Goal: Find contact information: Find contact information

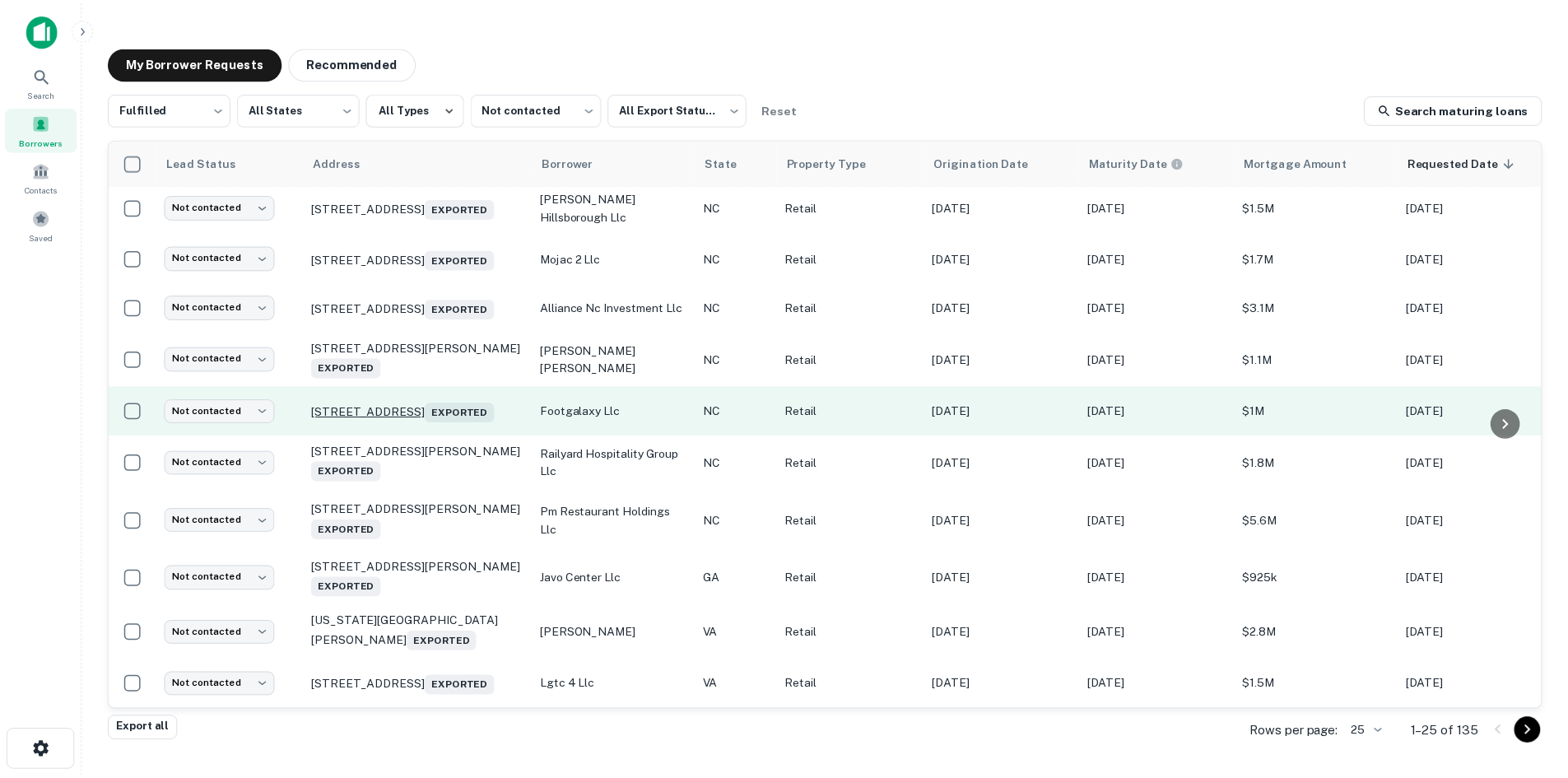
scroll to position [818, 0]
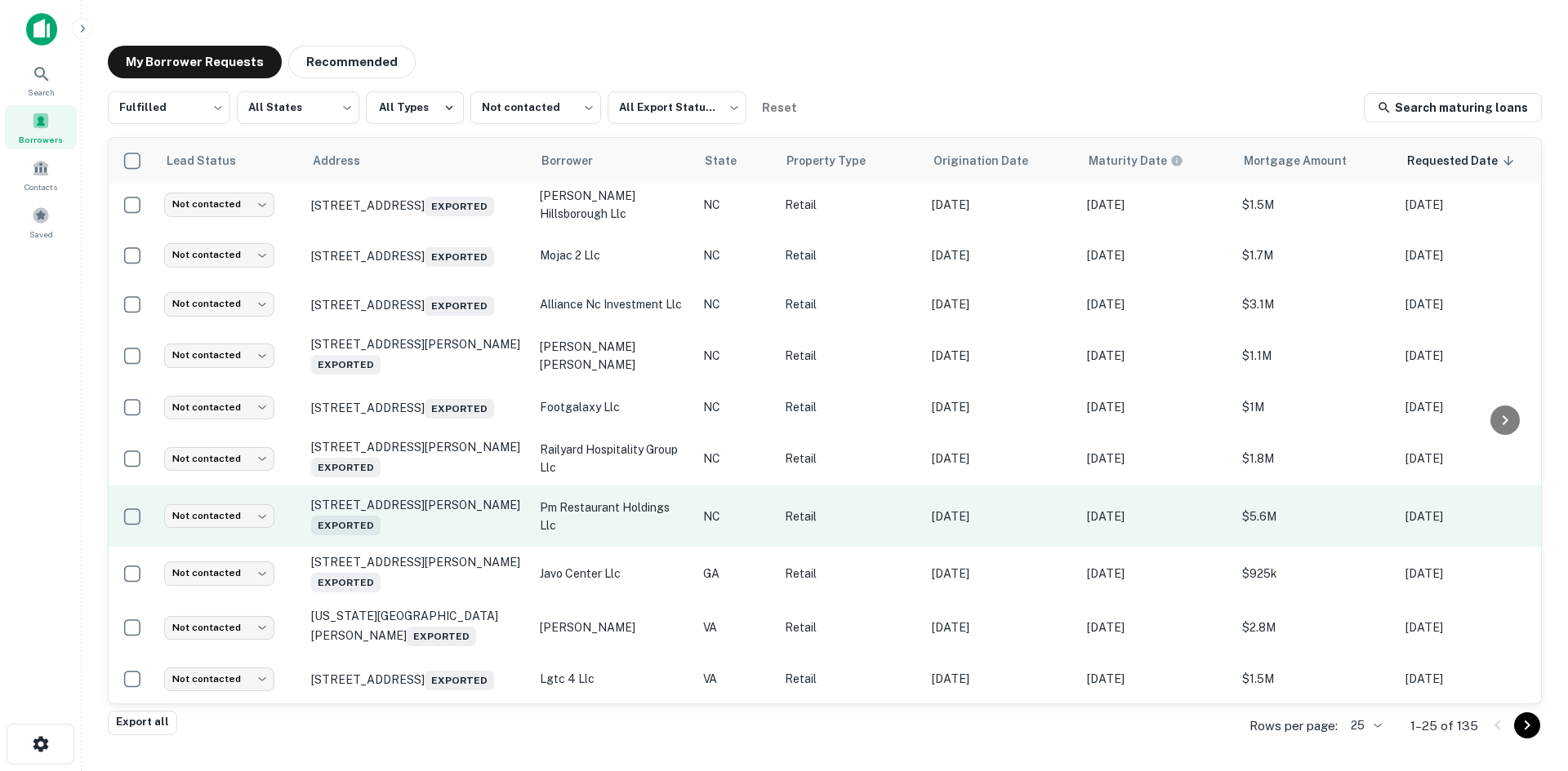
click at [431, 516] on td "[STREET_ADDRESS][PERSON_NAME] Exported" at bounding box center [417, 516] width 229 height 62
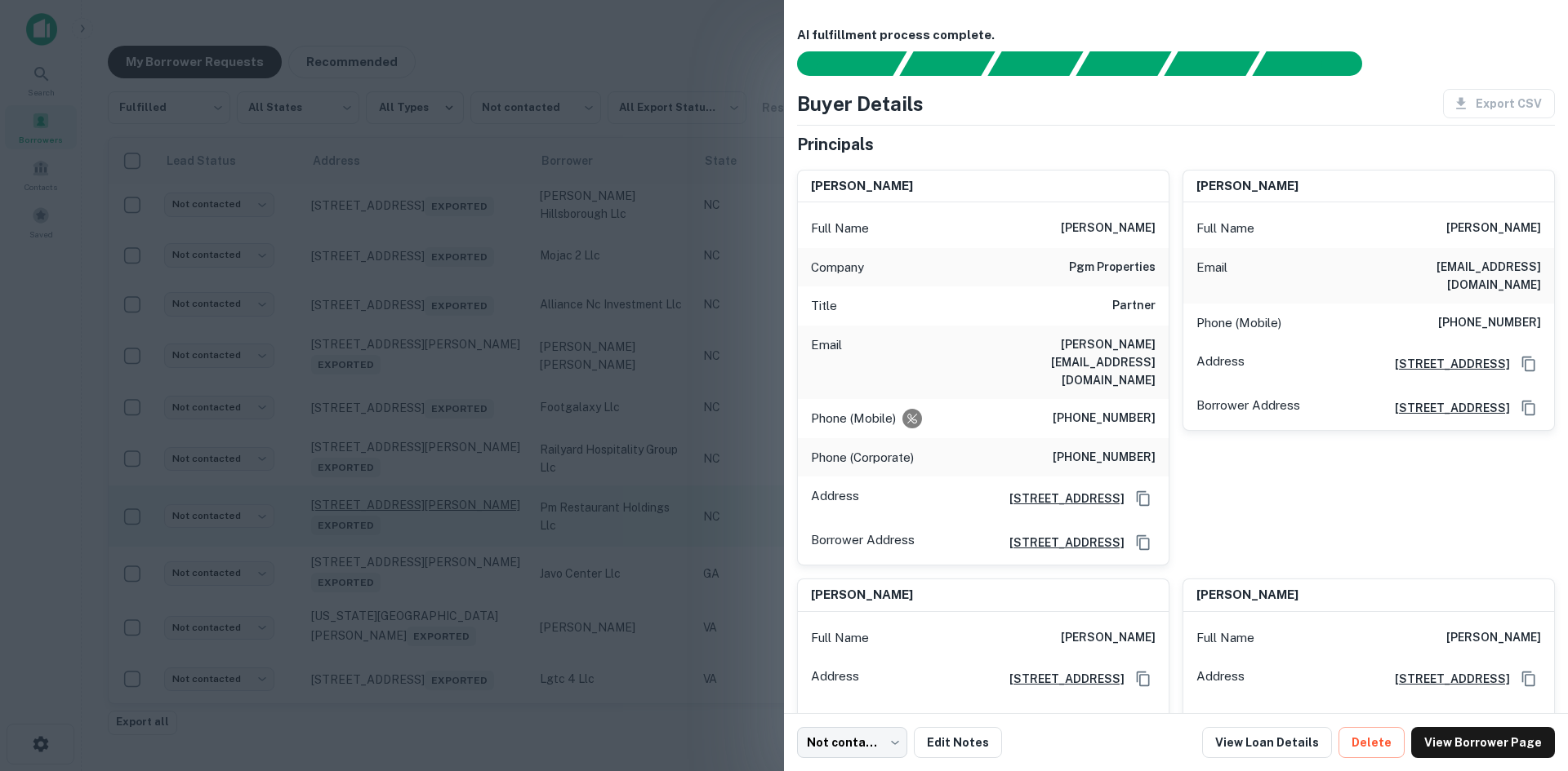
click at [435, 508] on div at bounding box center [784, 386] width 1568 height 771
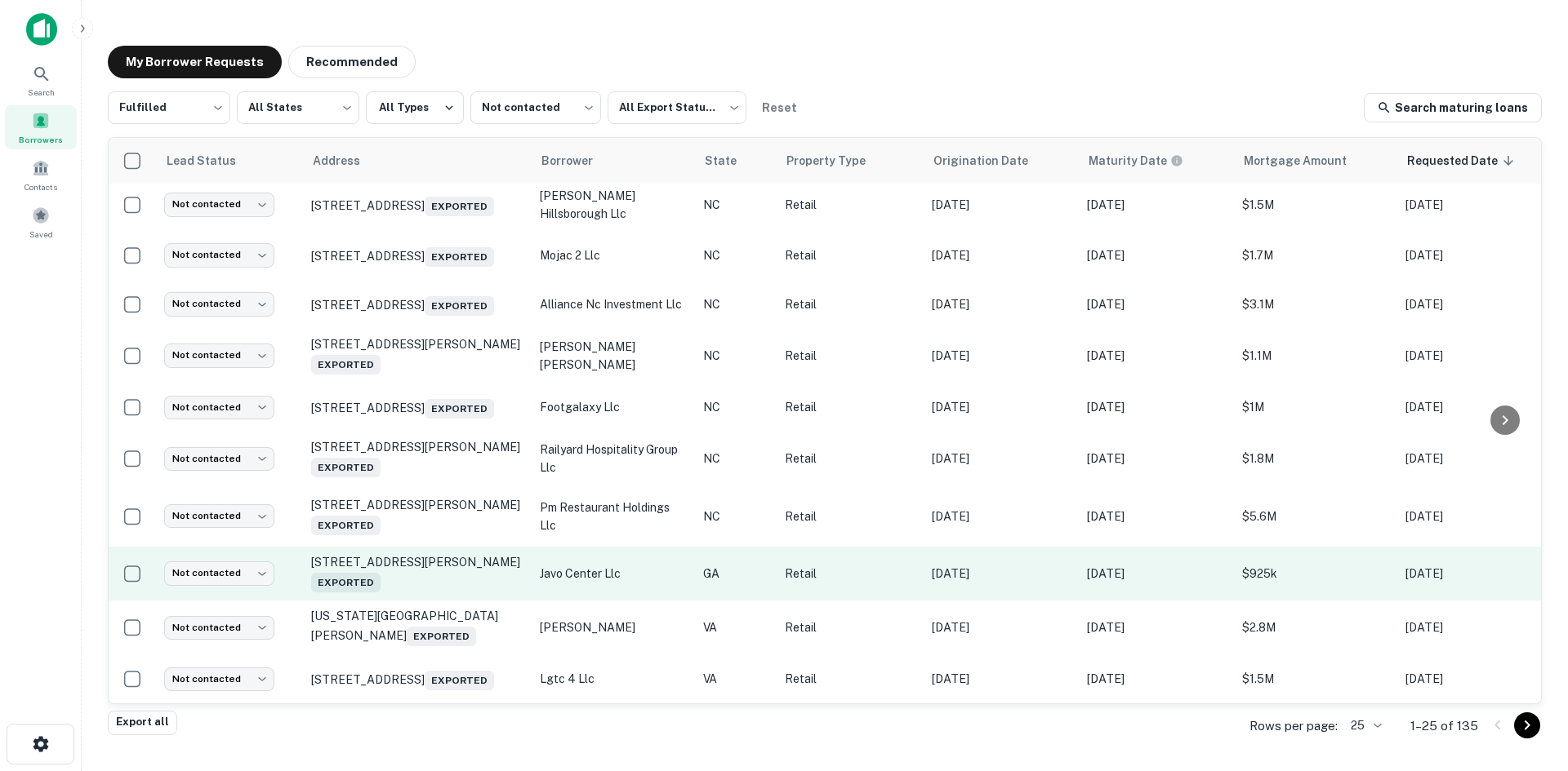
click at [427, 573] on td "[STREET_ADDRESS][PERSON_NAME] Exported" at bounding box center [417, 574] width 229 height 54
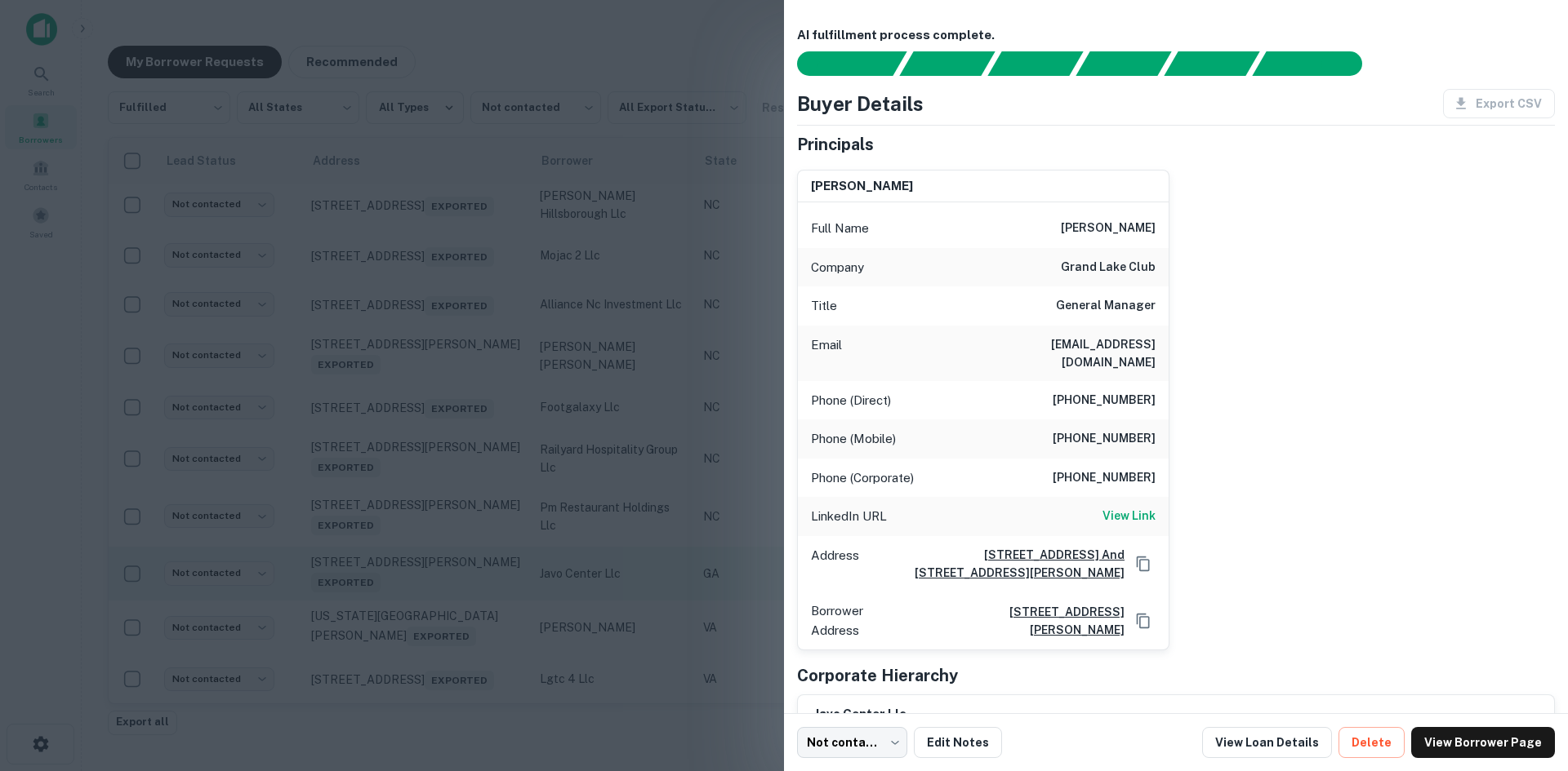
click at [426, 573] on div at bounding box center [784, 386] width 1568 height 771
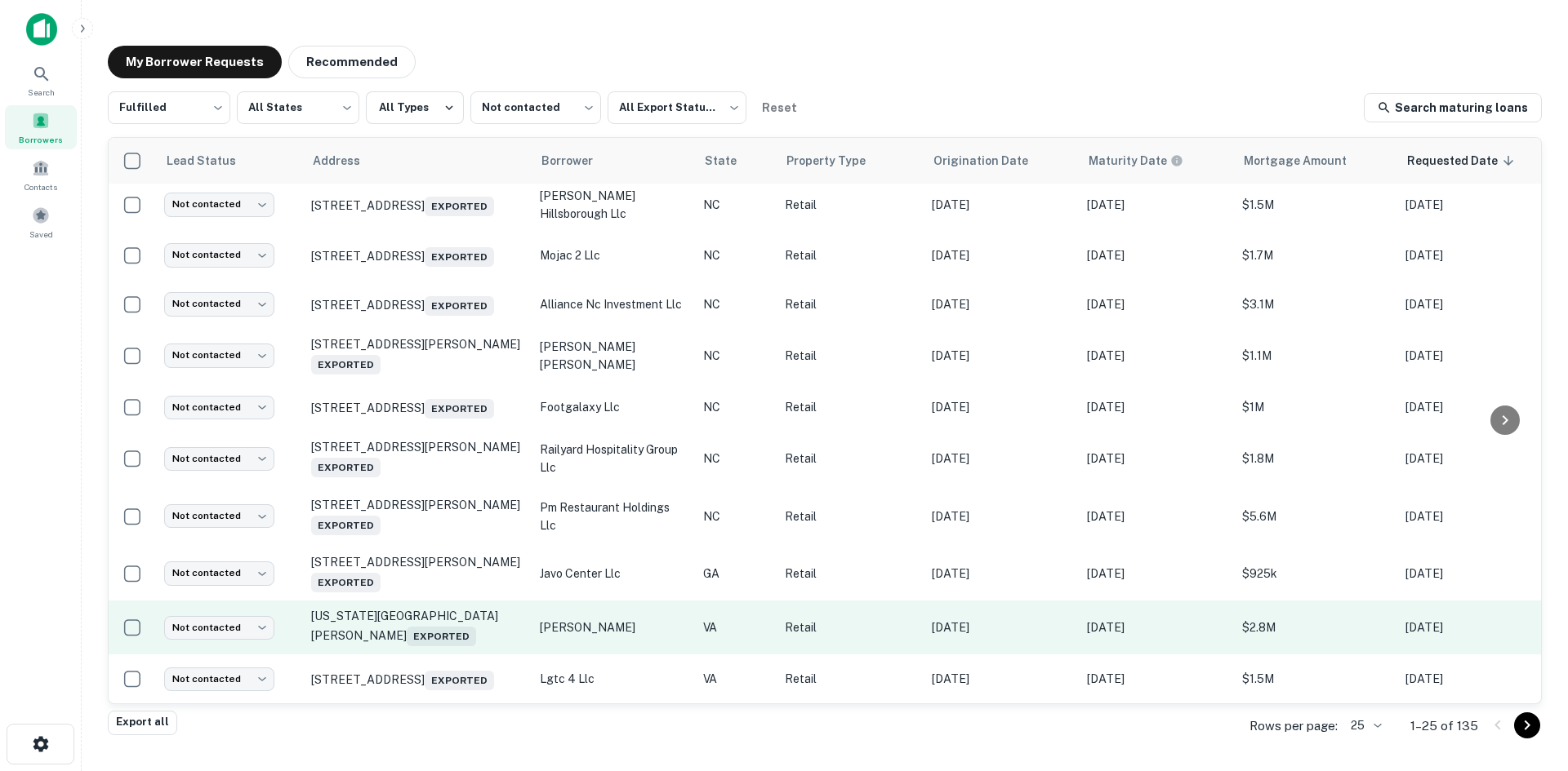
click at [430, 633] on td "[US_STATE][GEOGRAPHIC_DATA][PERSON_NAME] Exported" at bounding box center [417, 628] width 229 height 54
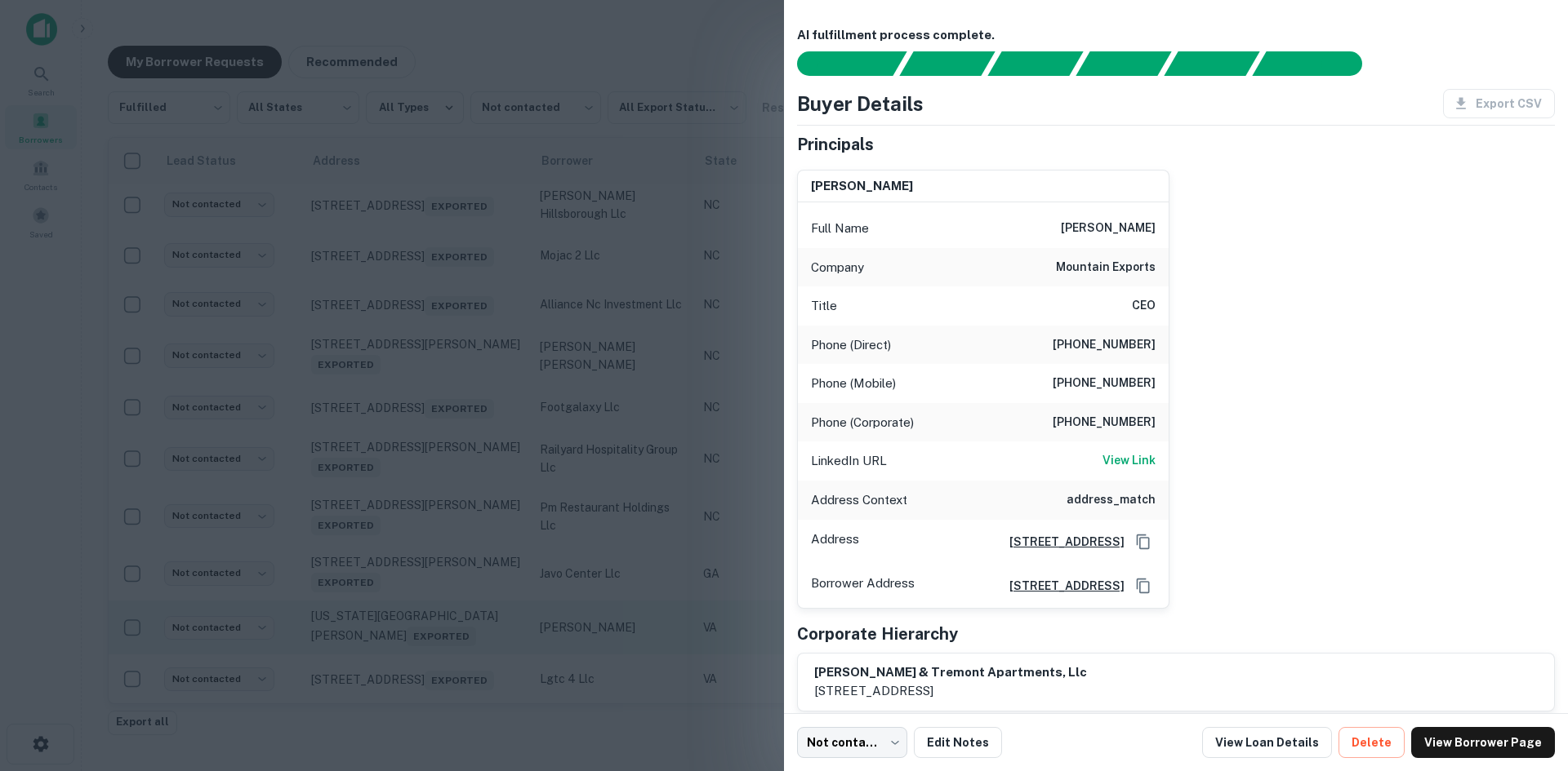
click at [430, 633] on div at bounding box center [784, 386] width 1568 height 771
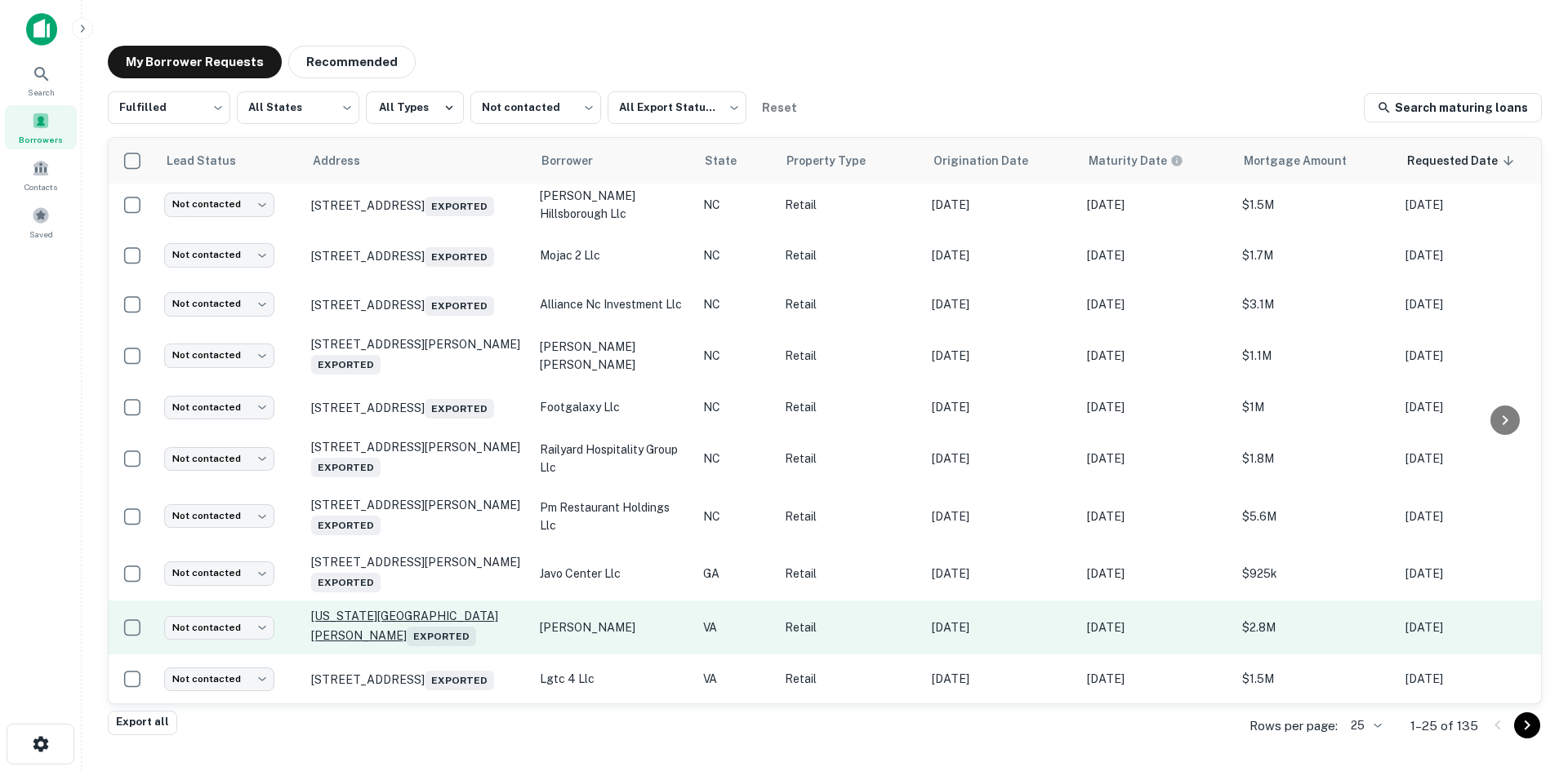
click at [429, 612] on p "[US_STATE][GEOGRAPHIC_DATA][PERSON_NAME] Exported" at bounding box center [418, 628] width 213 height 38
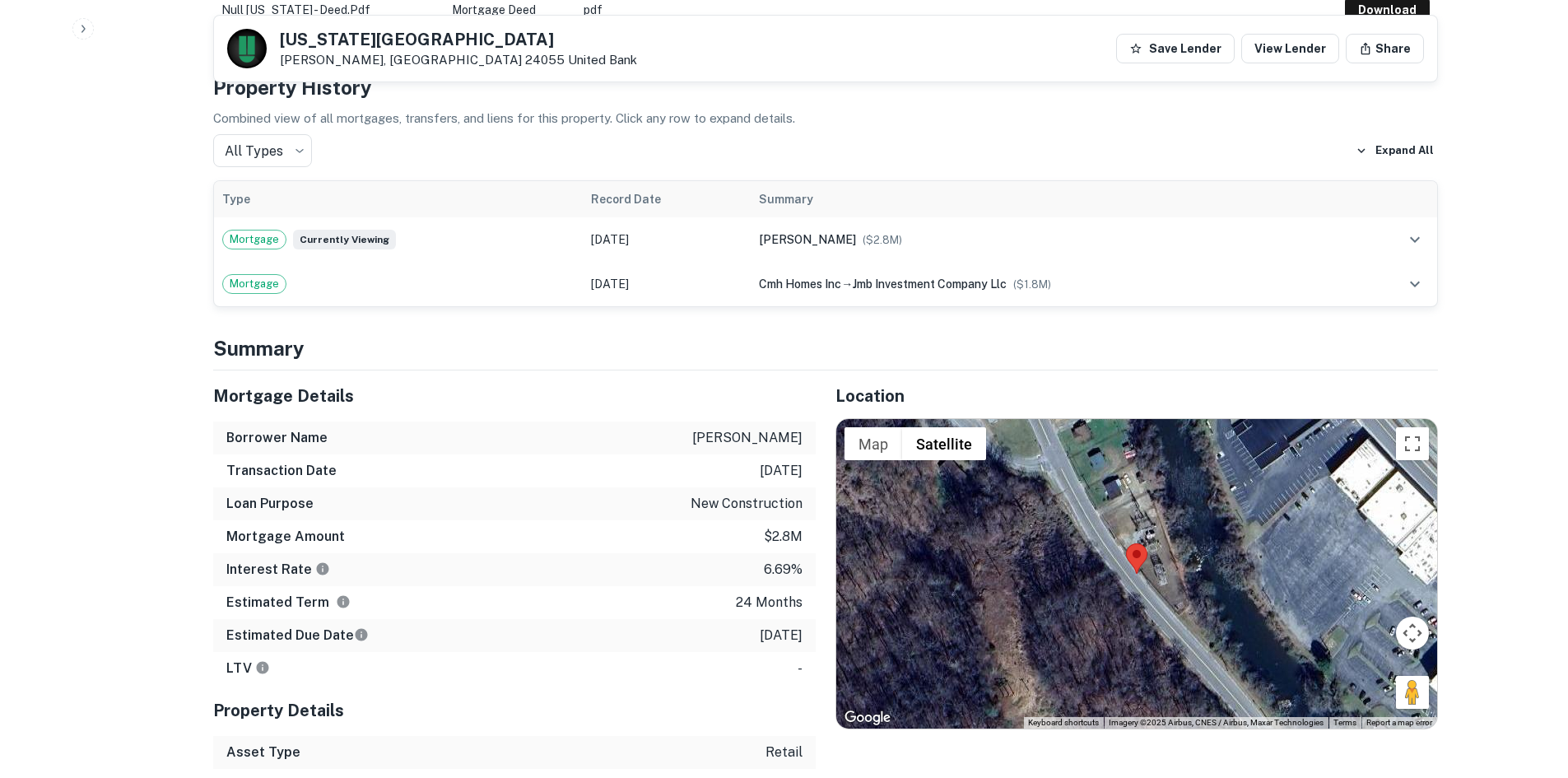
scroll to position [1071, 0]
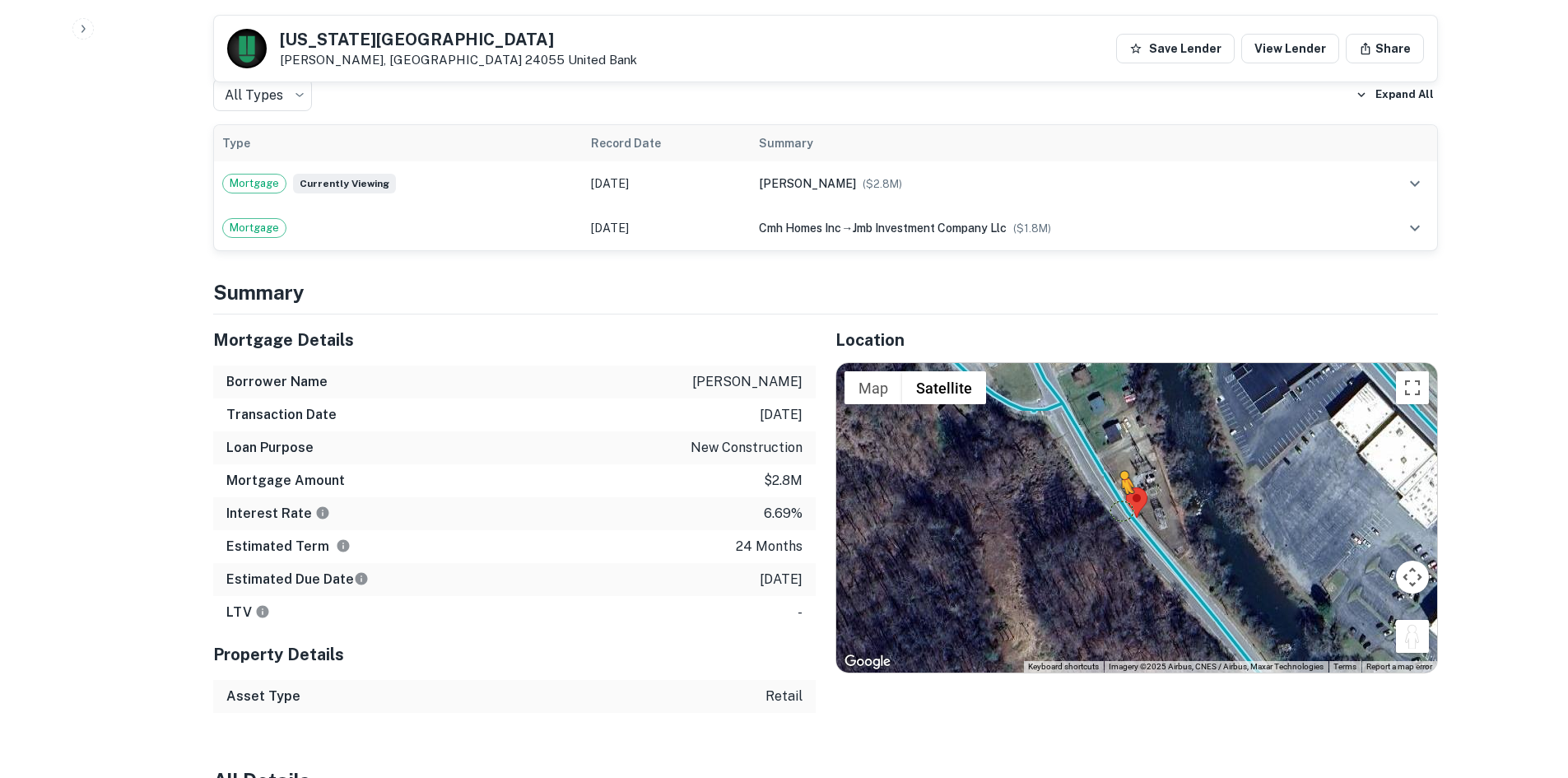
drag, startPoint x: 1417, startPoint y: 641, endPoint x: 1118, endPoint y: 503, distance: 329.3
click at [1120, 509] on div "To activate drag with keyboard, press Alt + Enter. Once in keyboard drag state,…" at bounding box center [1137, 518] width 601 height 310
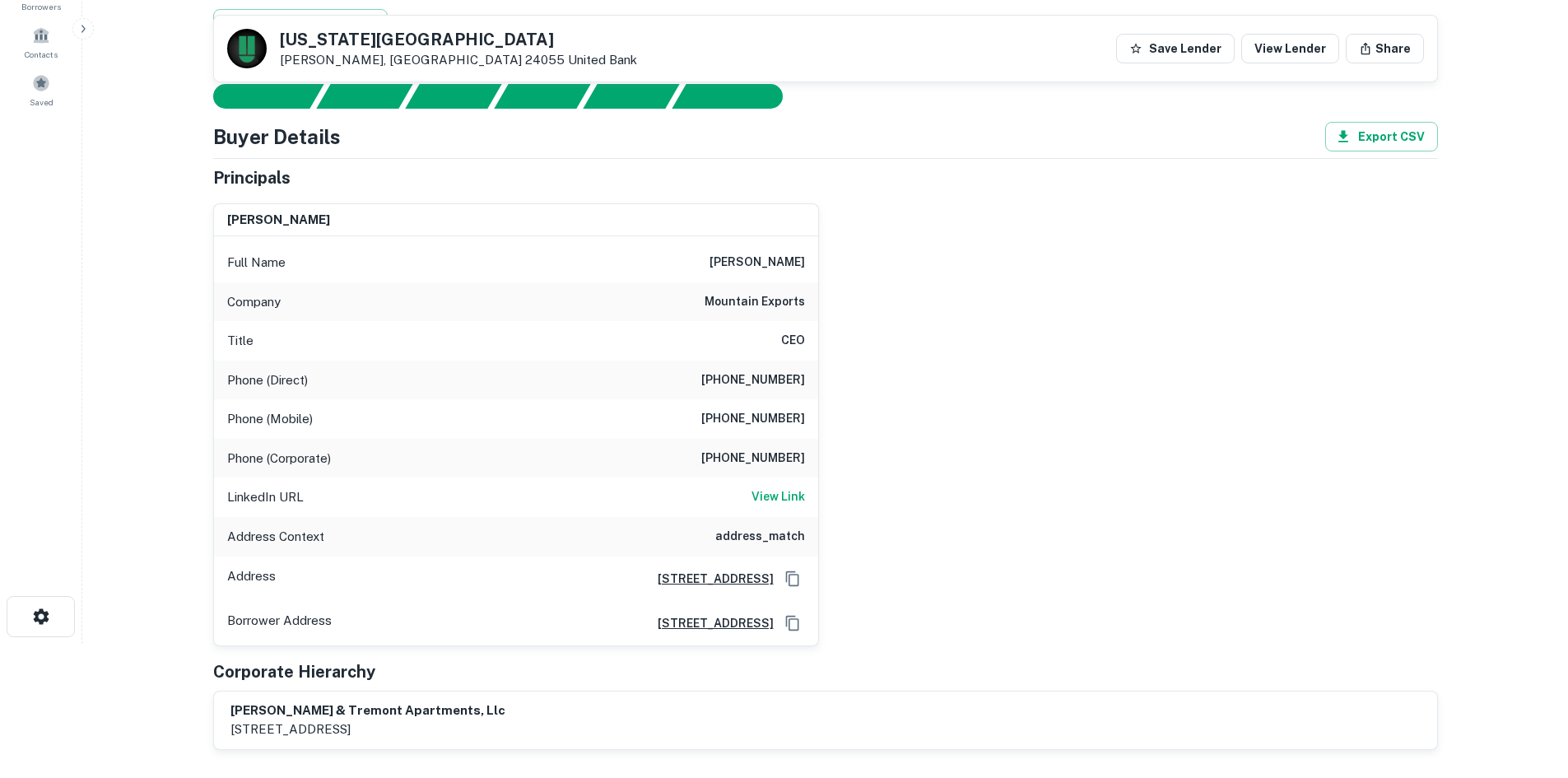
scroll to position [83, 0]
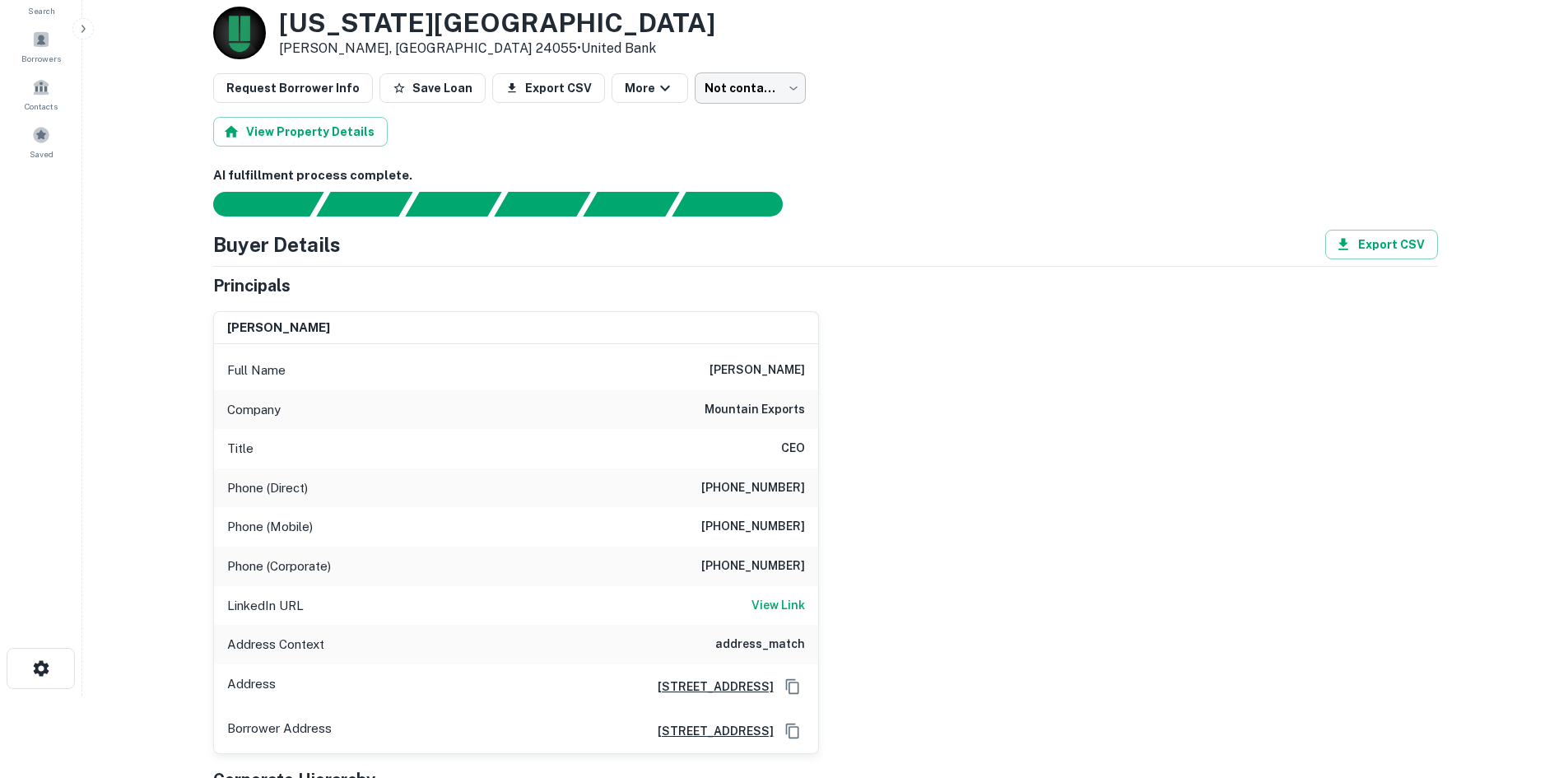
click at [744, 91] on body "Search Borrowers Contacts Saved Back to borrower requests Loan Details [US_STAT…" at bounding box center [784, 306] width 1568 height 778
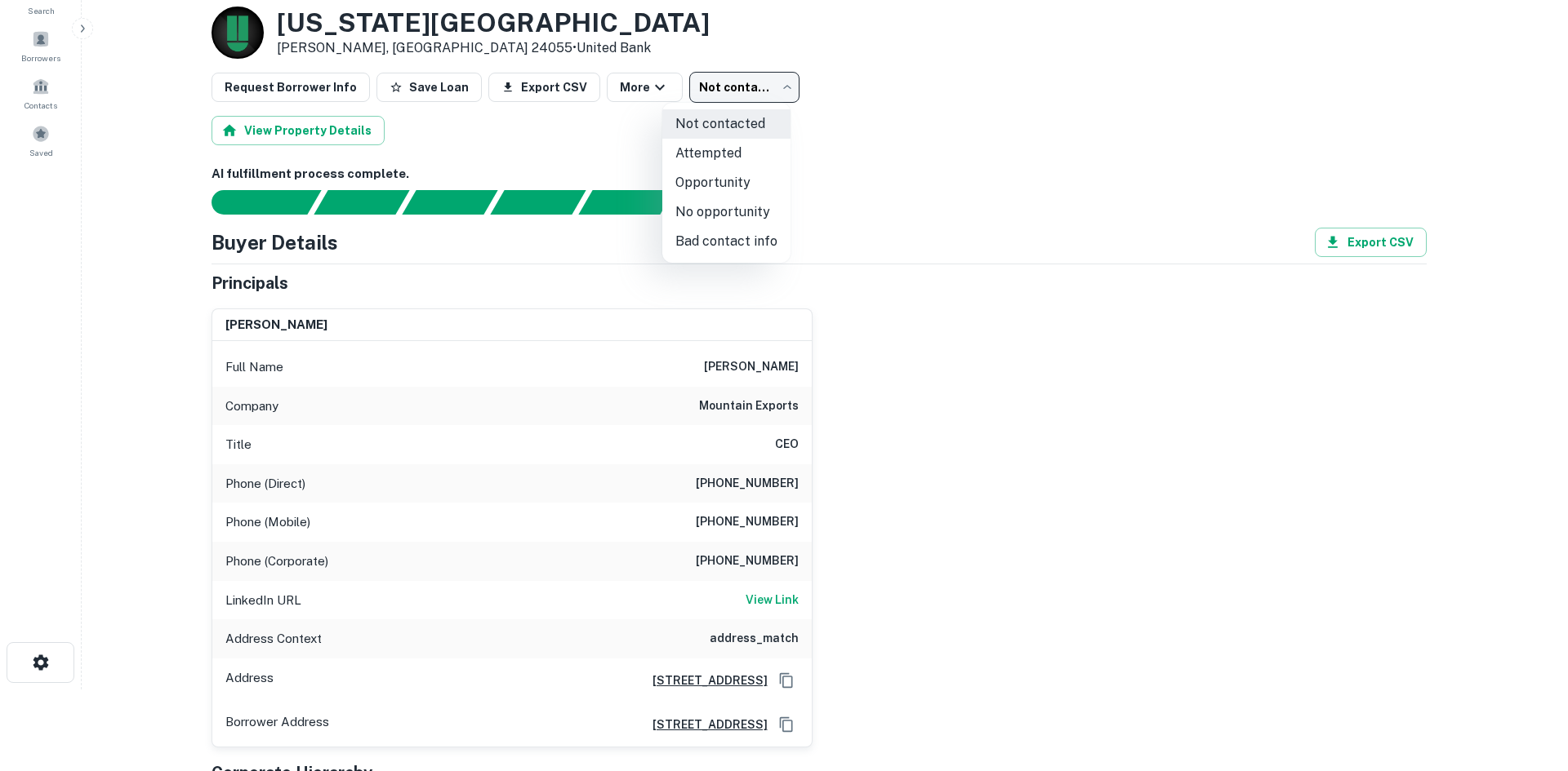
click at [720, 216] on li "No opportunity" at bounding box center [727, 212] width 128 height 30
type input "**********"
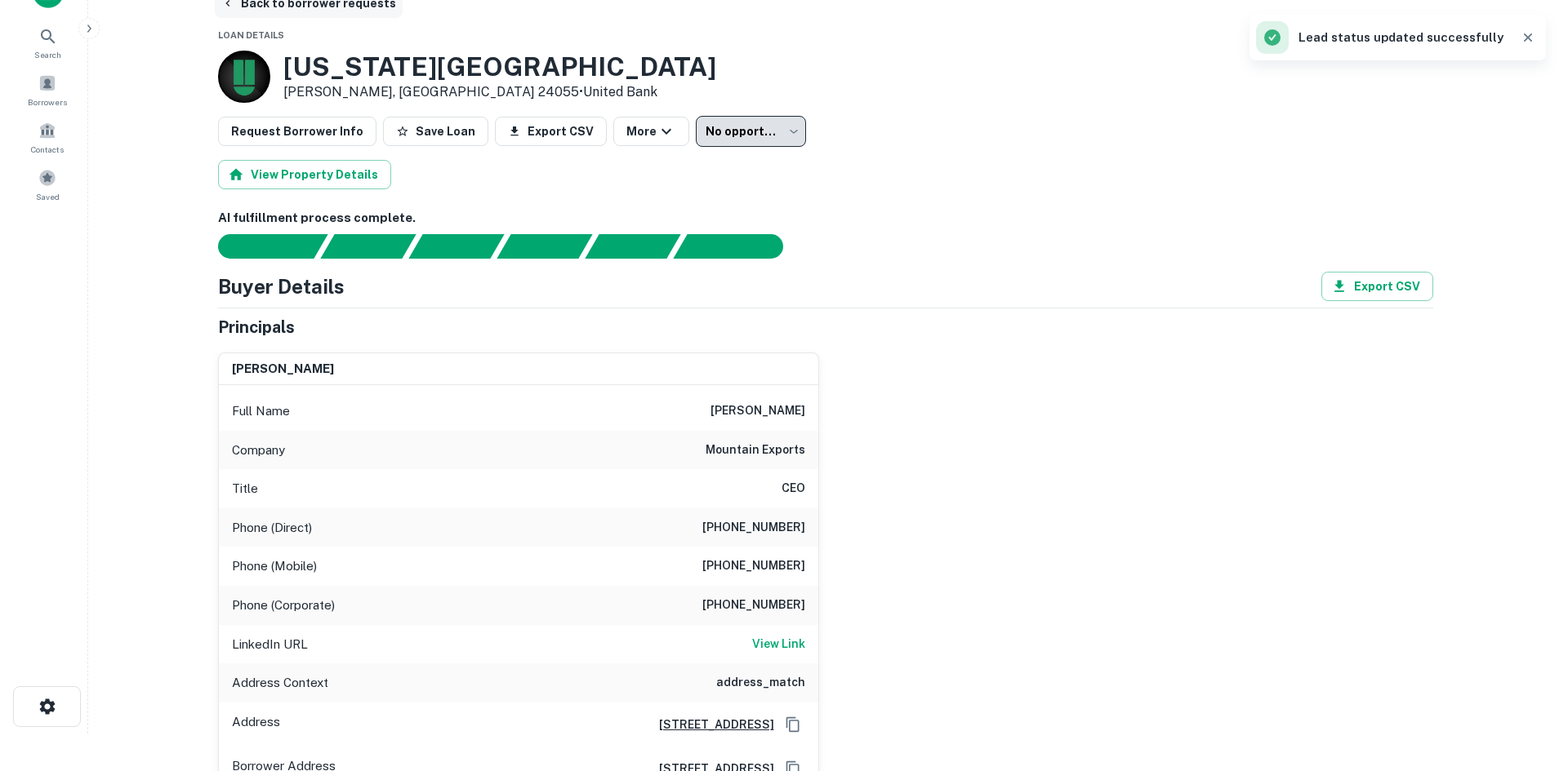
scroll to position [0, 0]
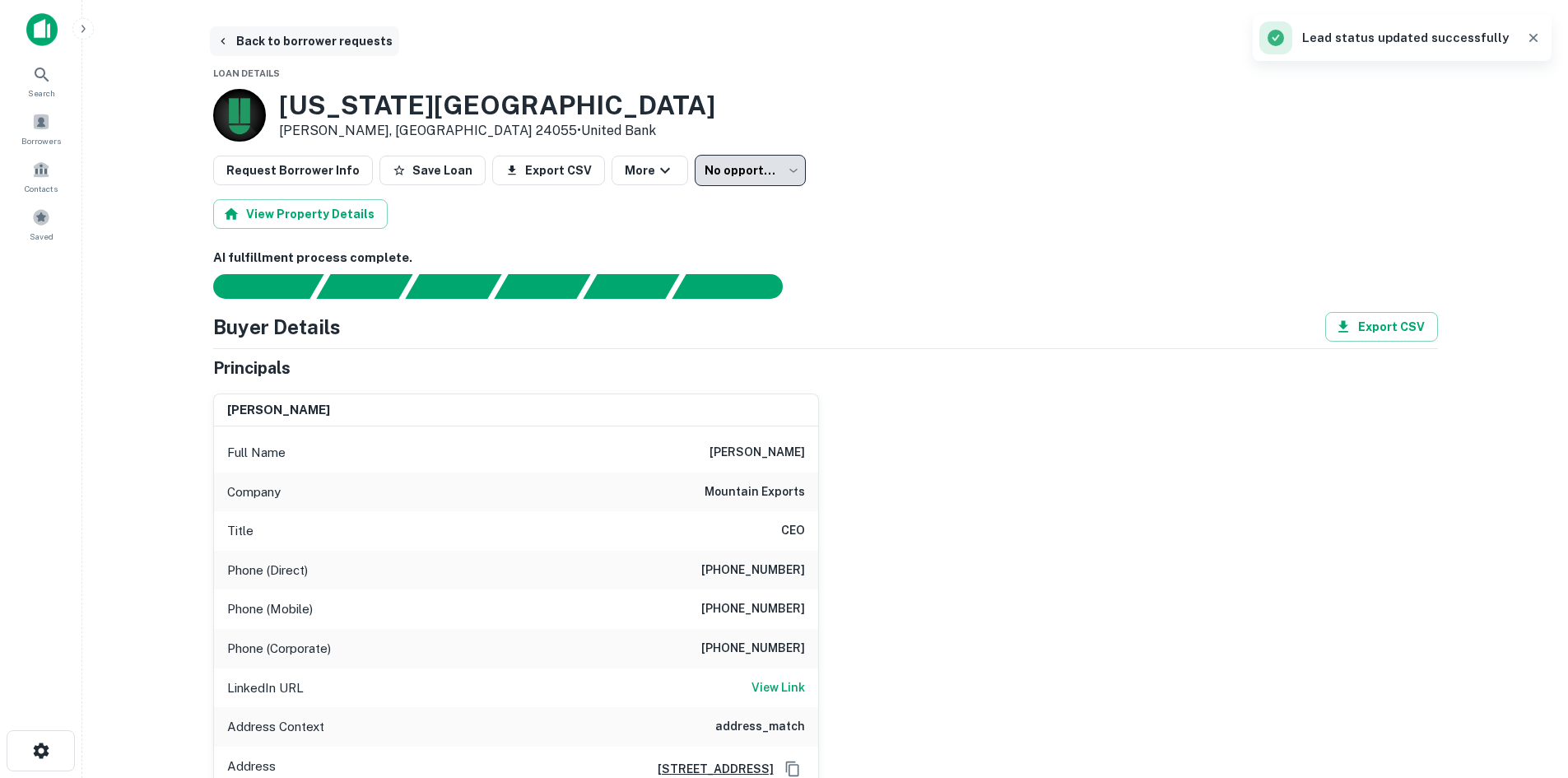
click at [307, 50] on button "Back to borrower requests" at bounding box center [305, 41] width 190 height 30
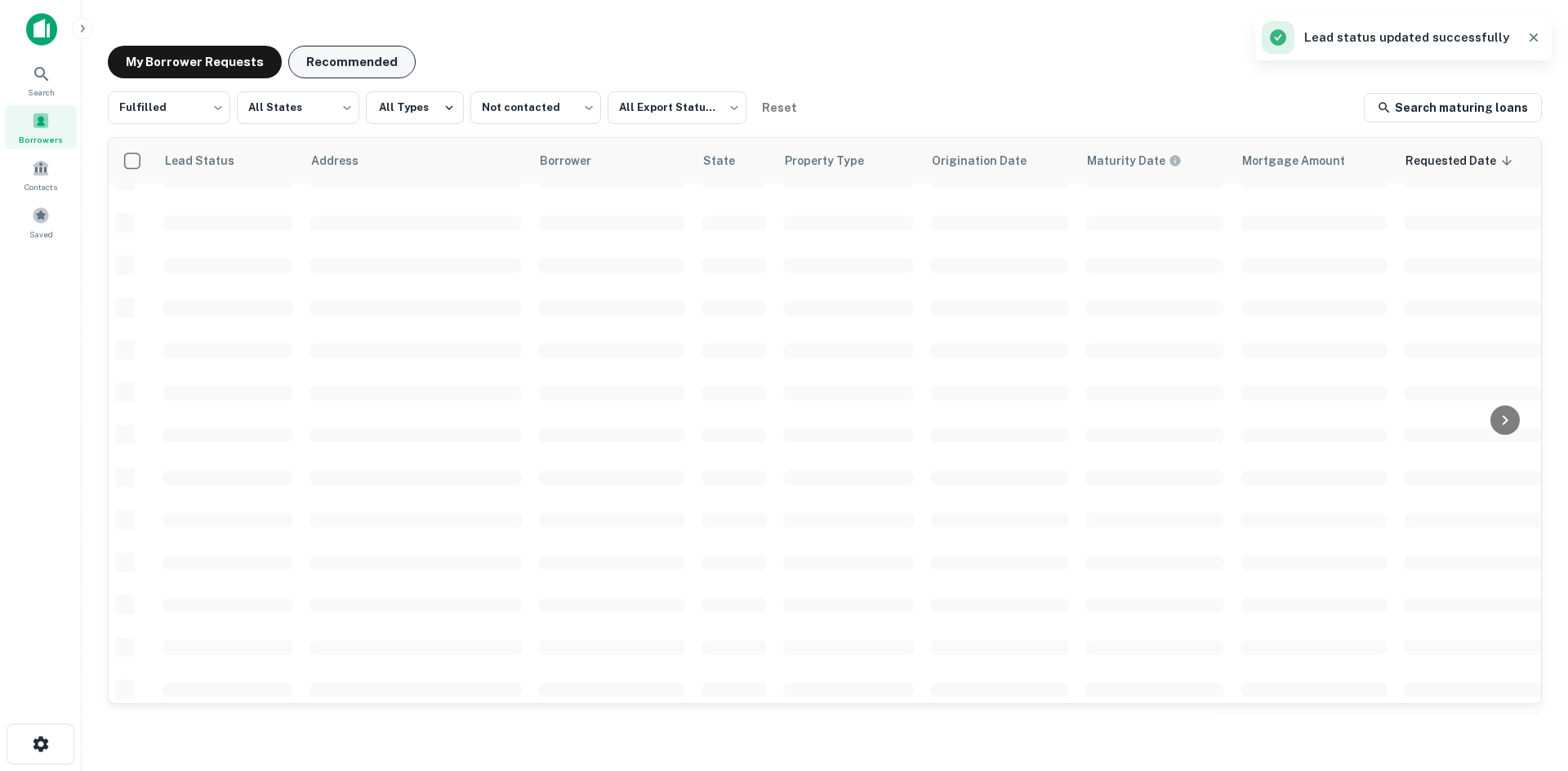
scroll to position [553, 0]
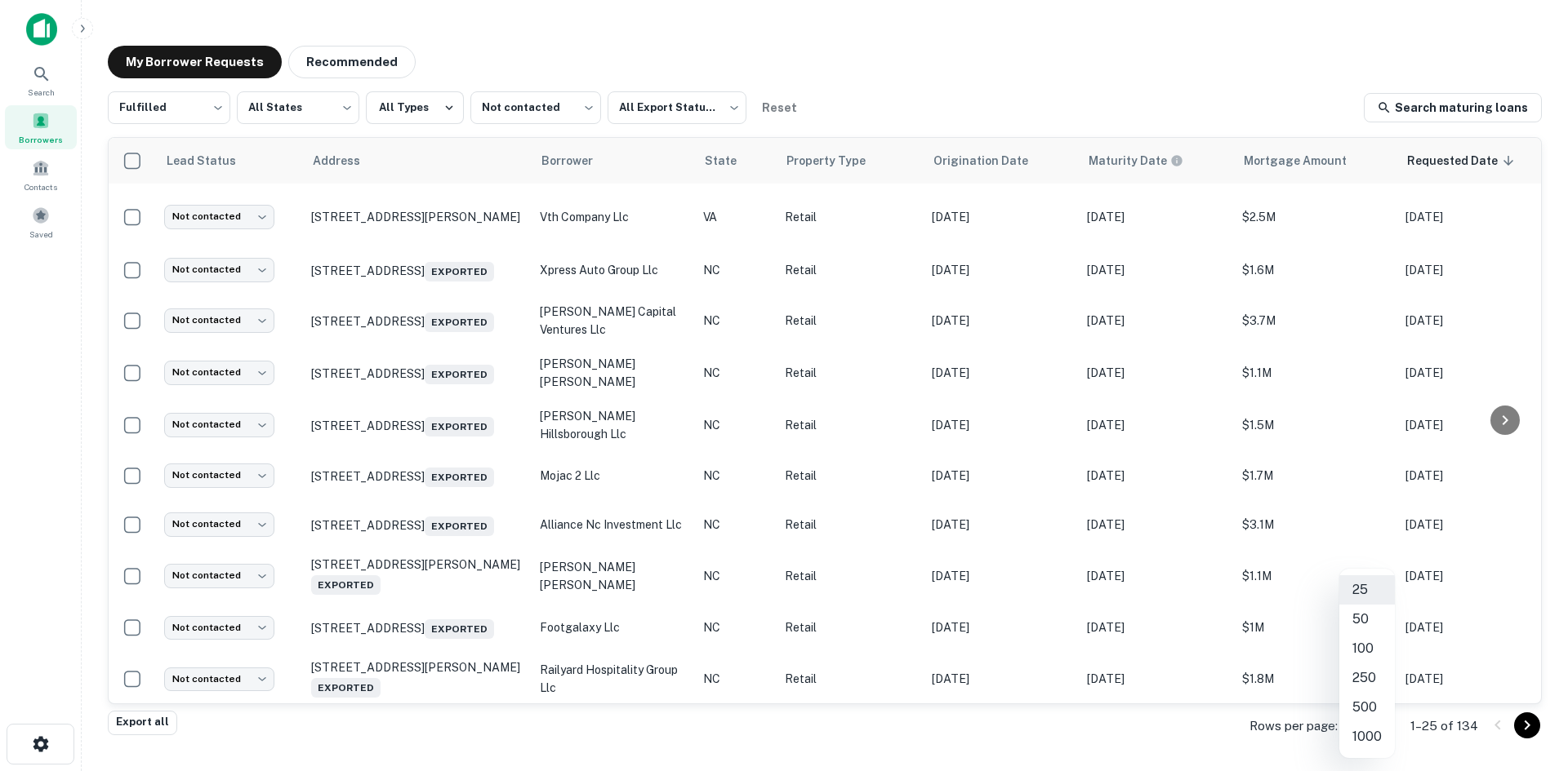
click at [1362, 728] on body "Search Borrowers Contacts Saved My Borrower Requests Recommended Fulfilled ****…" at bounding box center [784, 386] width 1568 height 771
click at [1367, 676] on li "250" at bounding box center [1367, 678] width 56 height 30
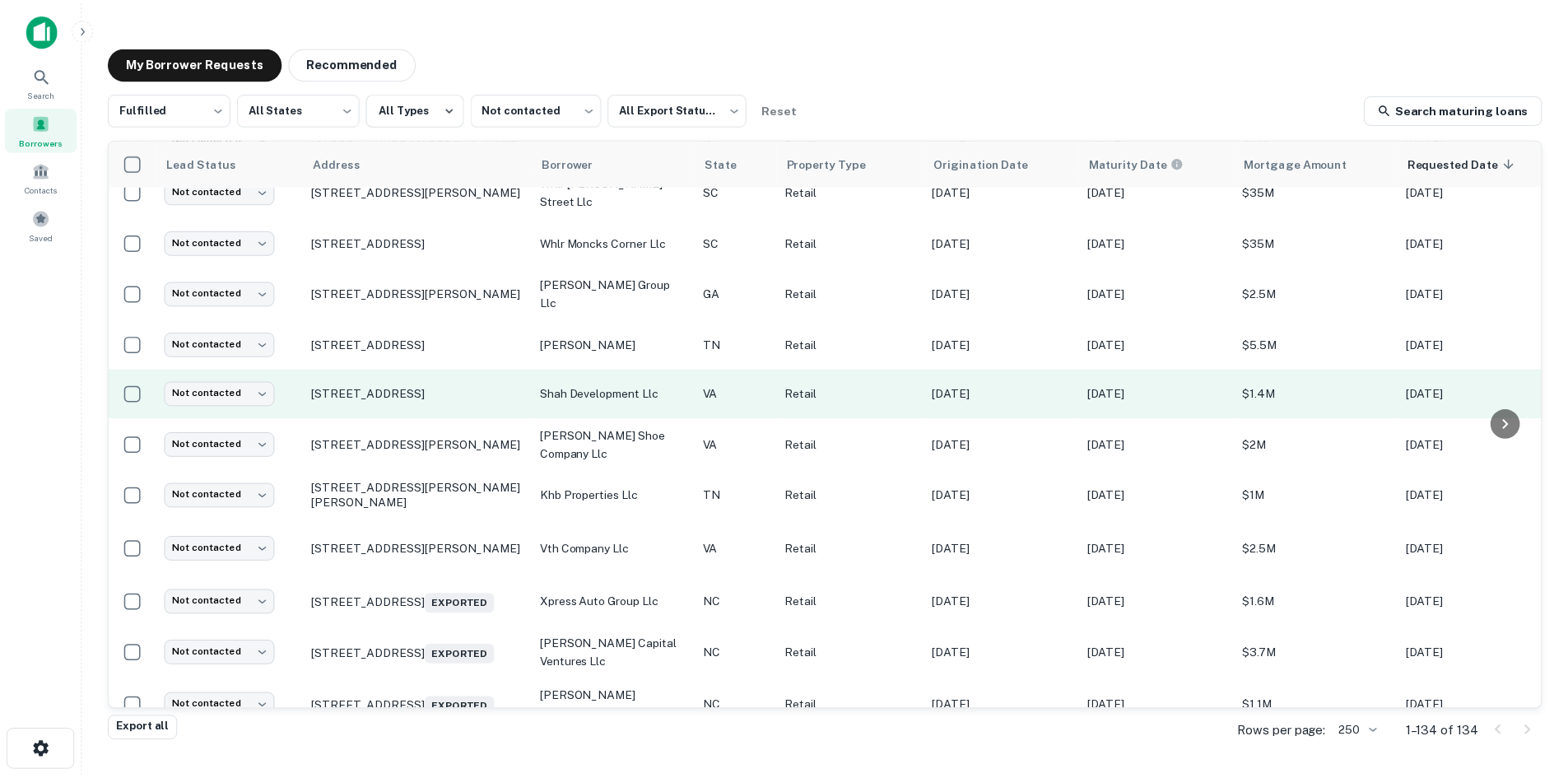
scroll to position [247, 0]
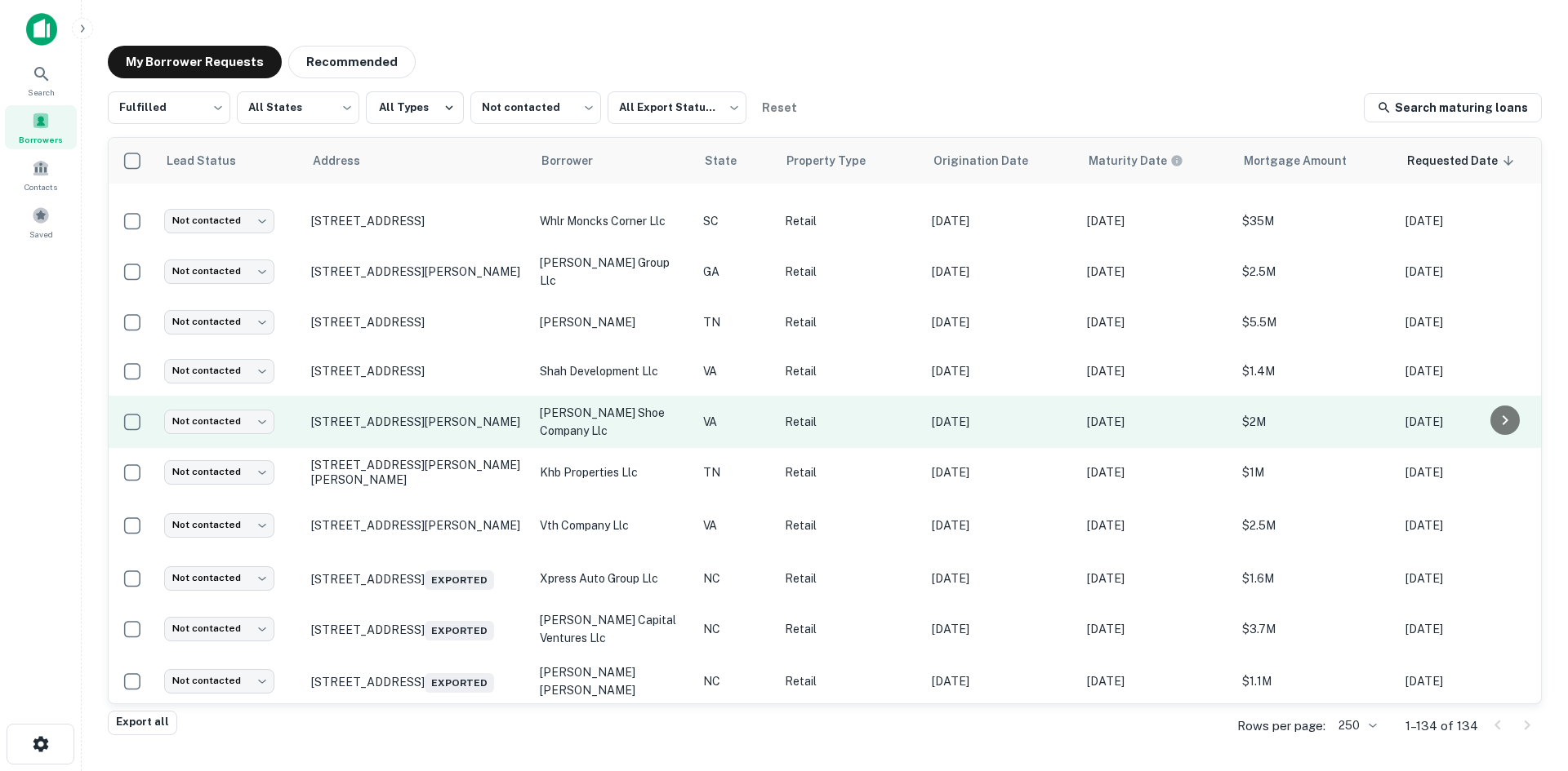
click at [423, 429] on td "[STREET_ADDRESS][PERSON_NAME]" at bounding box center [417, 422] width 229 height 52
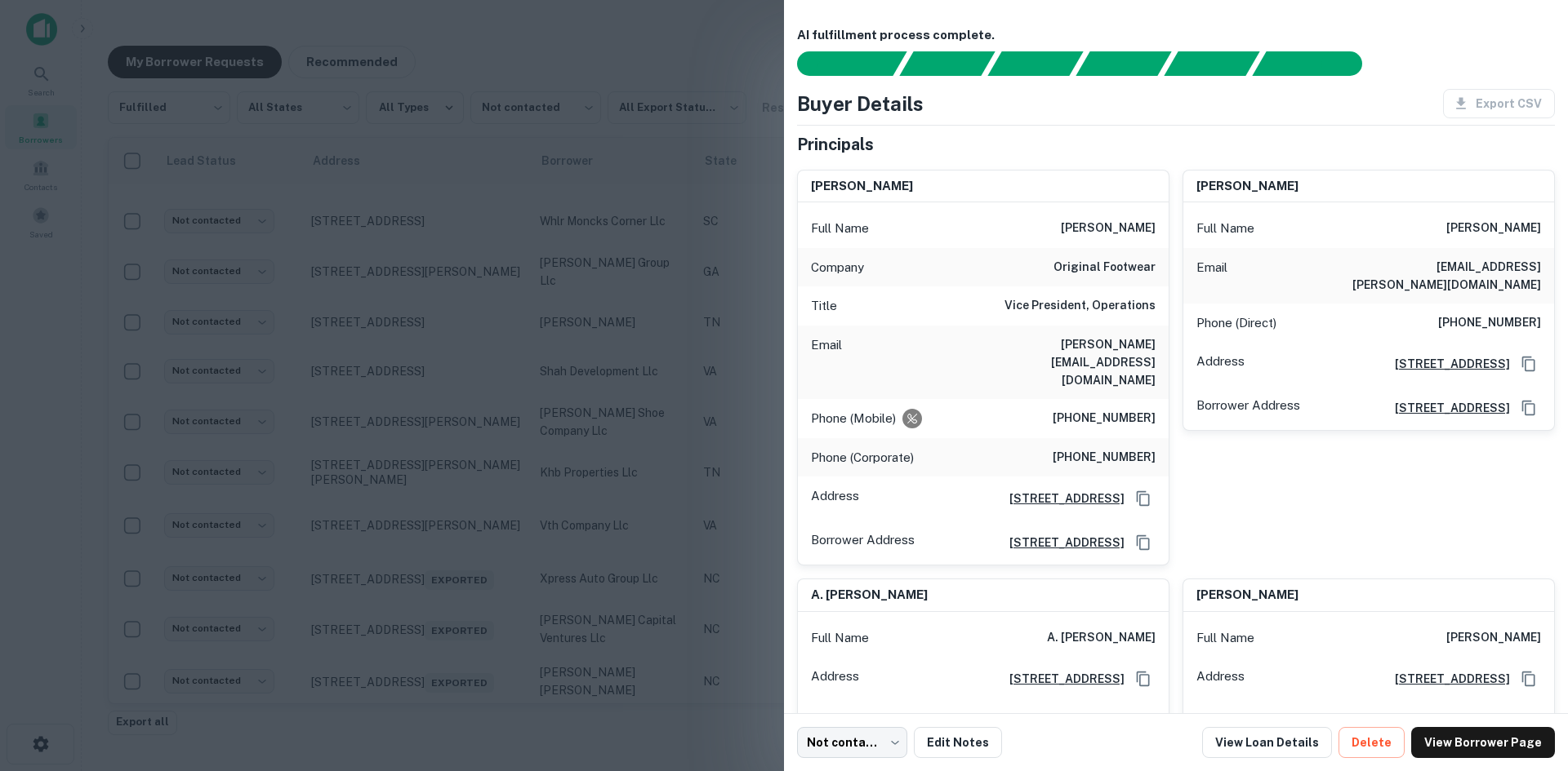
click at [423, 426] on div at bounding box center [784, 386] width 1568 height 771
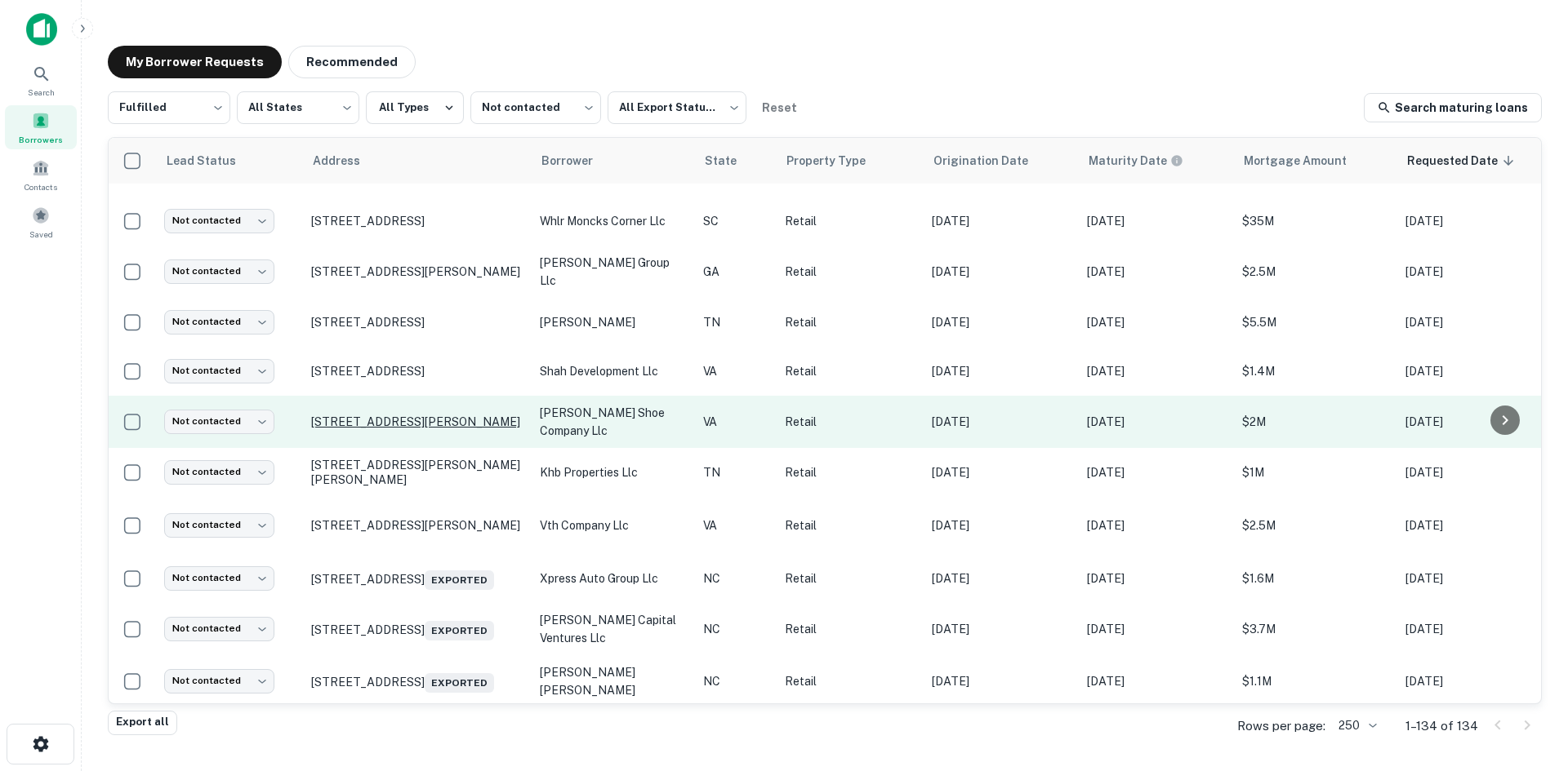
click at [418, 414] on p "[STREET_ADDRESS][PERSON_NAME]" at bounding box center [418, 421] width 213 height 14
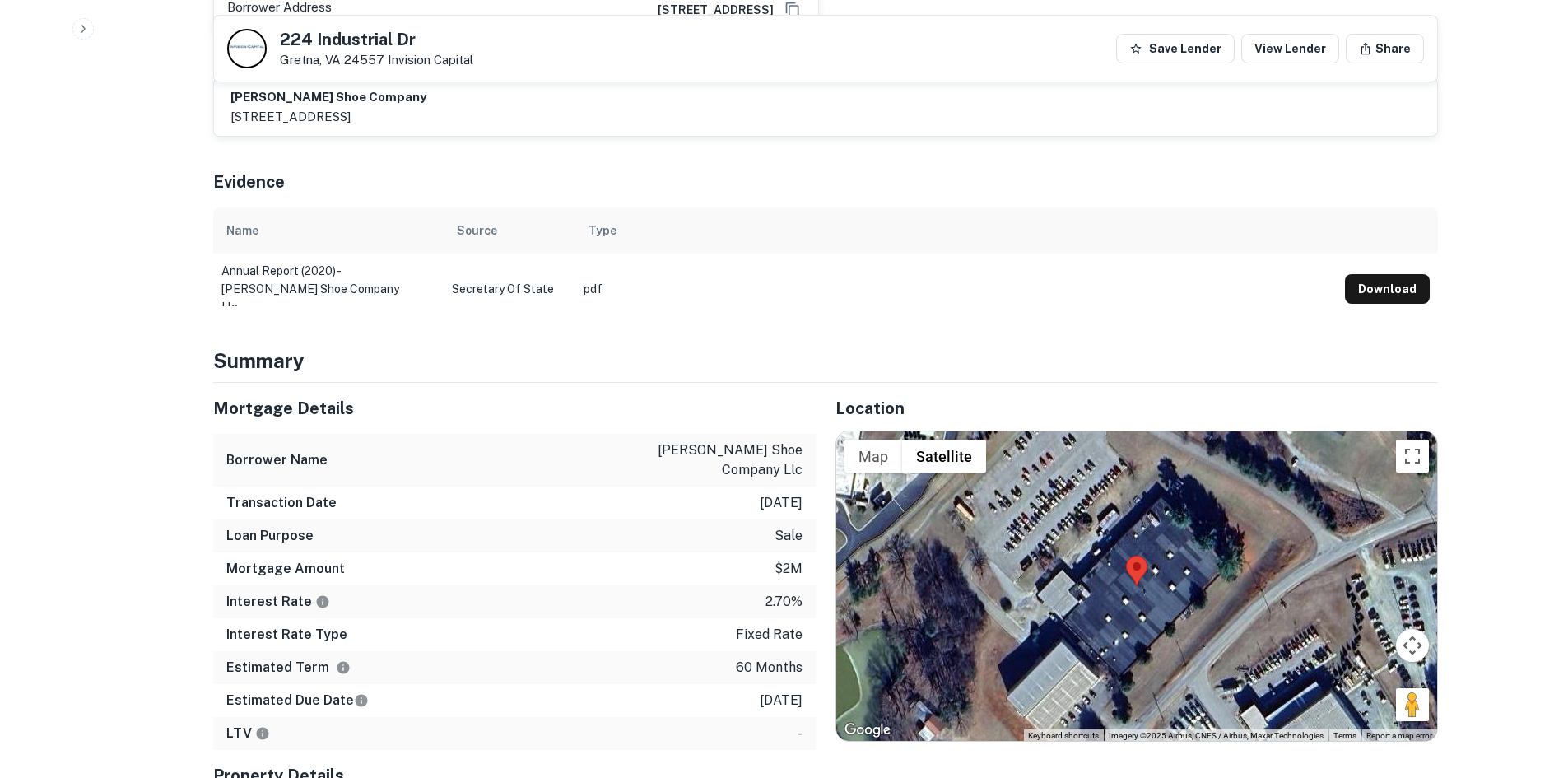
scroll to position [1153, 0]
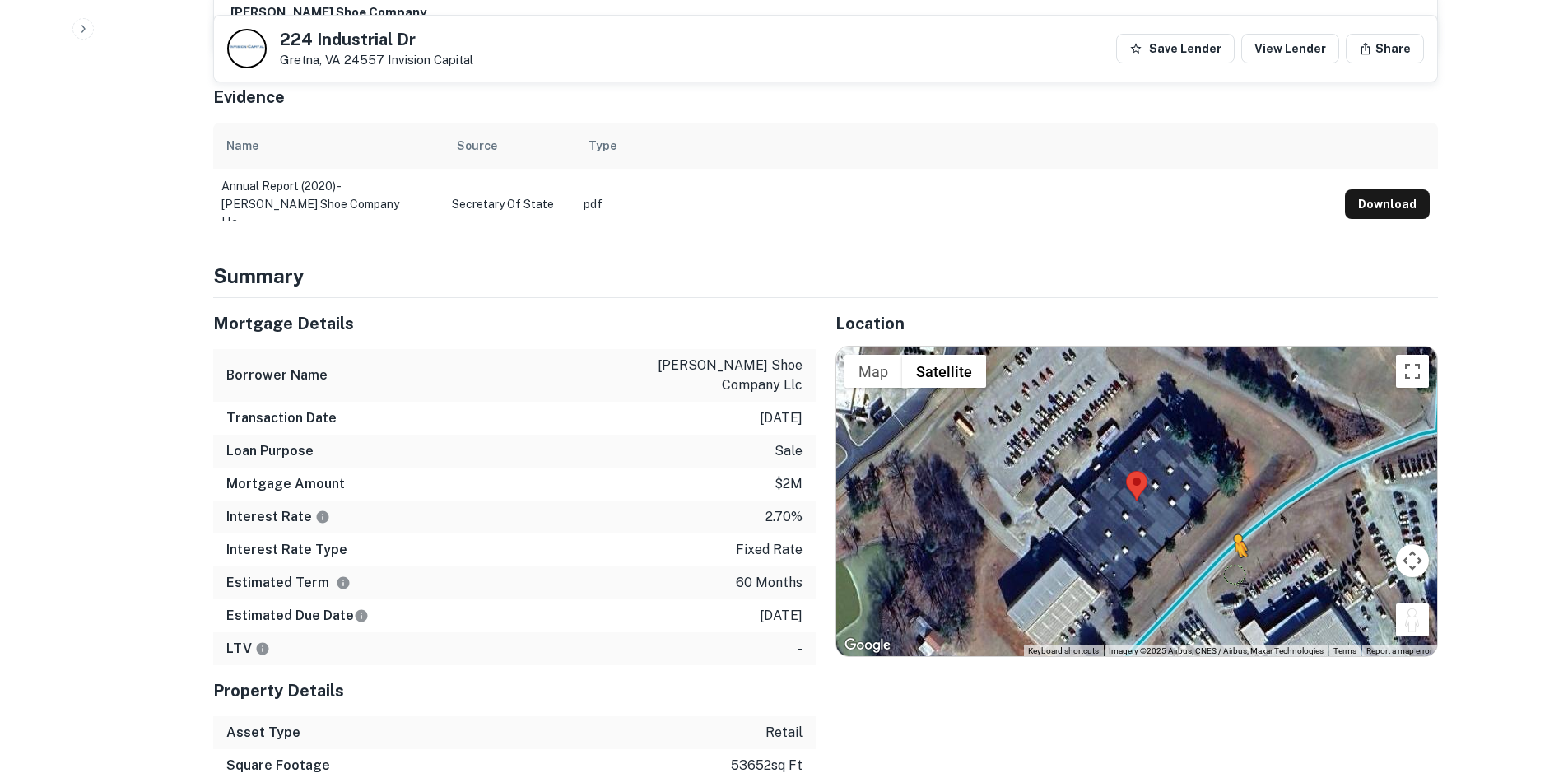
drag, startPoint x: 1417, startPoint y: 598, endPoint x: 1226, endPoint y: 535, distance: 201.1
click at [1230, 540] on div "To activate drag with keyboard, press Alt + Enter. Once in keyboard drag state,…" at bounding box center [1137, 501] width 601 height 310
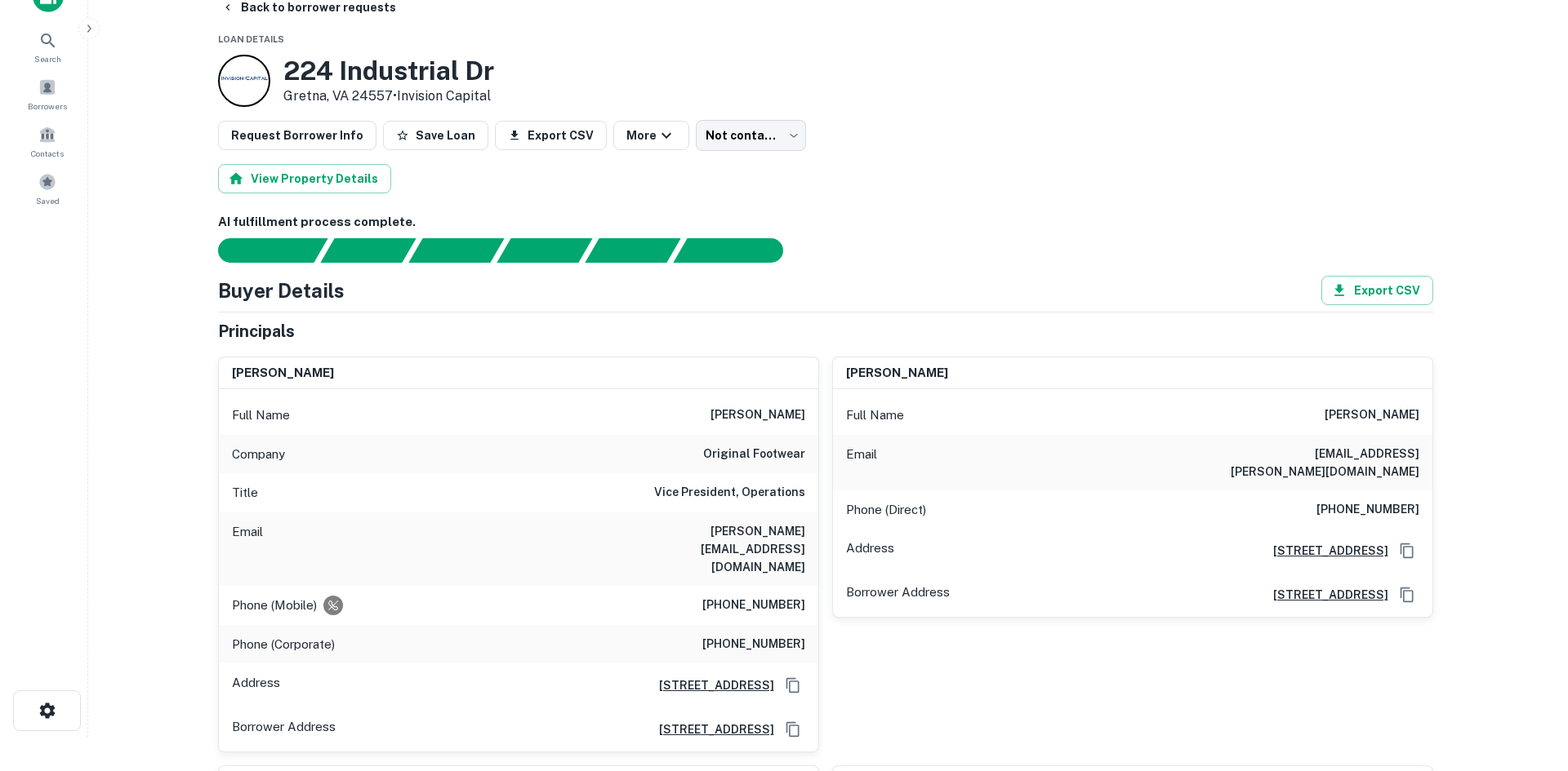
scroll to position [0, 0]
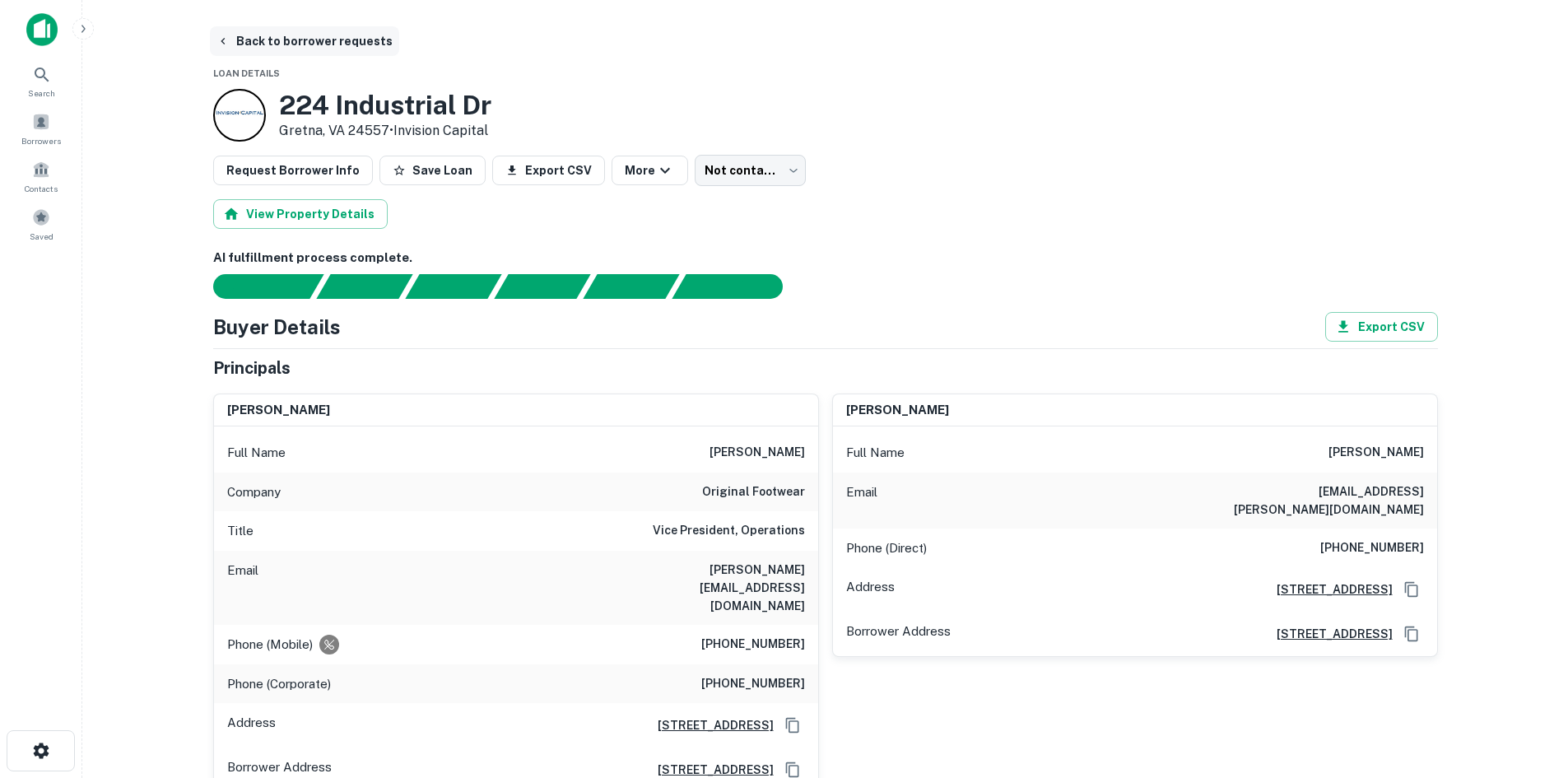
click at [319, 47] on button "Back to borrower requests" at bounding box center [305, 41] width 190 height 30
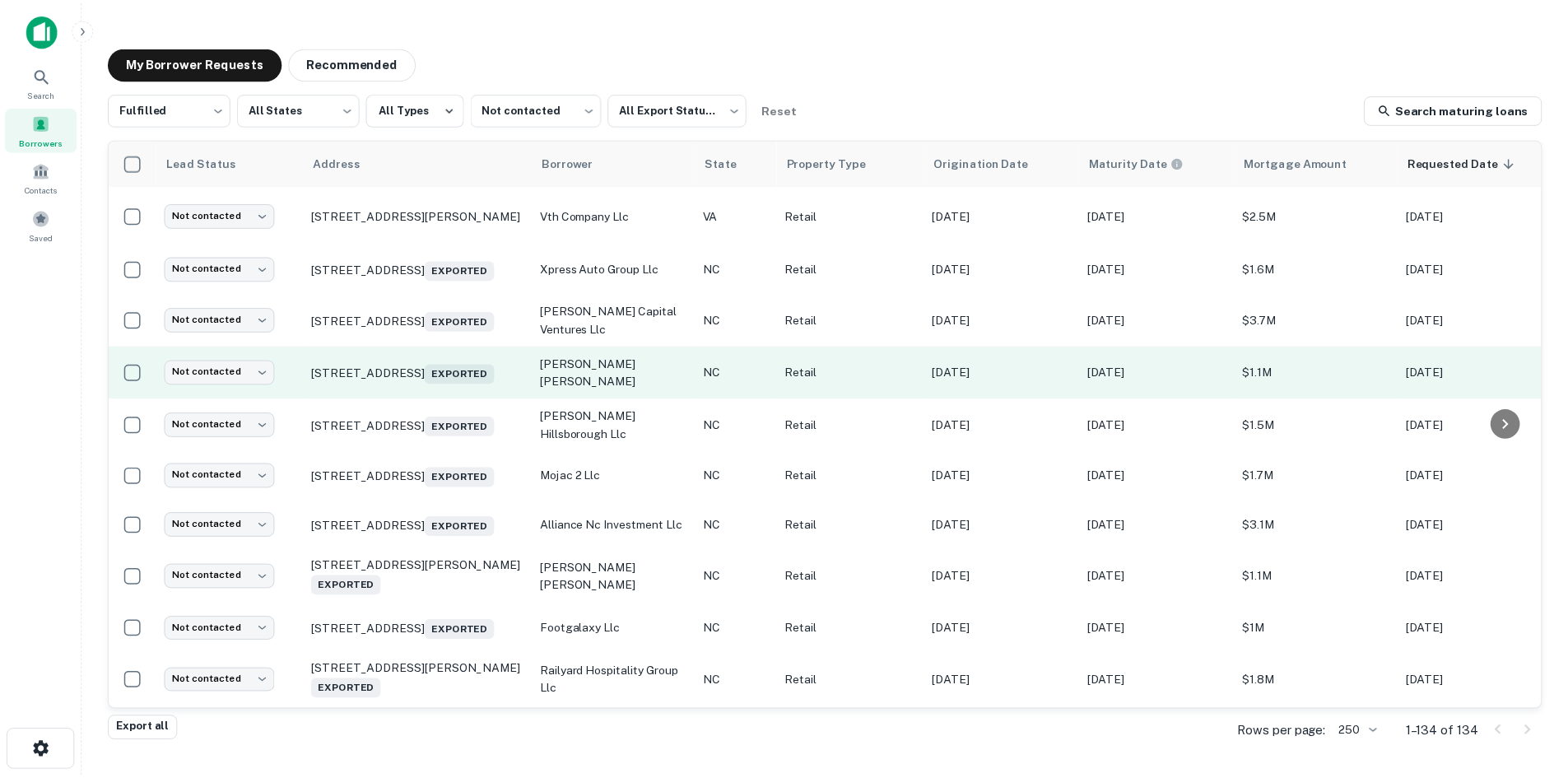
scroll to position [576, 0]
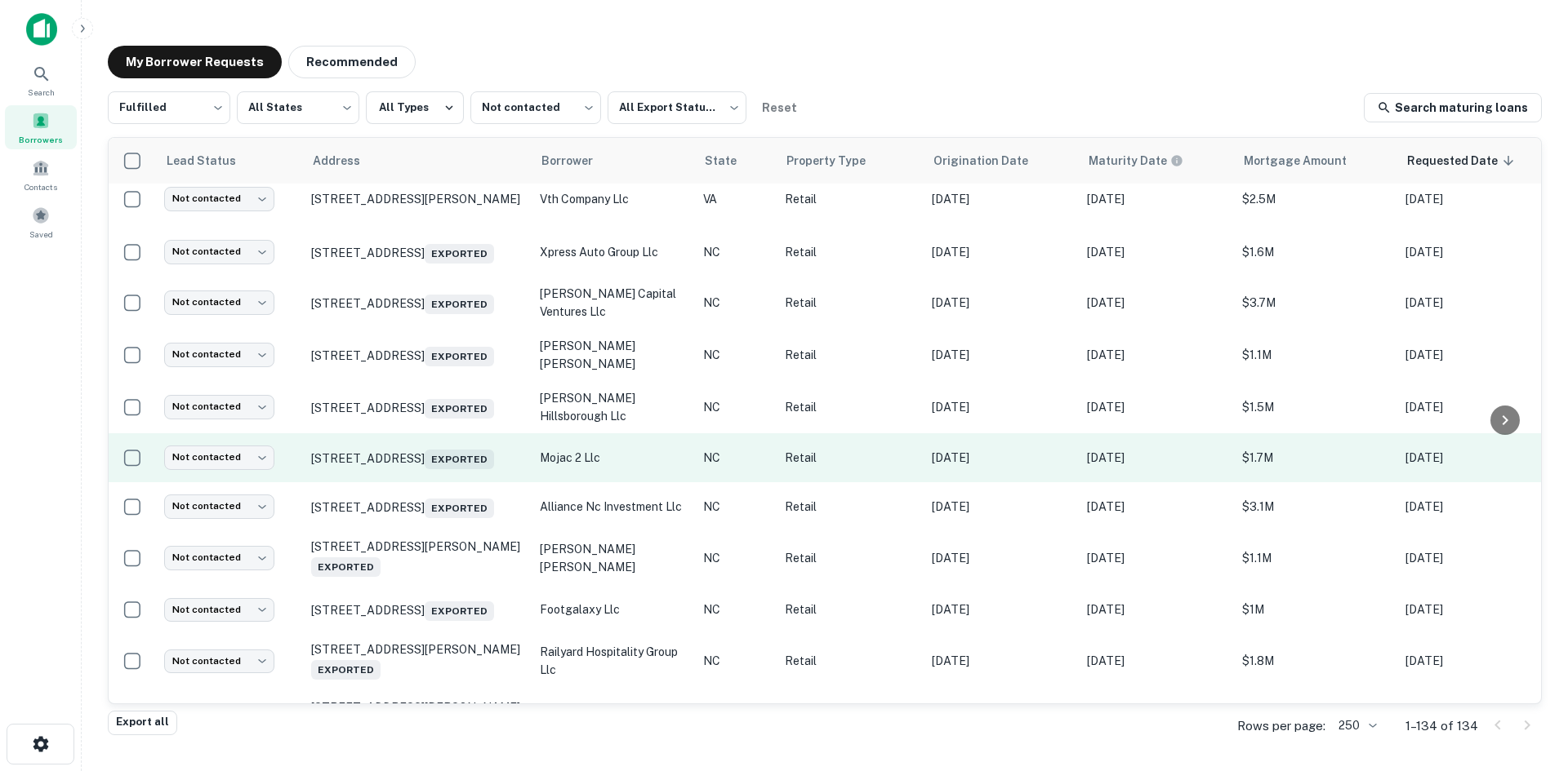
click at [421, 483] on td "[STREET_ADDRESS]" at bounding box center [417, 458] width 229 height 49
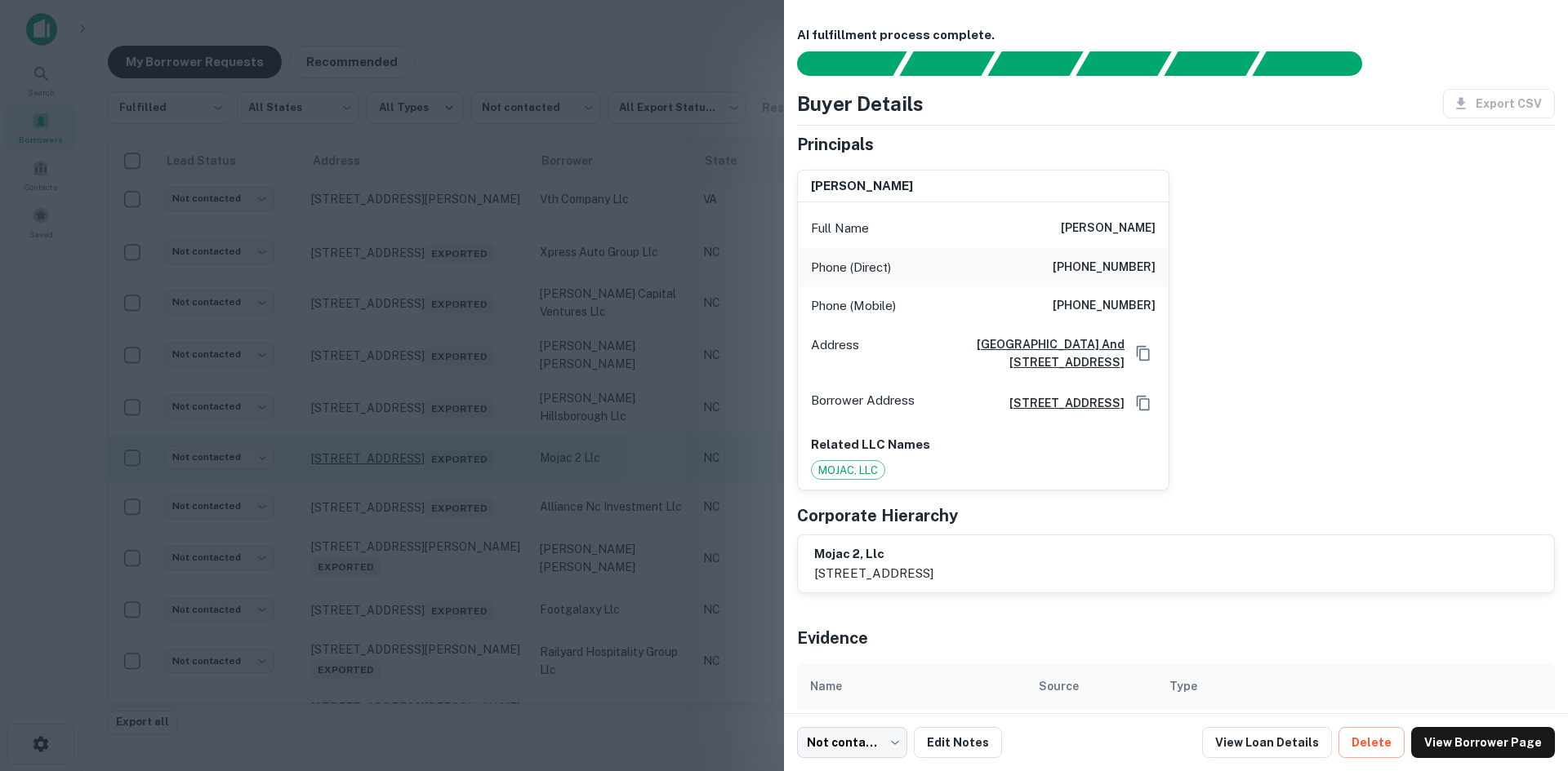
drag, startPoint x: 425, startPoint y: 484, endPoint x: 433, endPoint y: 457, distance: 28.2
click at [426, 484] on div at bounding box center [784, 386] width 1568 height 771
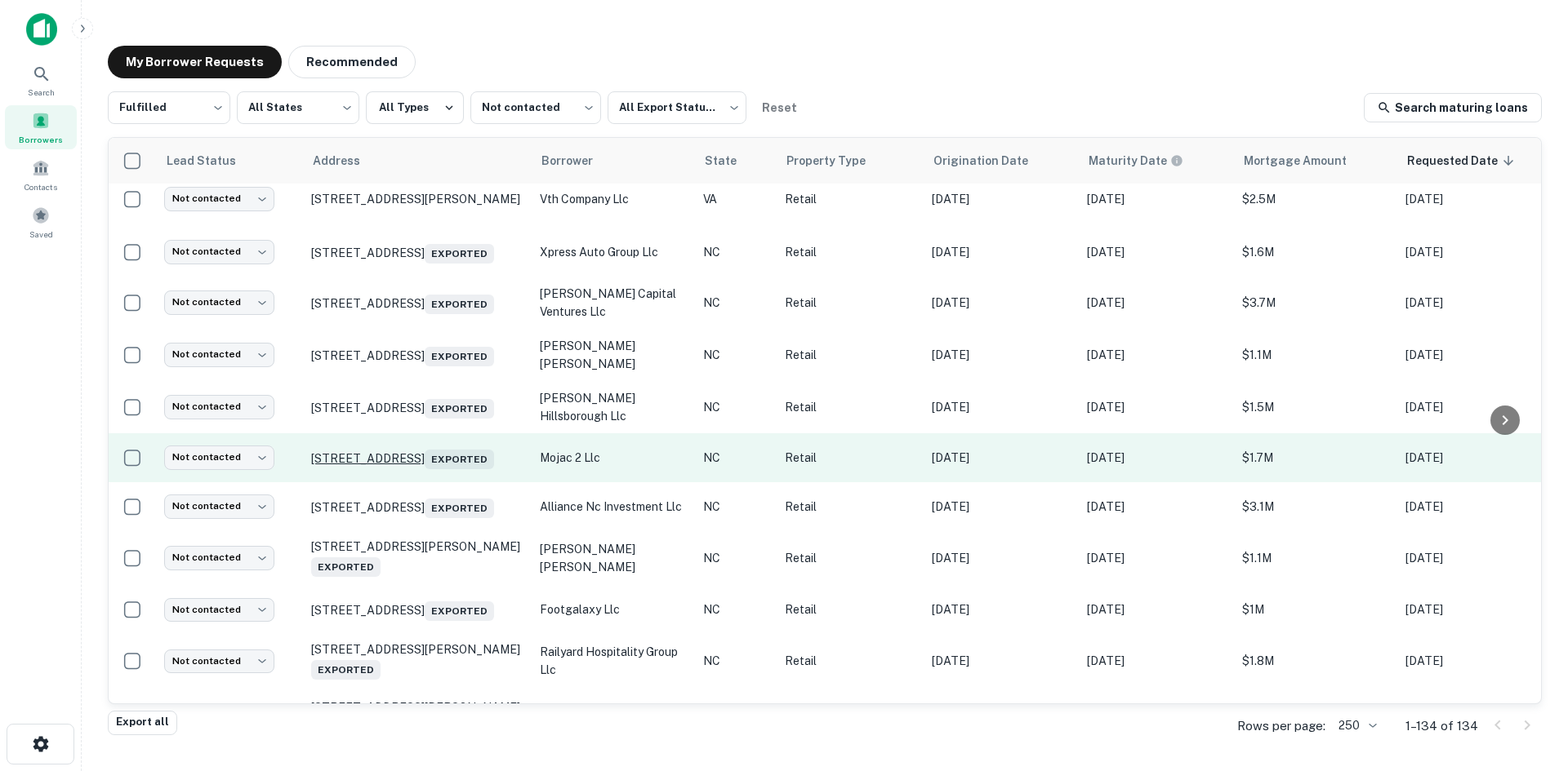
click at [435, 453] on p "[STREET_ADDRESS]" at bounding box center [418, 457] width 213 height 23
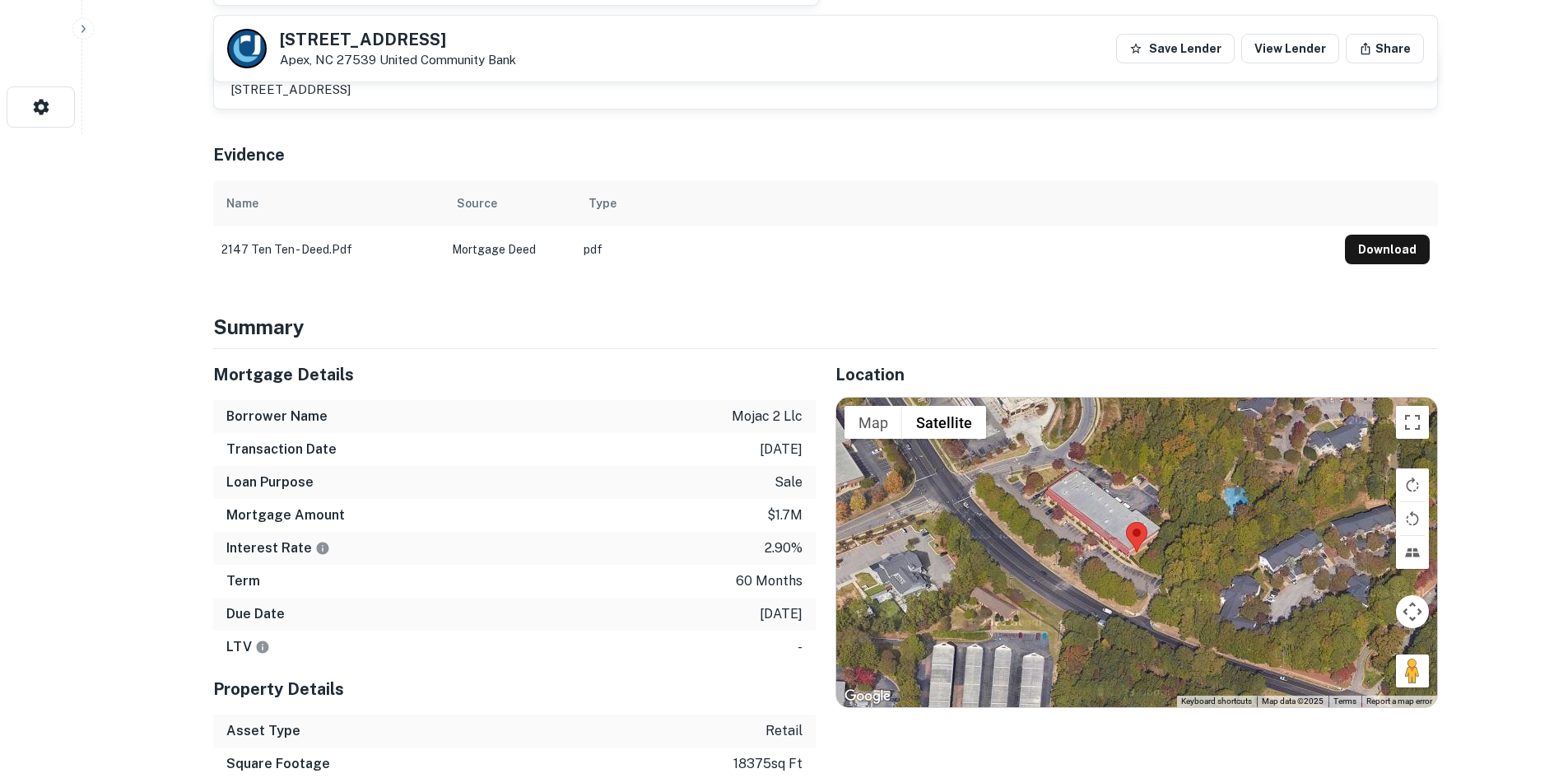
scroll to position [823, 0]
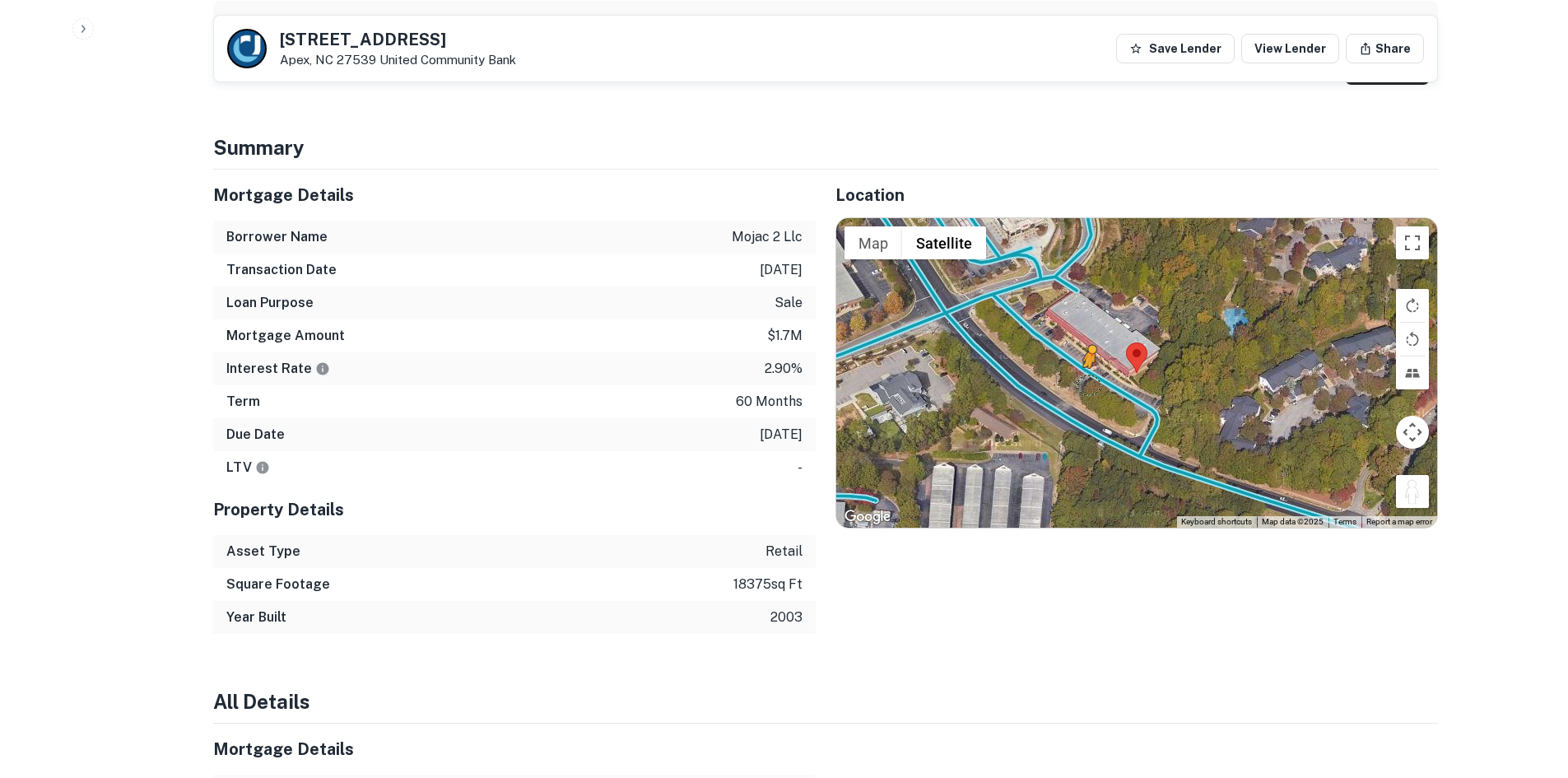
drag, startPoint x: 1401, startPoint y: 501, endPoint x: 1089, endPoint y: 385, distance: 332.9
click at [1089, 385] on div "To activate drag with keyboard, press Alt + Enter. Once in keyboard drag state,…" at bounding box center [1137, 373] width 601 height 310
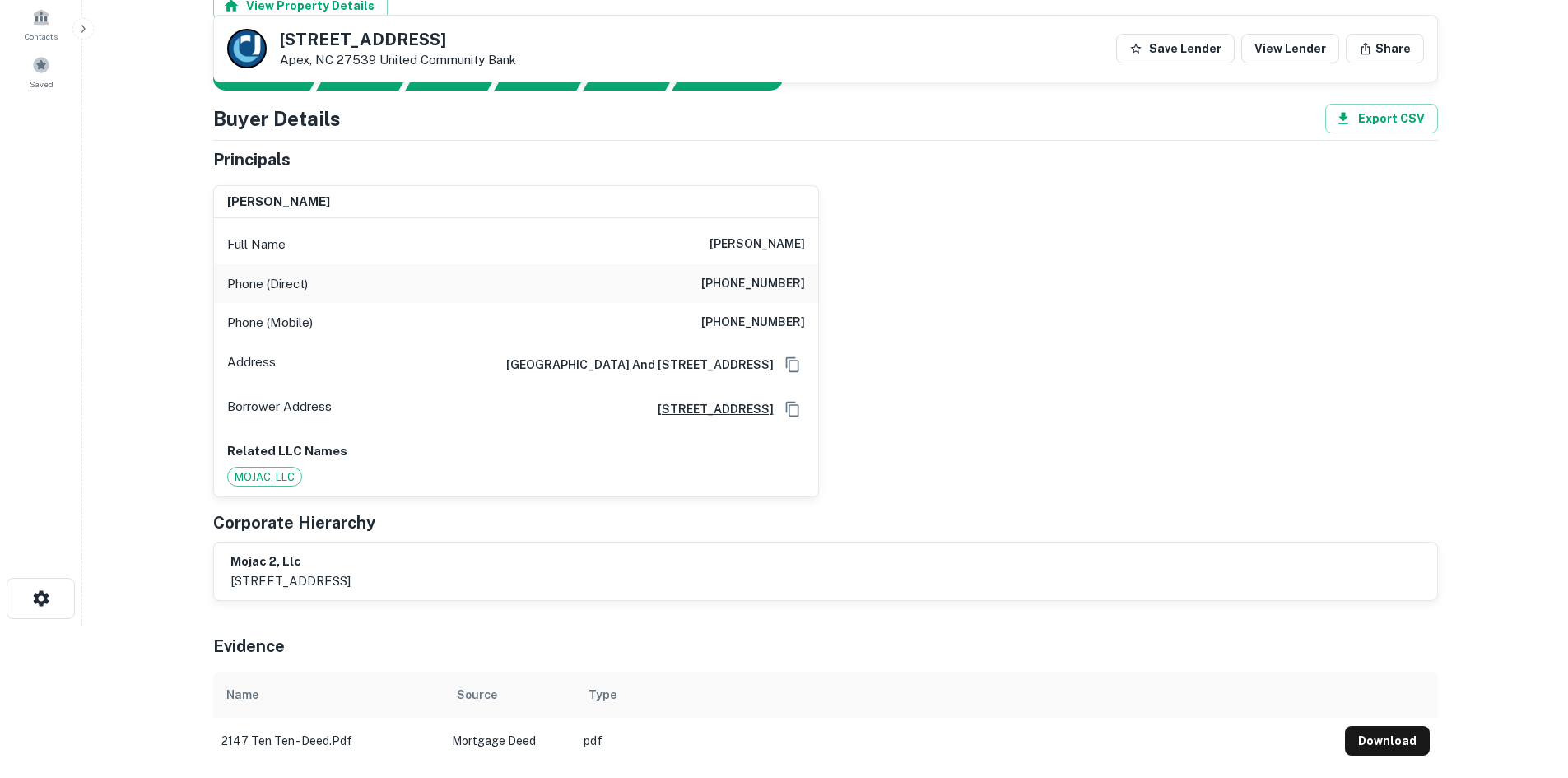
scroll to position [0, 0]
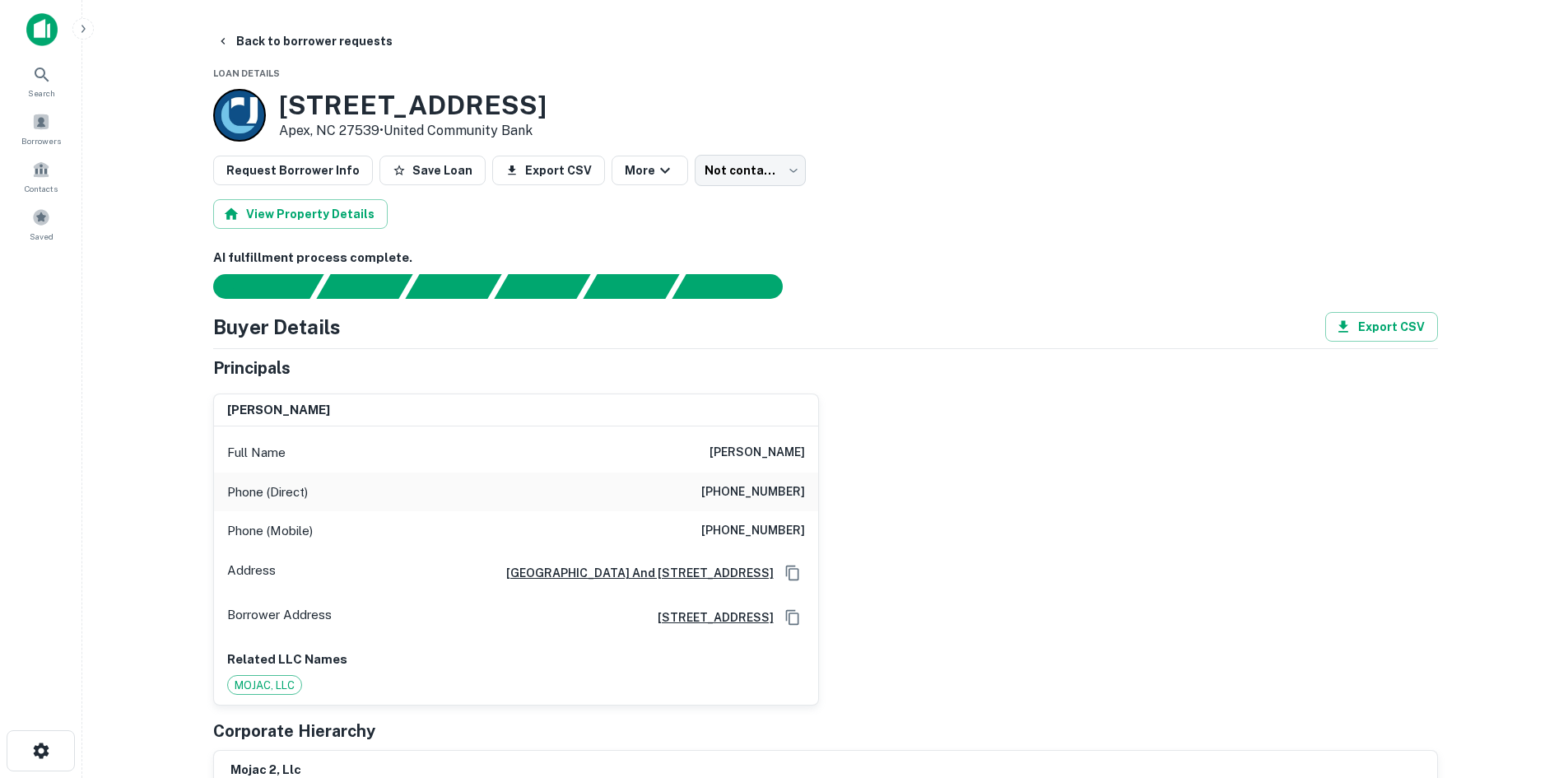
click at [786, 497] on h6 "[PHONE_NUMBER]" at bounding box center [753, 492] width 104 height 20
click at [786, 496] on h6 "[PHONE_NUMBER]" at bounding box center [753, 492] width 104 height 20
click at [786, 495] on h6 "[PHONE_NUMBER]" at bounding box center [753, 492] width 104 height 20
click at [770, 494] on h6 "[PHONE_NUMBER]" at bounding box center [753, 492] width 104 height 20
click at [769, 493] on h6 "[PHONE_NUMBER]" at bounding box center [753, 492] width 104 height 20
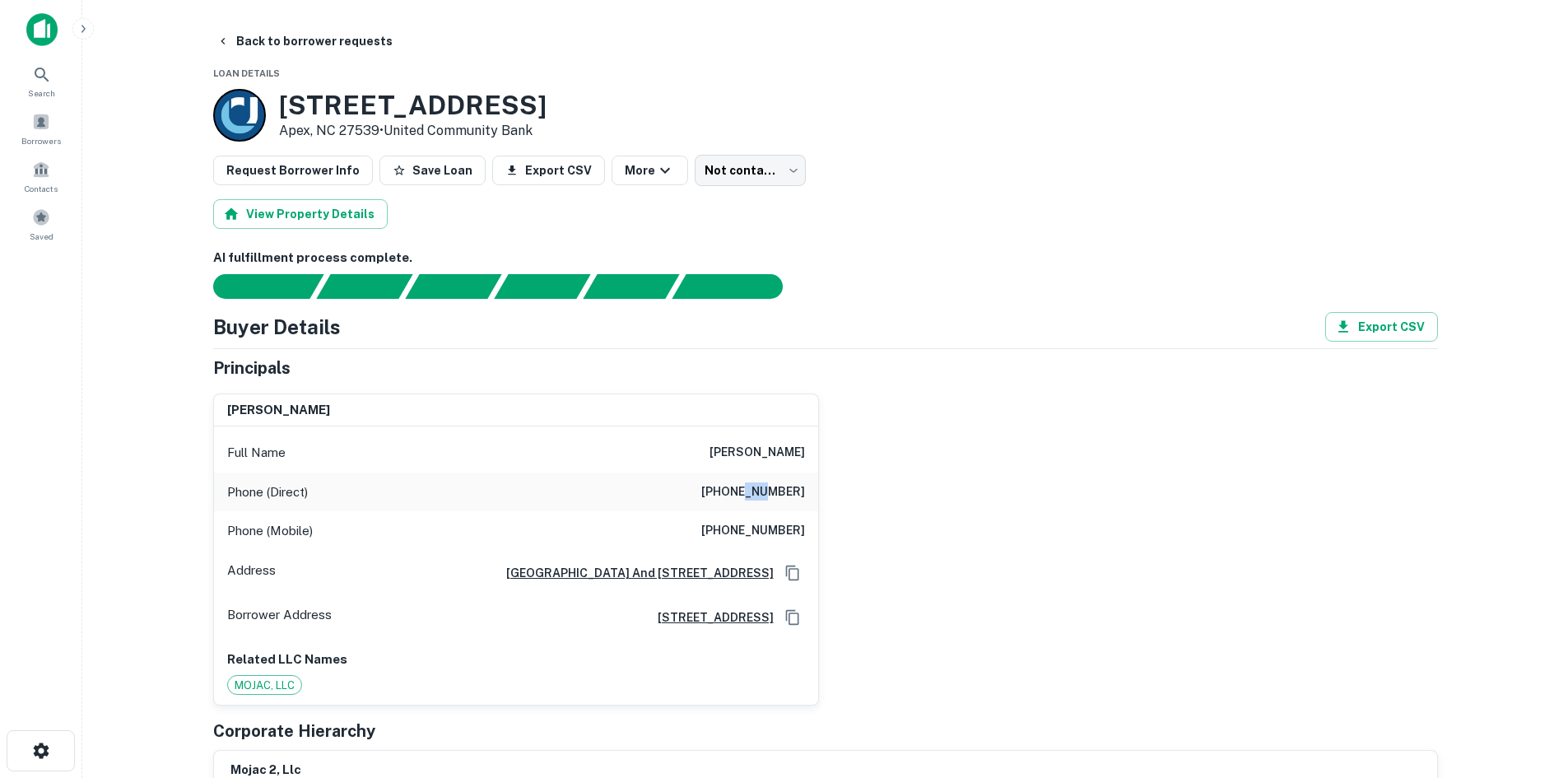
click at [769, 493] on h6 "[PHONE_NUMBER]" at bounding box center [753, 492] width 104 height 20
copy h6 "[PHONE_NUMBER]"
click at [729, 168] on body "Search Borrowers Contacts Saved Back to borrower requests Loan Details [STREET_…" at bounding box center [784, 389] width 1568 height 778
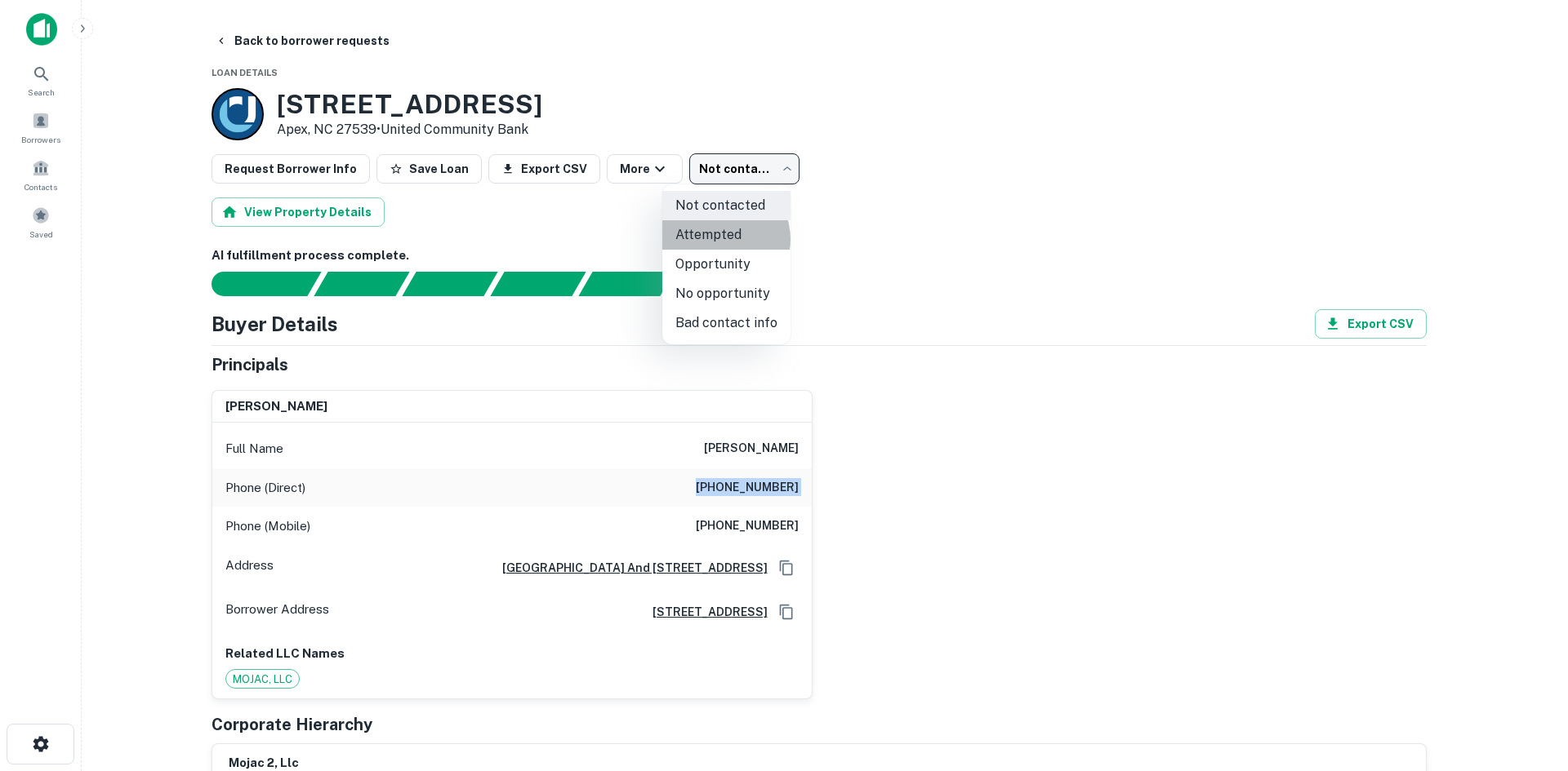
click at [721, 239] on li "Attempted" at bounding box center [727, 235] width 128 height 30
type input "*********"
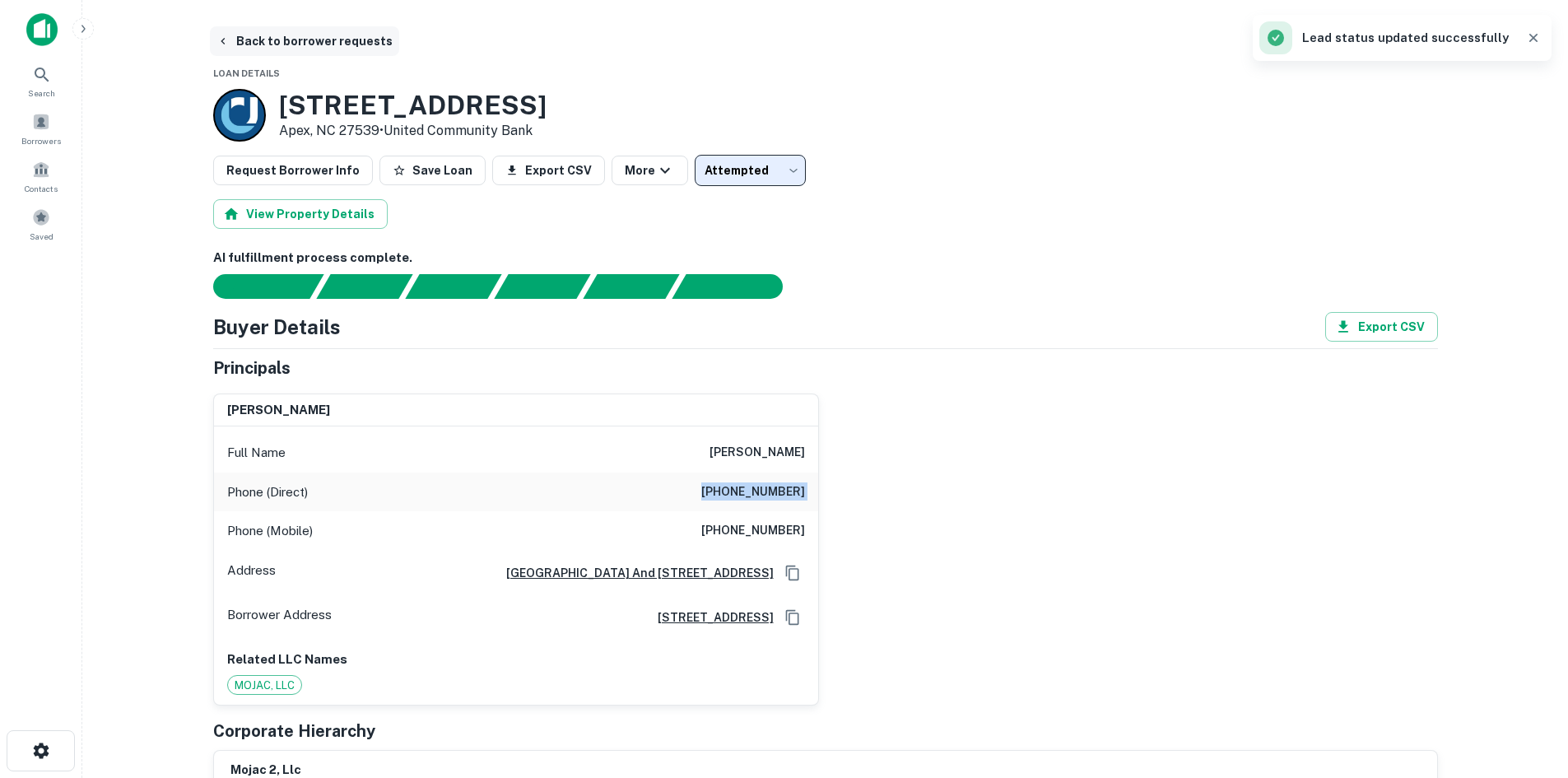
click at [316, 38] on button "Back to borrower requests" at bounding box center [305, 41] width 190 height 30
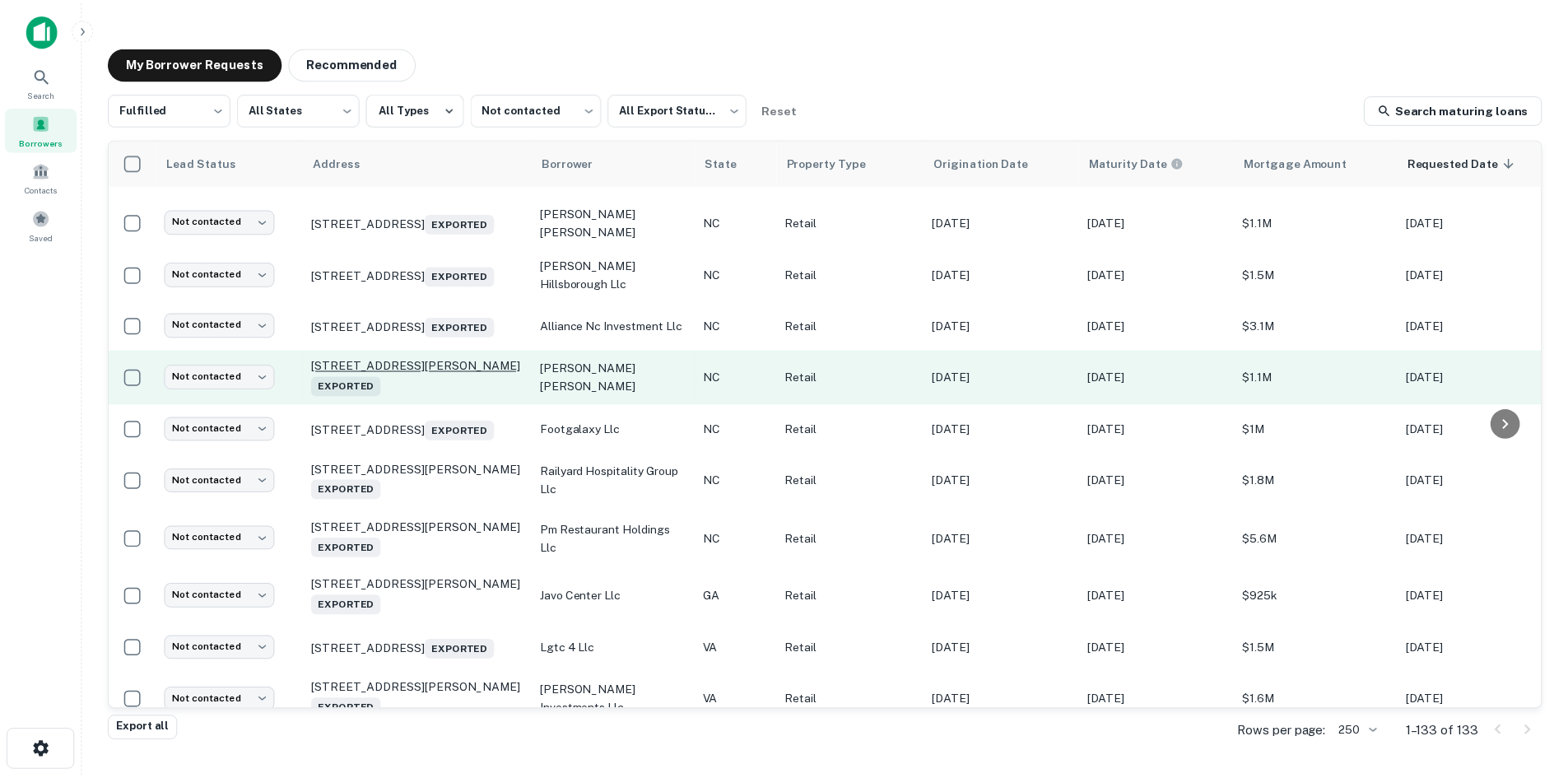
scroll to position [723, 0]
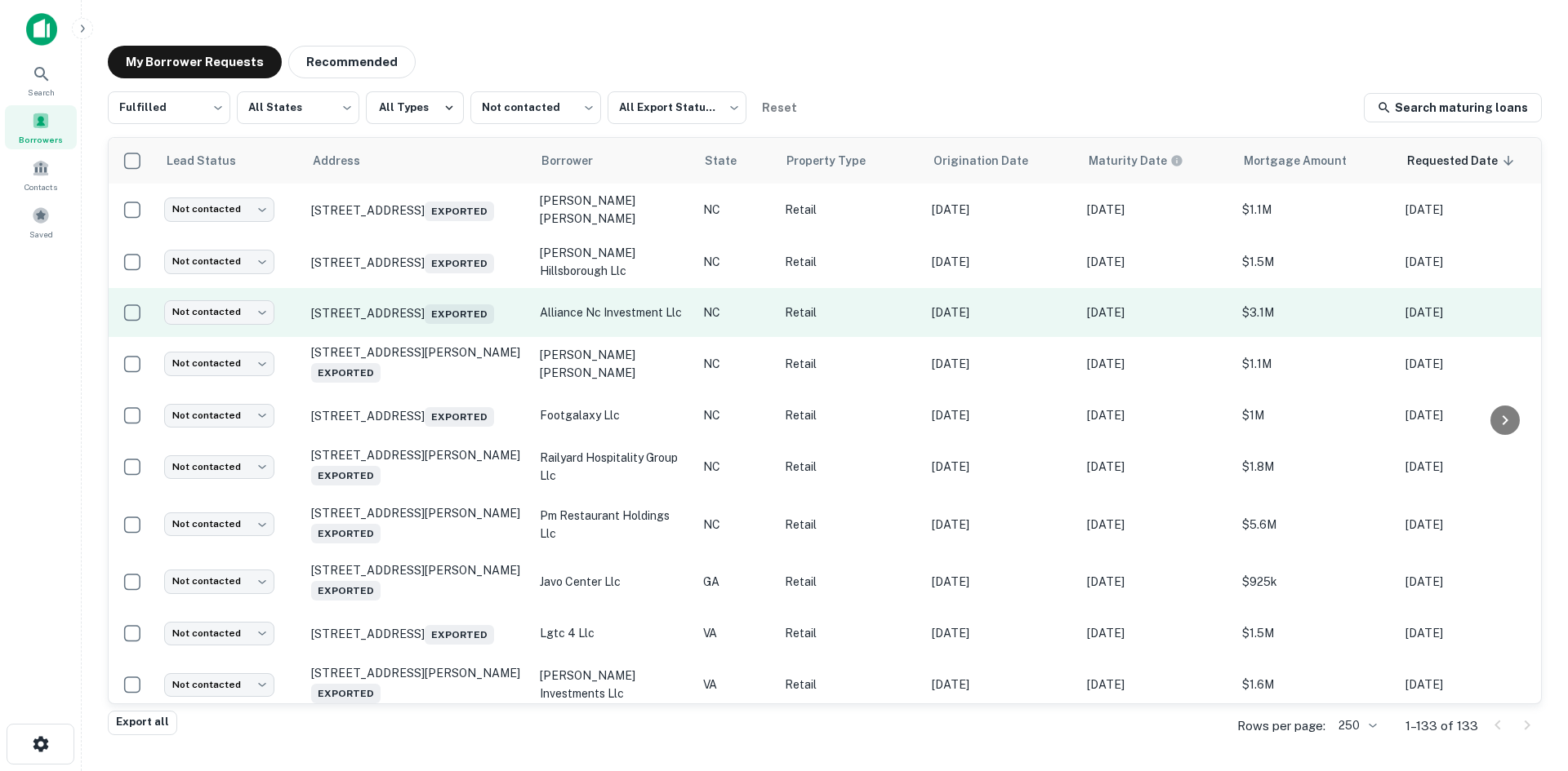
click at [437, 337] on td "[STREET_ADDRESS] Exported" at bounding box center [417, 313] width 229 height 49
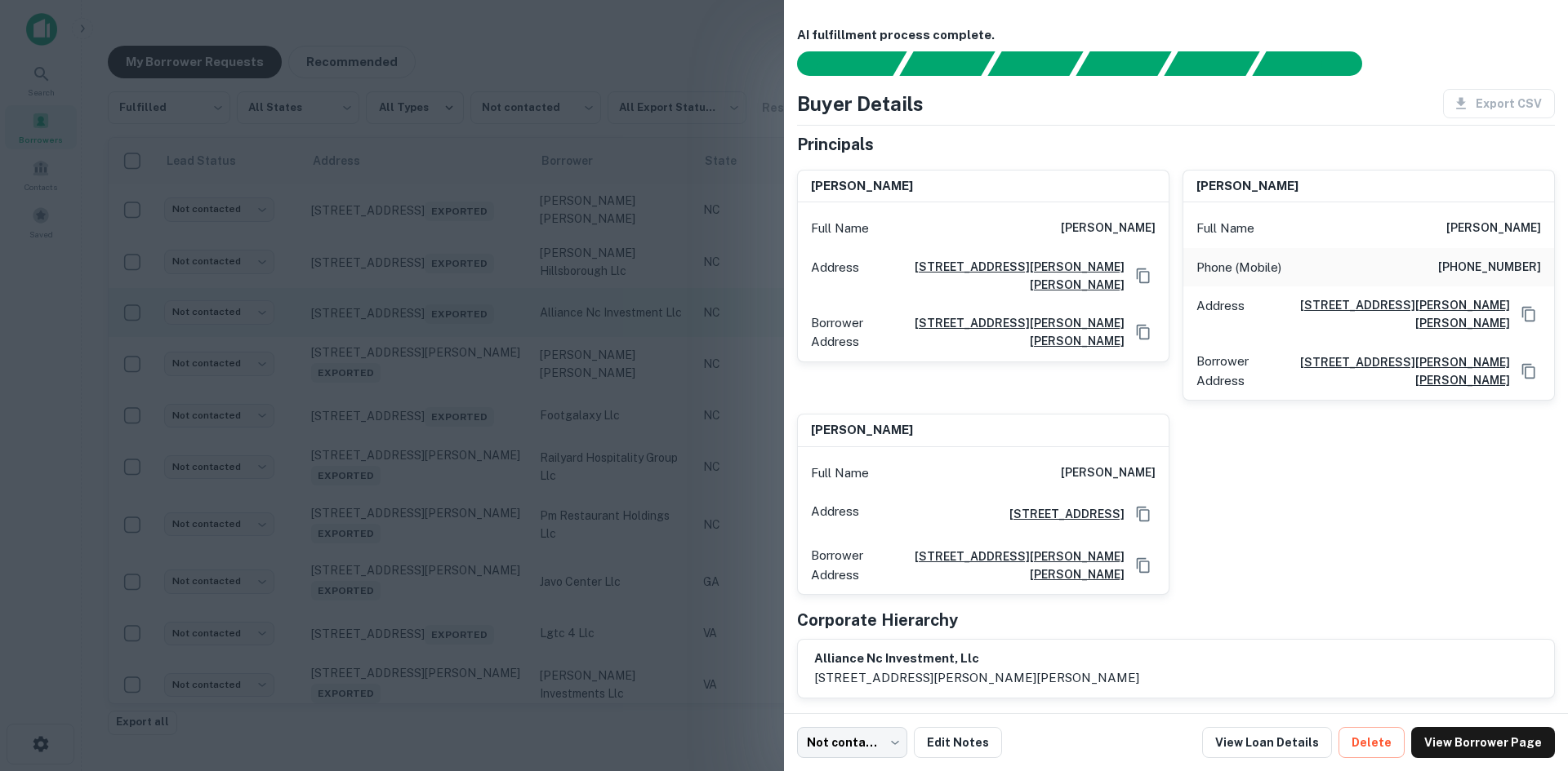
click at [437, 341] on div at bounding box center [784, 386] width 1568 height 771
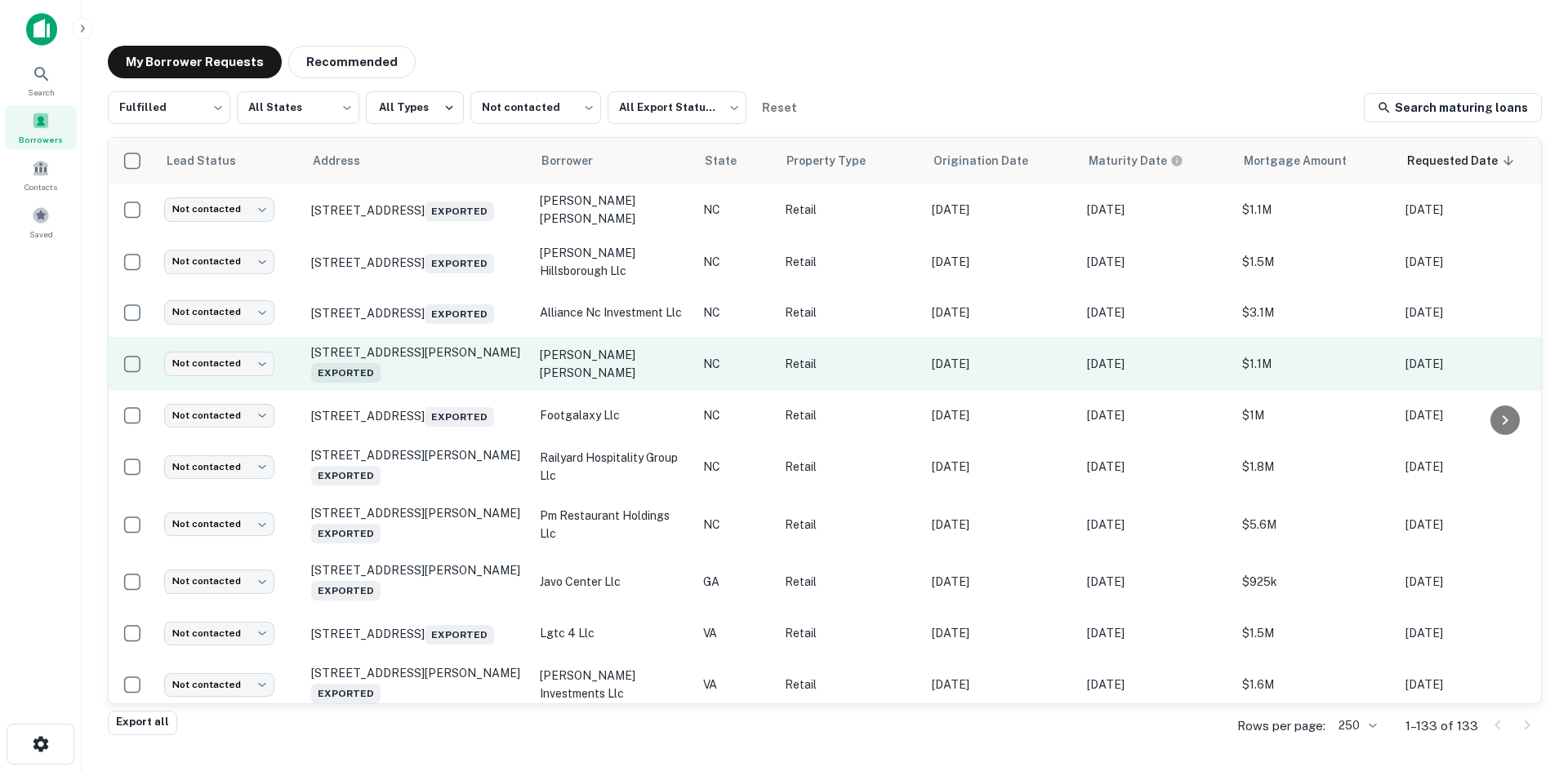
click at [430, 391] on td "[STREET_ADDRESS][PERSON_NAME] Exported" at bounding box center [417, 364] width 229 height 54
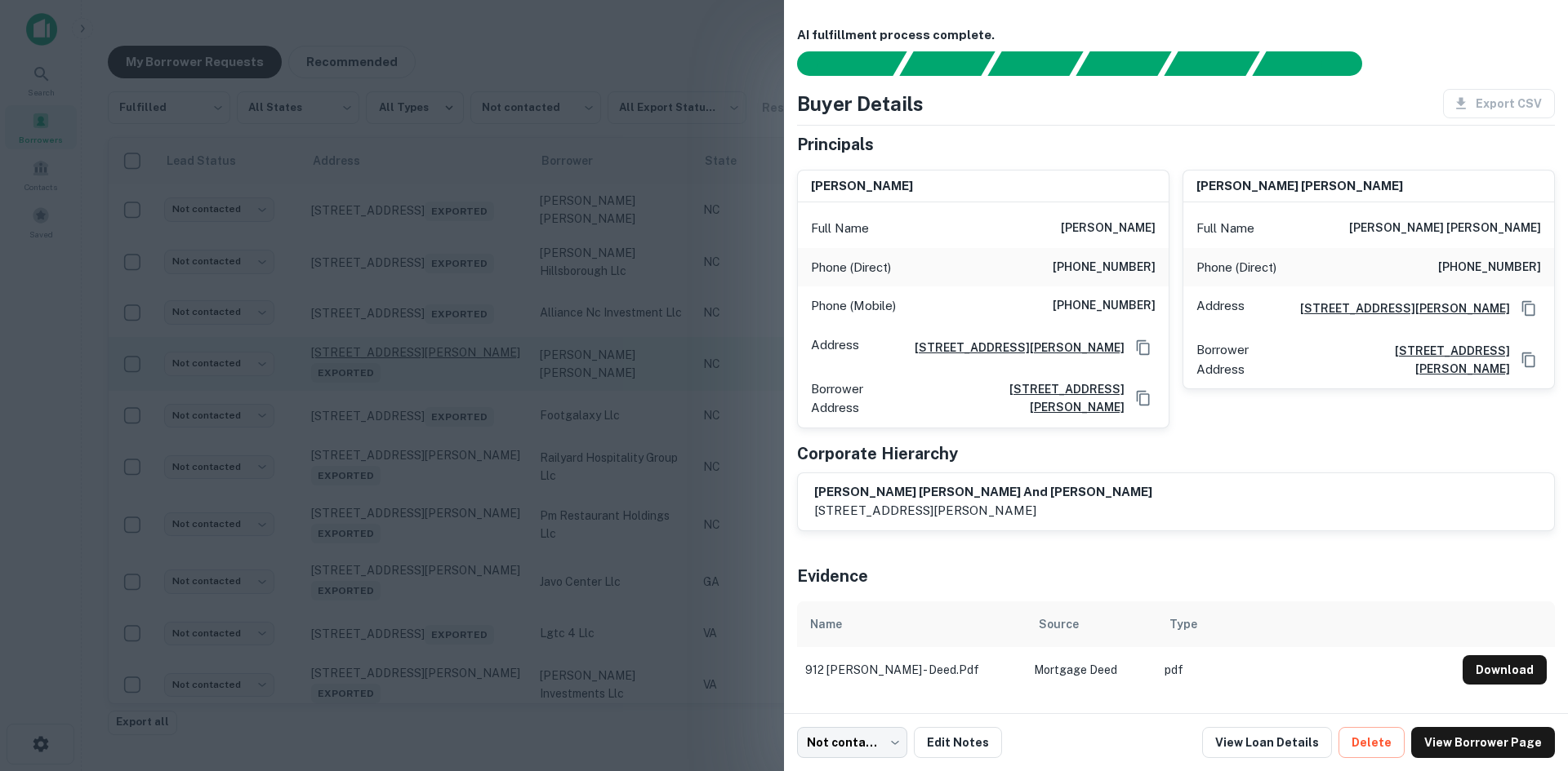
drag, startPoint x: 430, startPoint y: 389, endPoint x: 435, endPoint y: 375, distance: 14.9
click at [427, 399] on div at bounding box center [784, 386] width 1568 height 771
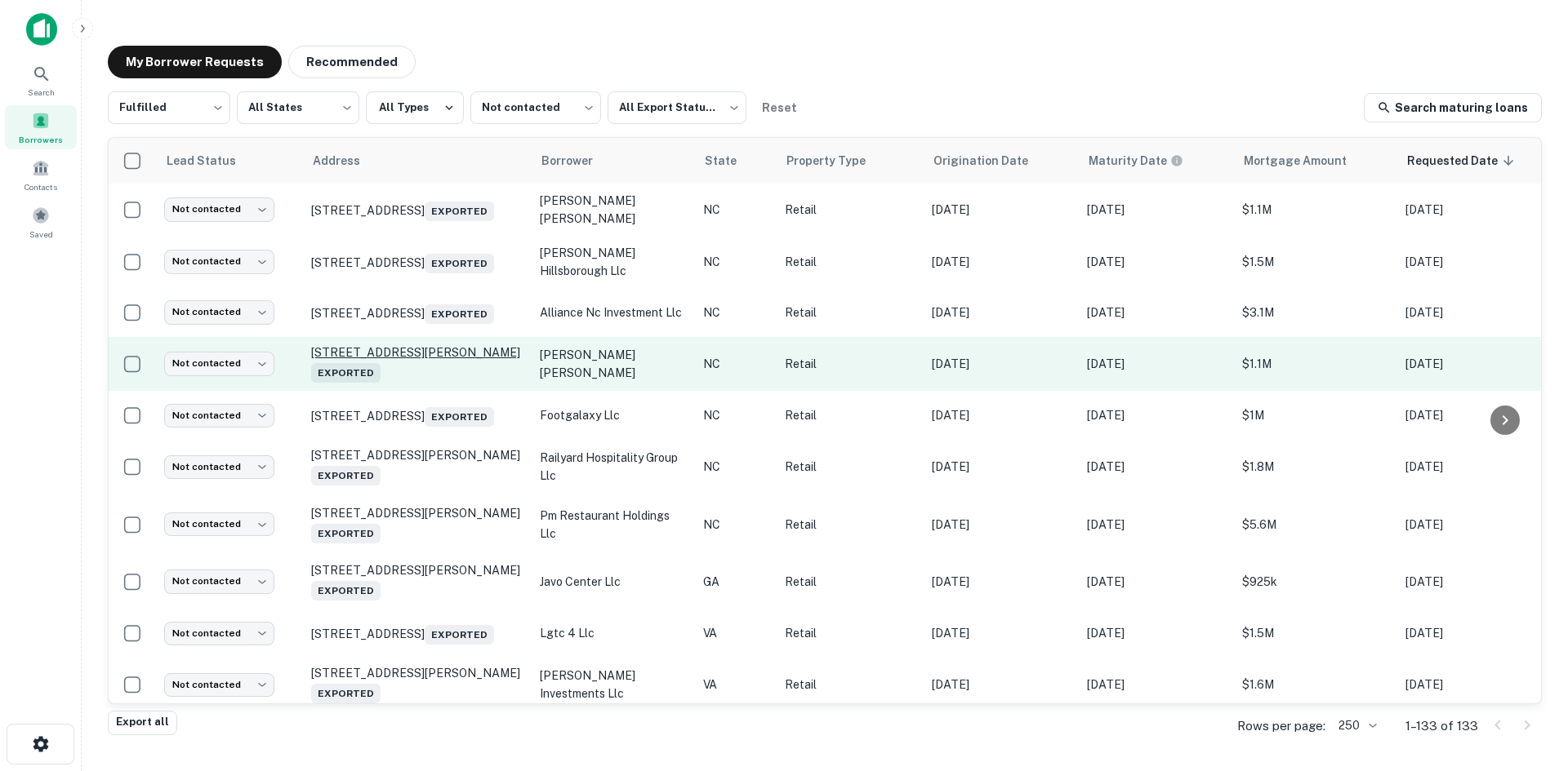
click at [437, 369] on p "[STREET_ADDRESS][PERSON_NAME] Exported" at bounding box center [418, 364] width 213 height 38
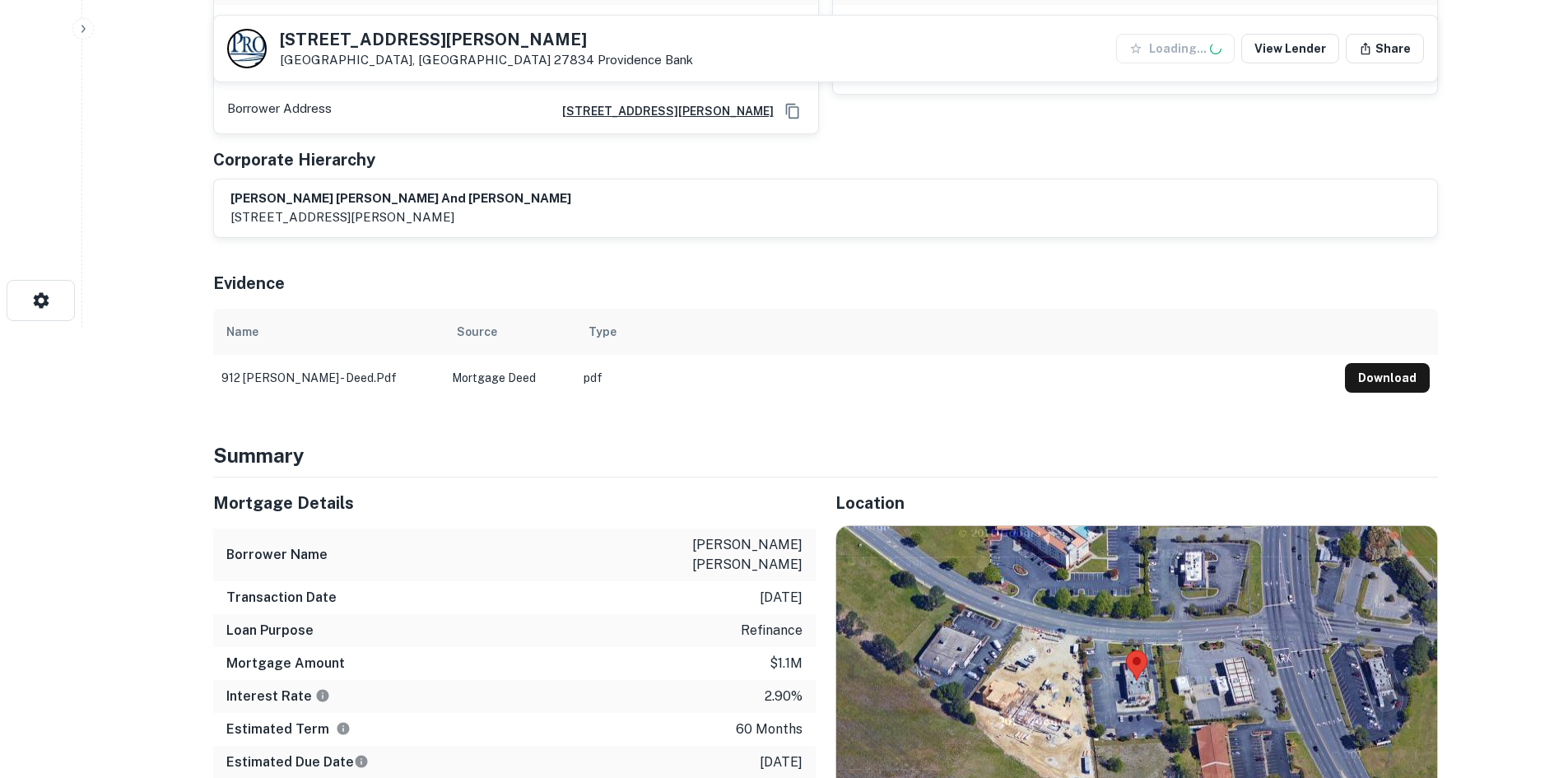
scroll to position [741, 0]
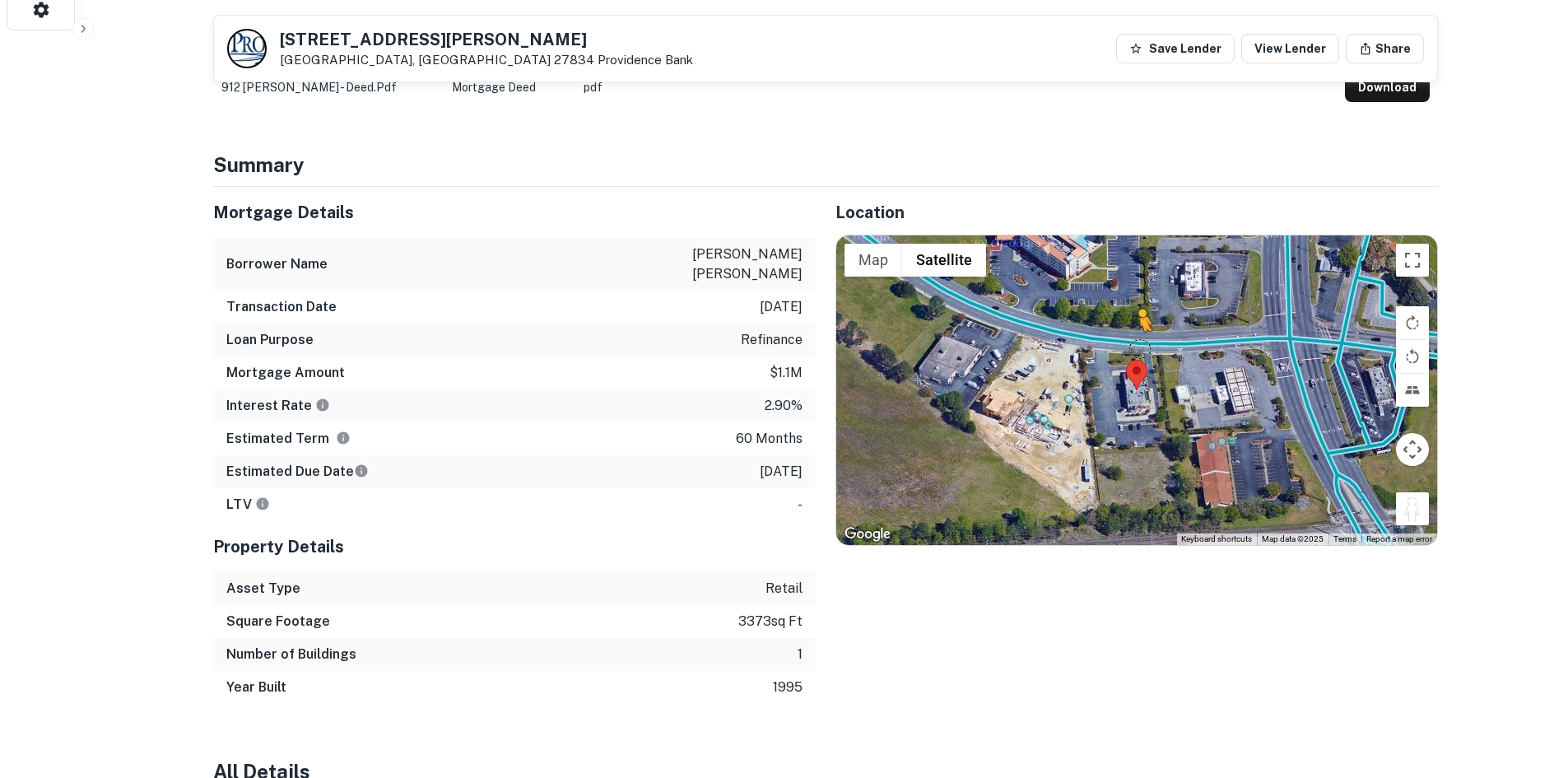
drag, startPoint x: 1402, startPoint y: 508, endPoint x: 1136, endPoint y: 343, distance: 313.0
click at [1136, 343] on div "To activate drag with keyboard, press Alt + Enter. Once in keyboard drag state,…" at bounding box center [1137, 391] width 601 height 310
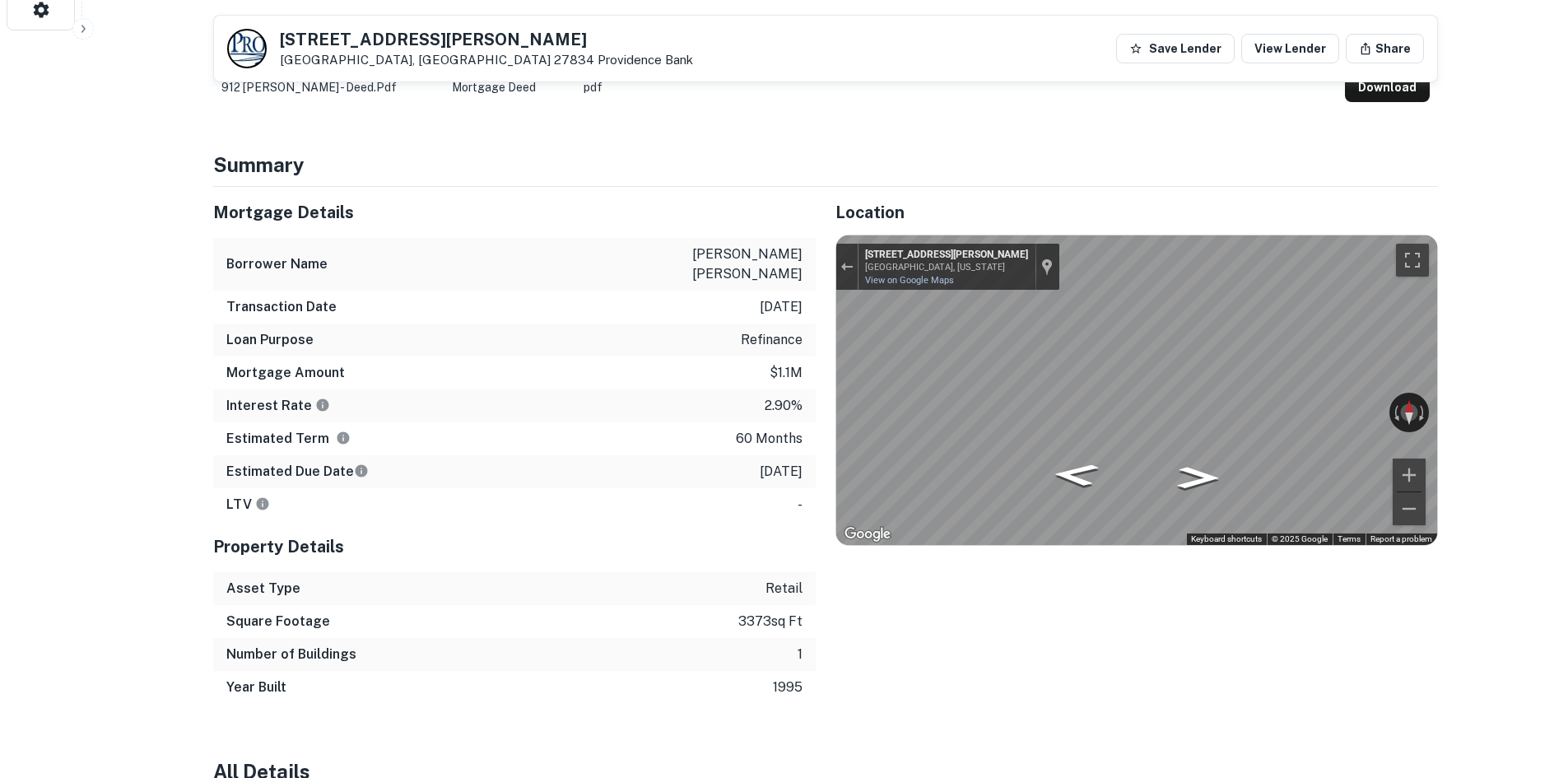
click at [541, 312] on div "Mortgage Details Borrower Name [PERSON_NAME] [PERSON_NAME] Transaction Date [DA…" at bounding box center [815, 446] width 1245 height 518
click at [1290, 400] on div "← Move left → Move right ↑ Move up ↓ Move down + Zoom in - Zoom out [STREET_ADD…" at bounding box center [1137, 391] width 601 height 310
click at [932, 329] on div "← Move left → Move right ↑ Move up ↓ Move down + Zoom in - Zoom out [STREET_ADD…" at bounding box center [1137, 391] width 601 height 310
drag, startPoint x: 1290, startPoint y: 400, endPoint x: 825, endPoint y: 290, distance: 477.8
click at [821, 291] on div "Location ← Move left → Move right ↑ Move up ↓ Move down + Zoom in - Zoom out Ho…" at bounding box center [1126, 446] width 622 height 518
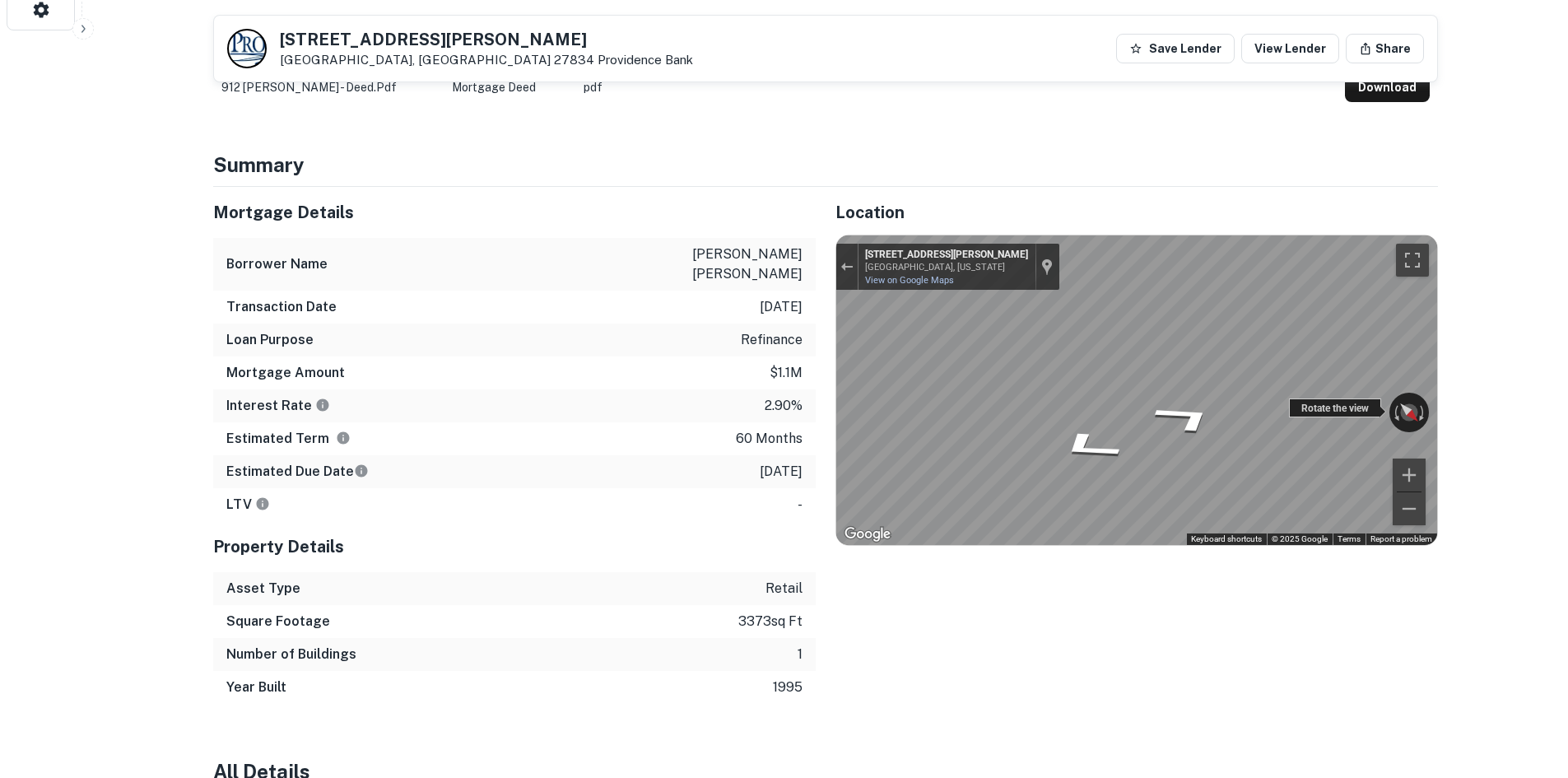
click at [1293, 414] on div "Rotate the view" at bounding box center [1335, 408] width 92 height 19
click at [806, 360] on div "Mortgage Details Borrower Name [PERSON_NAME] [PERSON_NAME] Transaction Date [DA…" at bounding box center [815, 446] width 1245 height 518
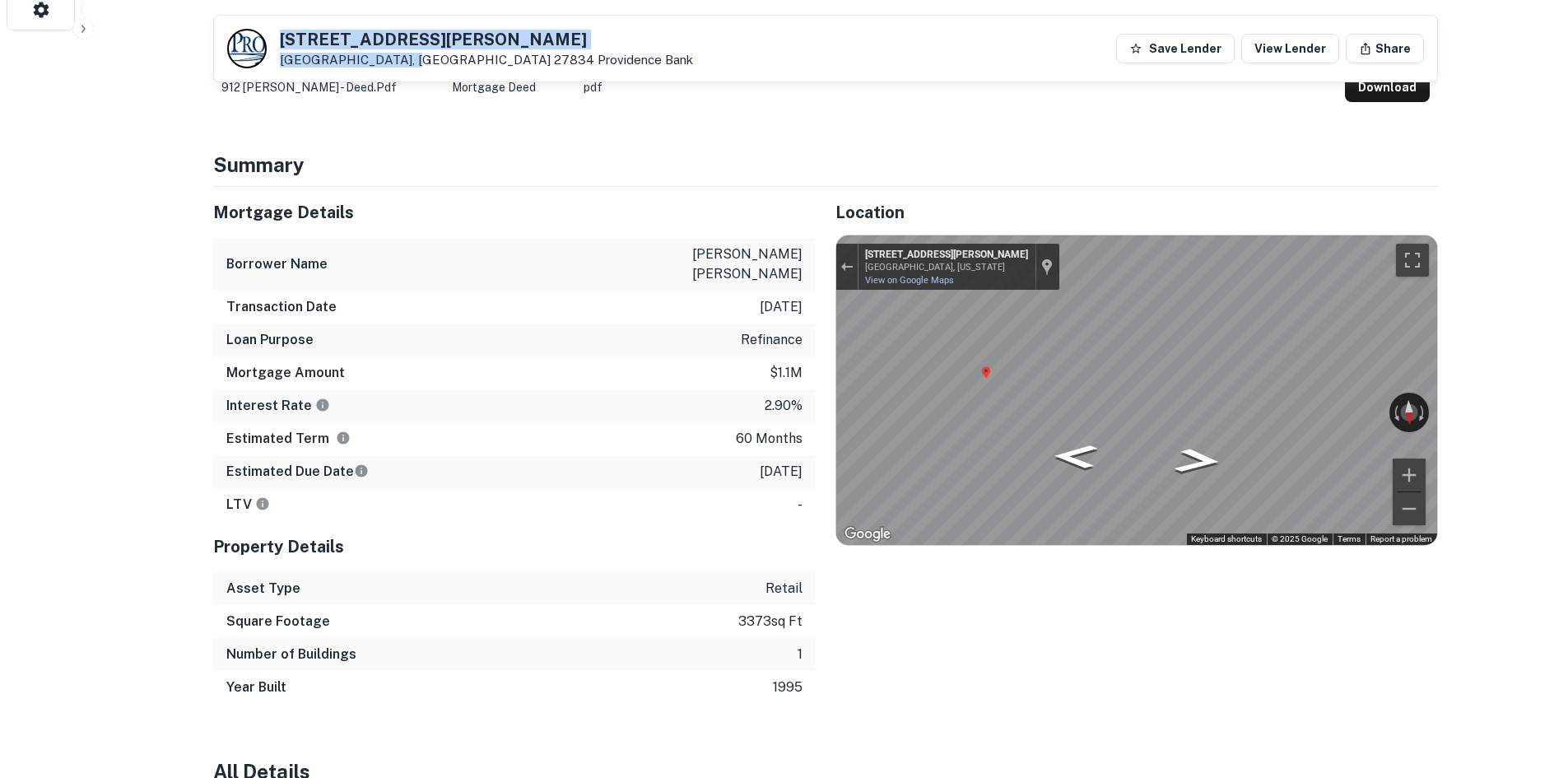
drag, startPoint x: 281, startPoint y: 31, endPoint x: 402, endPoint y: 71, distance: 127.4
click at [402, 71] on div "[STREET_ADDRESS][PERSON_NAME] [GEOGRAPHIC_DATA] Save Lender View Lender Share" at bounding box center [826, 48] width 1223 height 66
copy div "[STREET_ADDRESS][PERSON_NAME]"
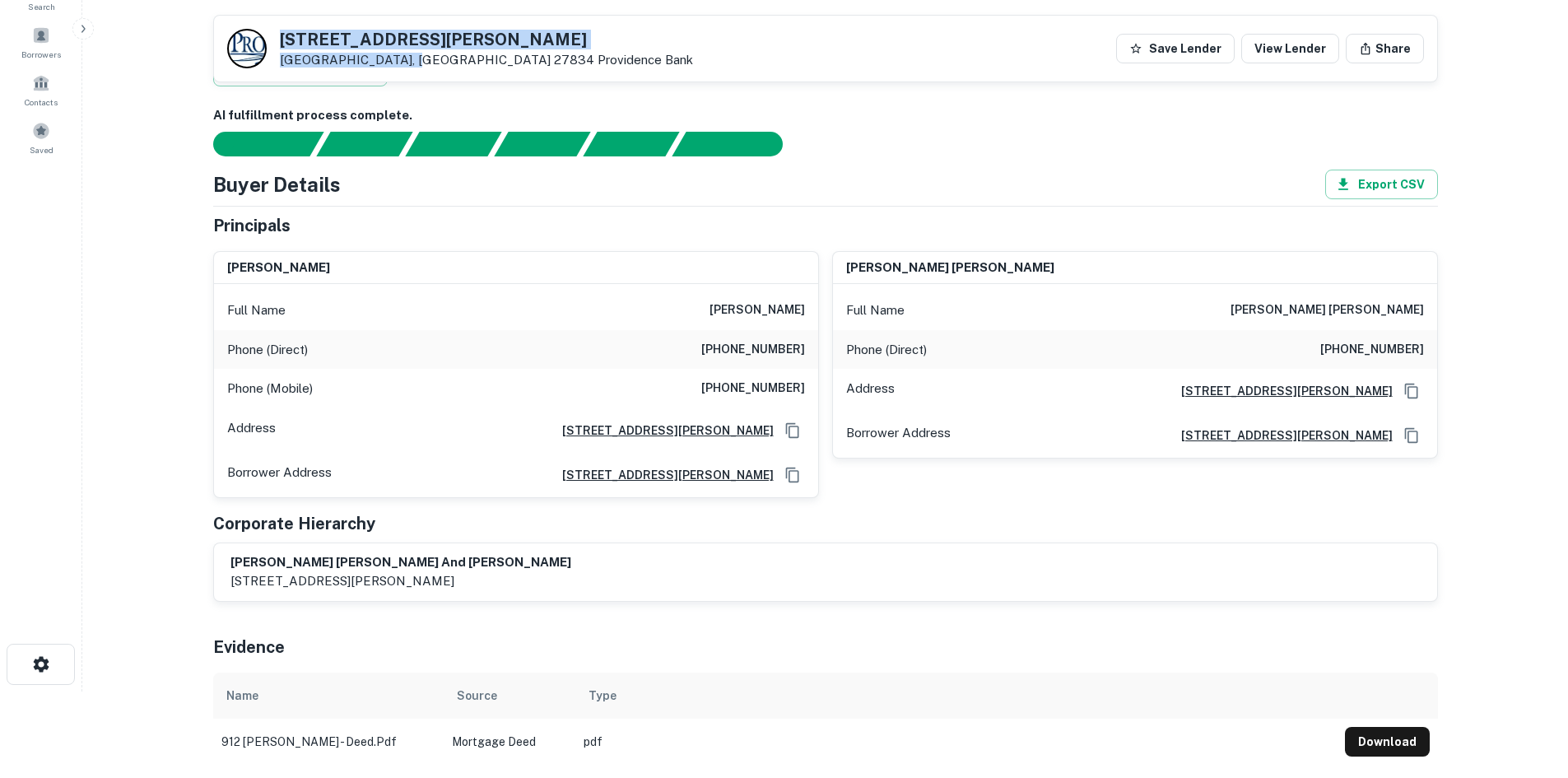
scroll to position [0, 0]
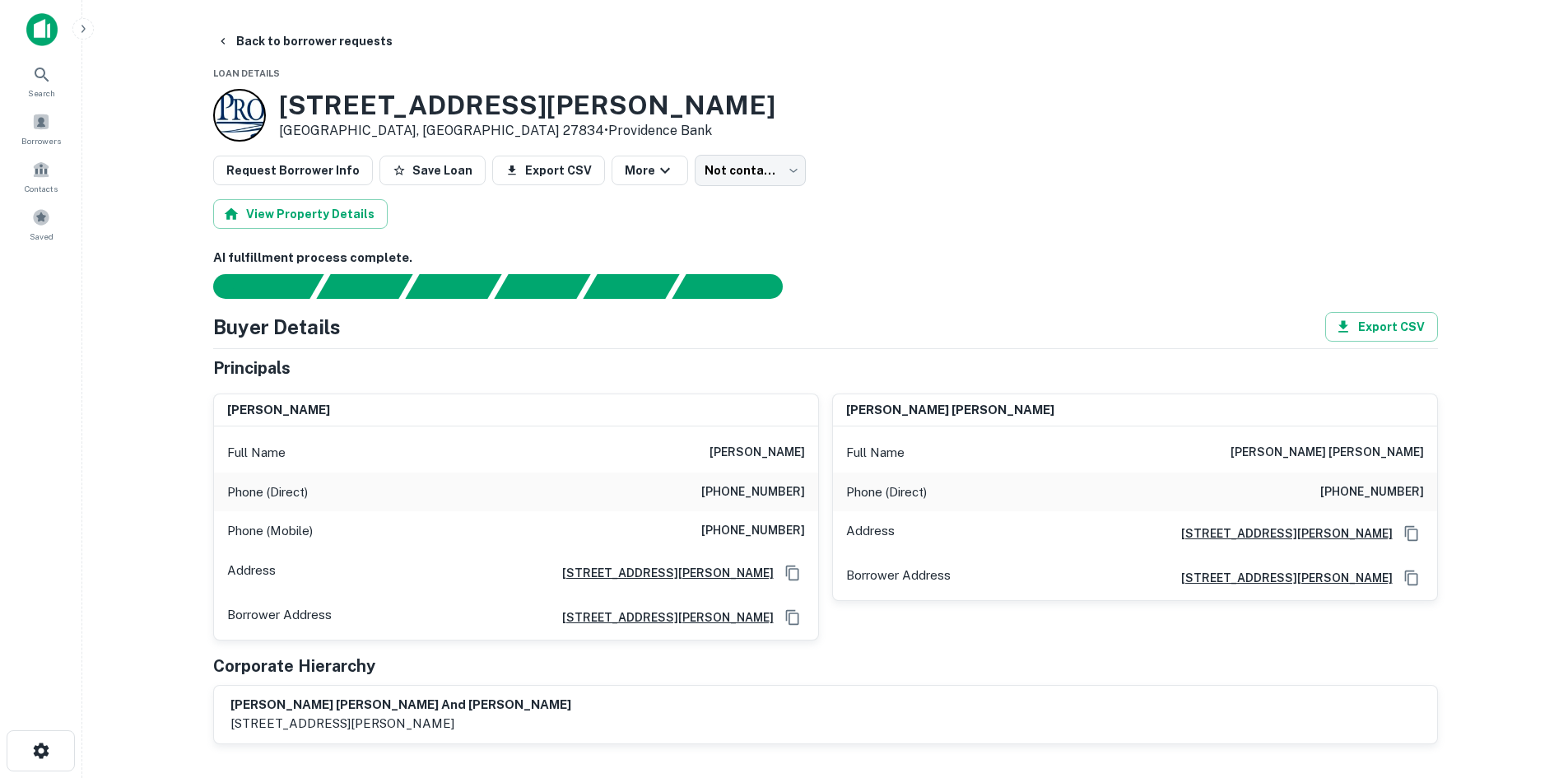
click at [771, 494] on h6 "[PHONE_NUMBER]" at bounding box center [753, 492] width 104 height 20
click at [771, 492] on h6 "[PHONE_NUMBER]" at bounding box center [753, 492] width 104 height 20
click at [772, 490] on h6 "[PHONE_NUMBER]" at bounding box center [753, 492] width 104 height 20
copy h6 "[PHONE_NUMBER]"
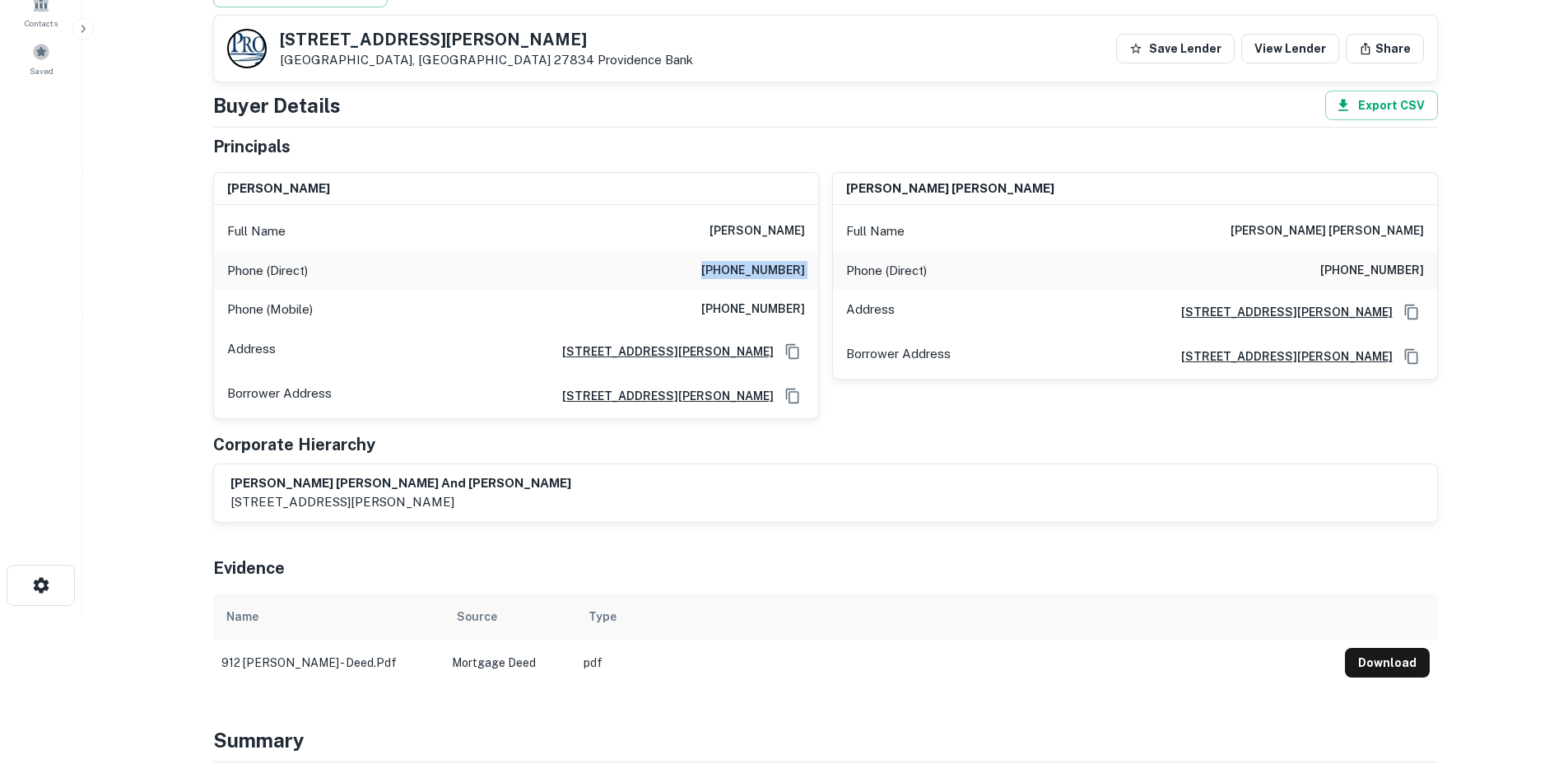
scroll to position [164, 0]
click at [738, 272] on h6 "[PHONE_NUMBER]" at bounding box center [753, 272] width 104 height 20
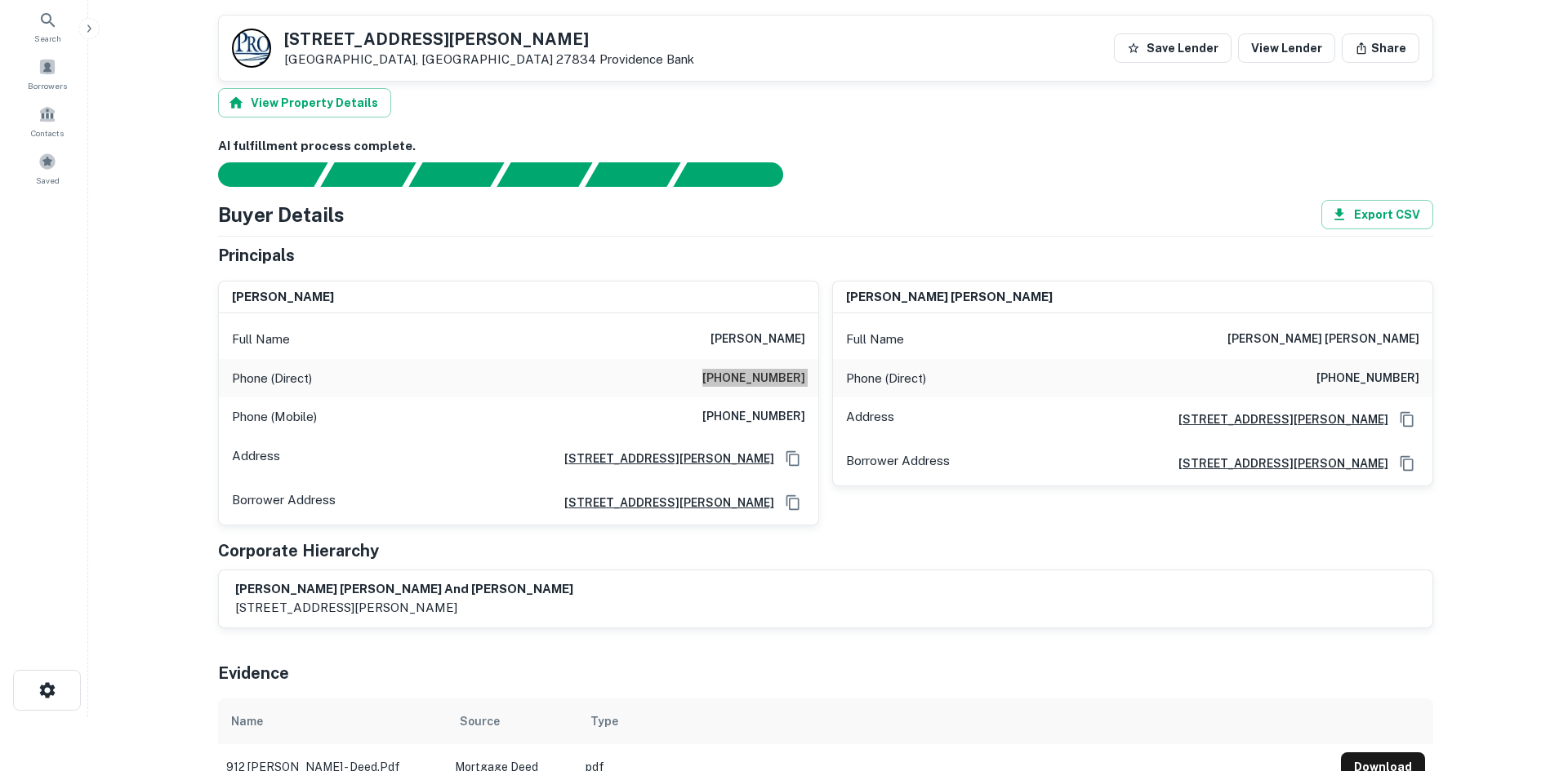
scroll to position [0, 0]
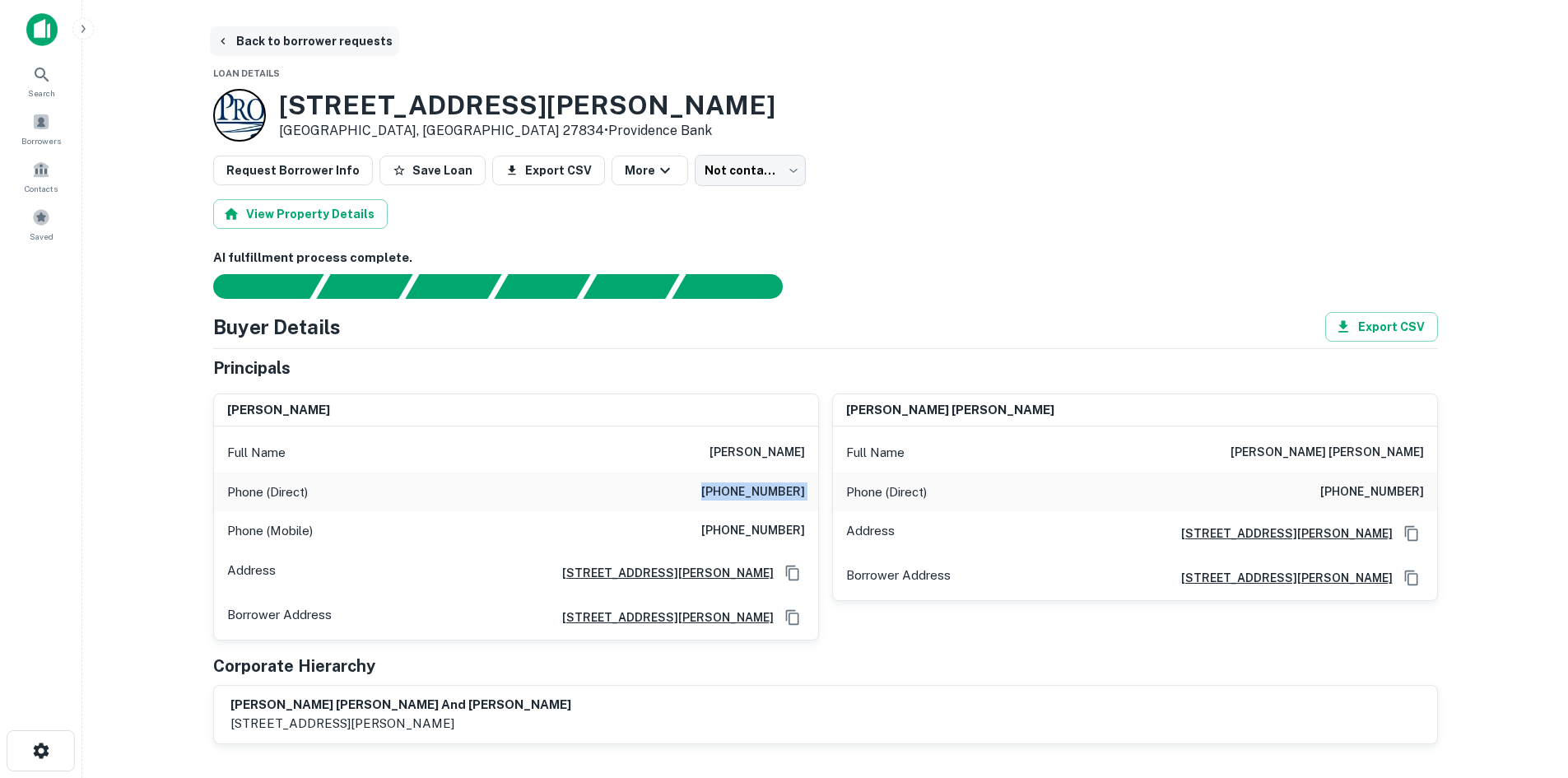
click at [318, 48] on button "Back to borrower requests" at bounding box center [305, 41] width 190 height 30
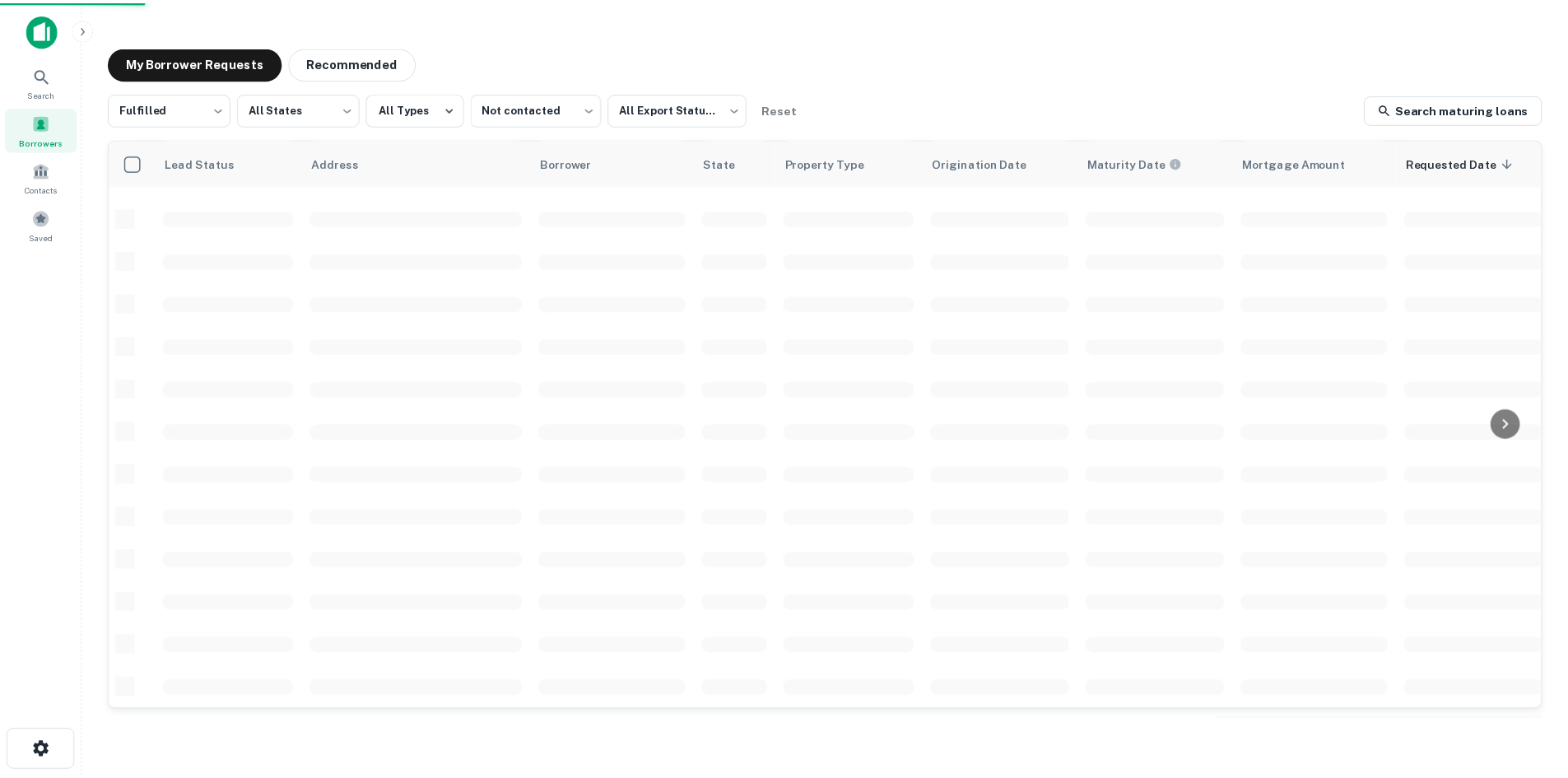
scroll to position [558, 0]
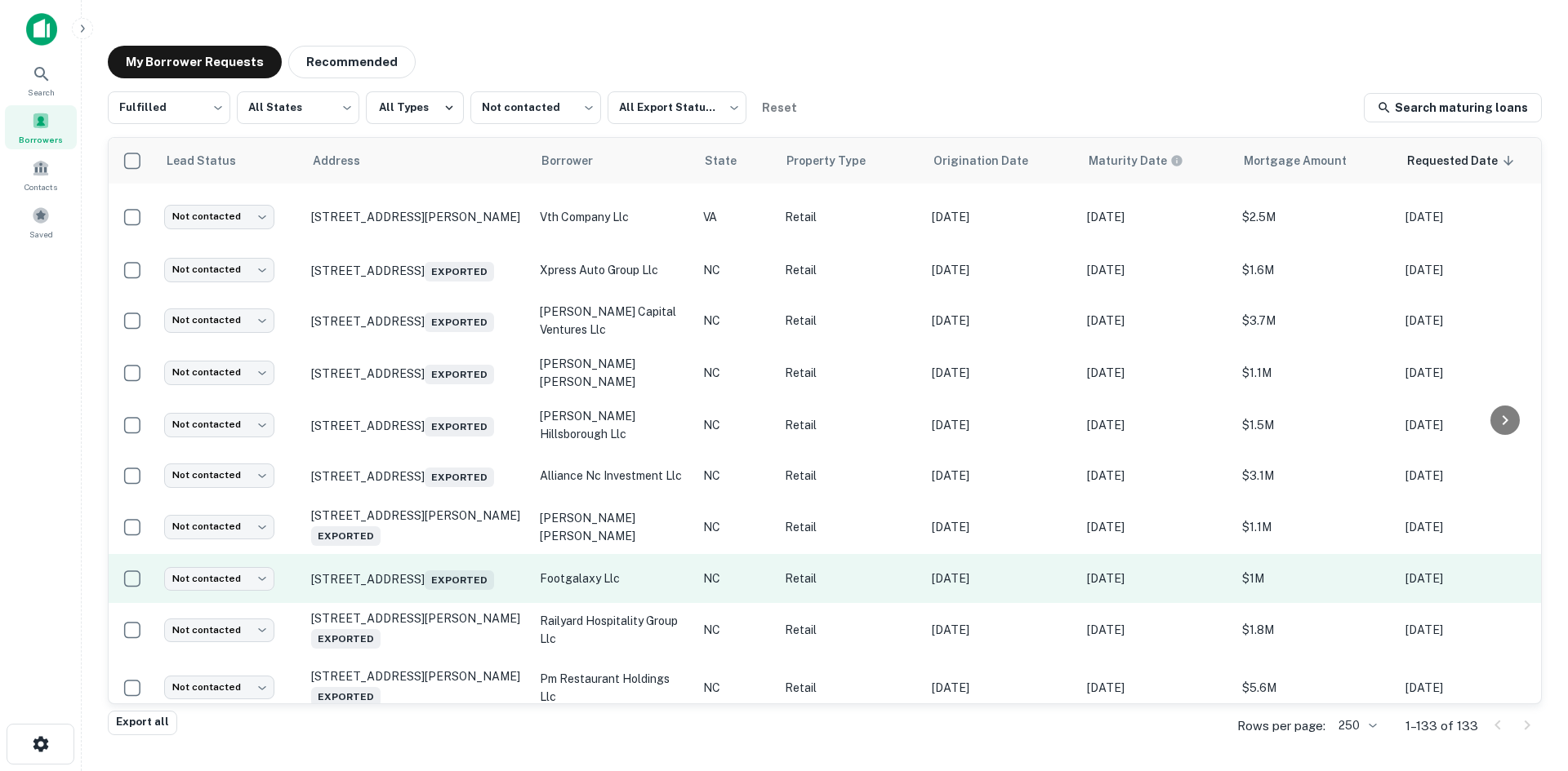
click at [446, 603] on td "[STREET_ADDRESS] Exported" at bounding box center [417, 579] width 229 height 49
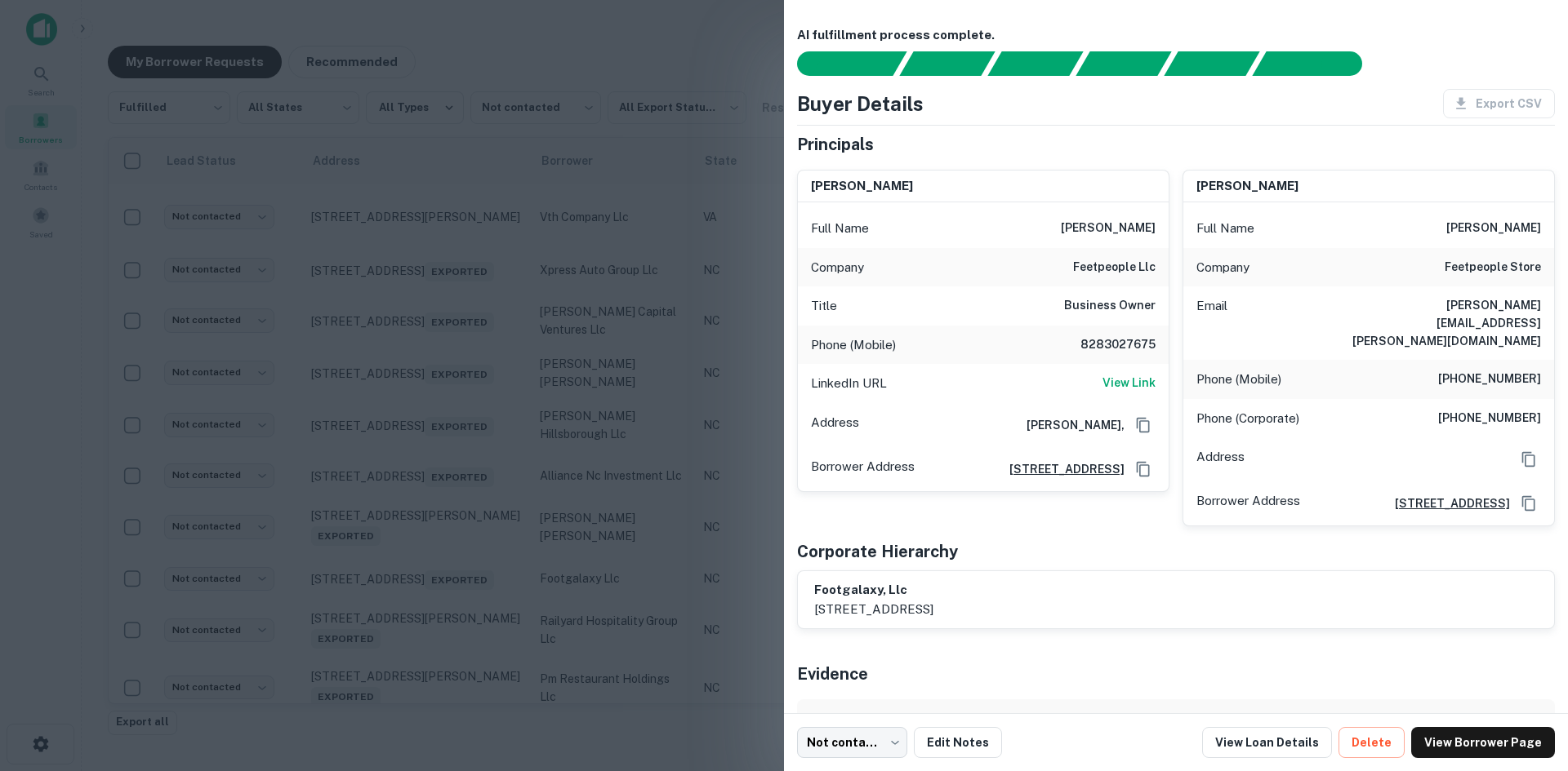
click at [607, 588] on div at bounding box center [784, 386] width 1568 height 771
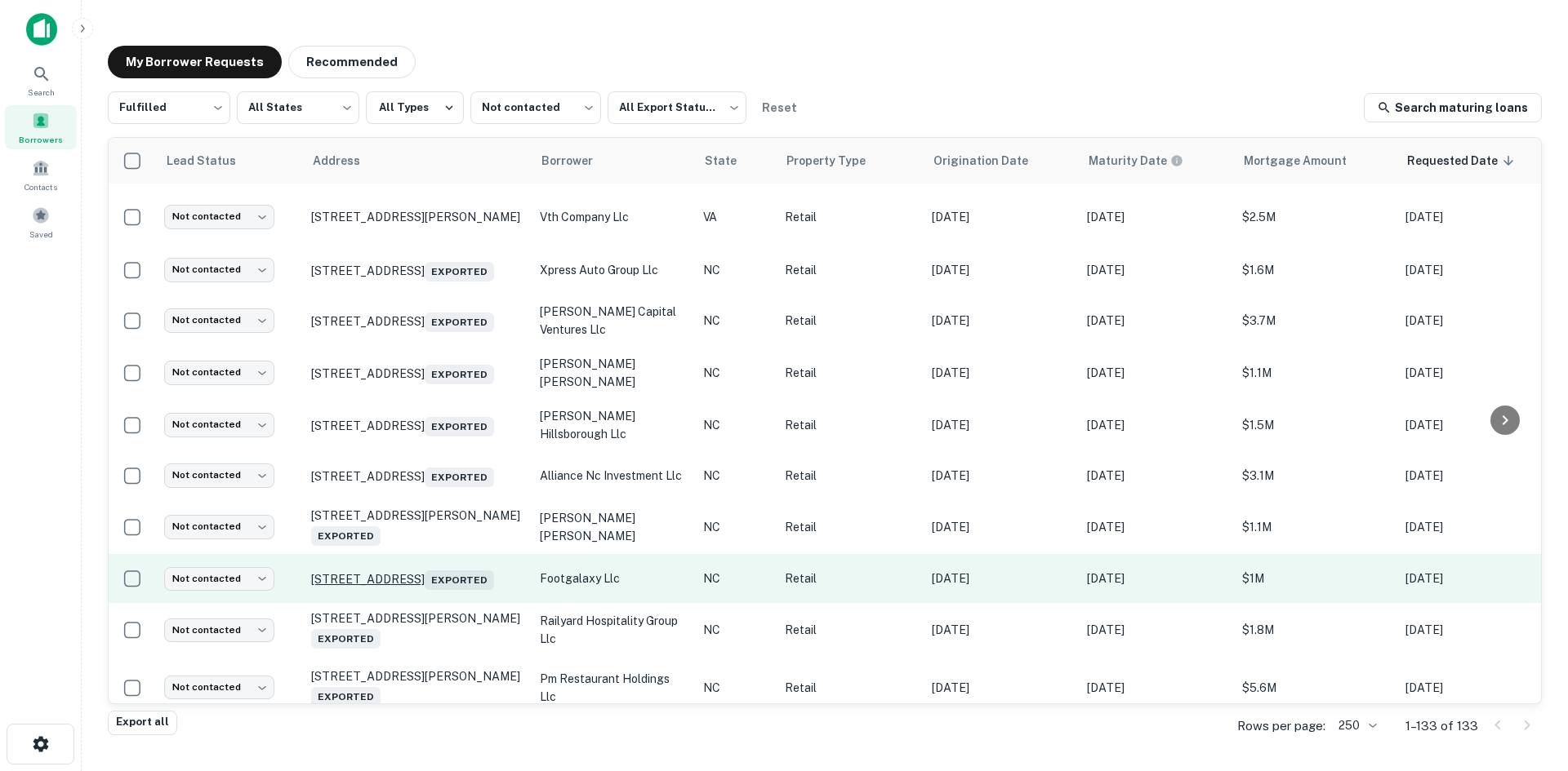
click at [446, 590] on p "[STREET_ADDRESS] Exported" at bounding box center [418, 578] width 213 height 23
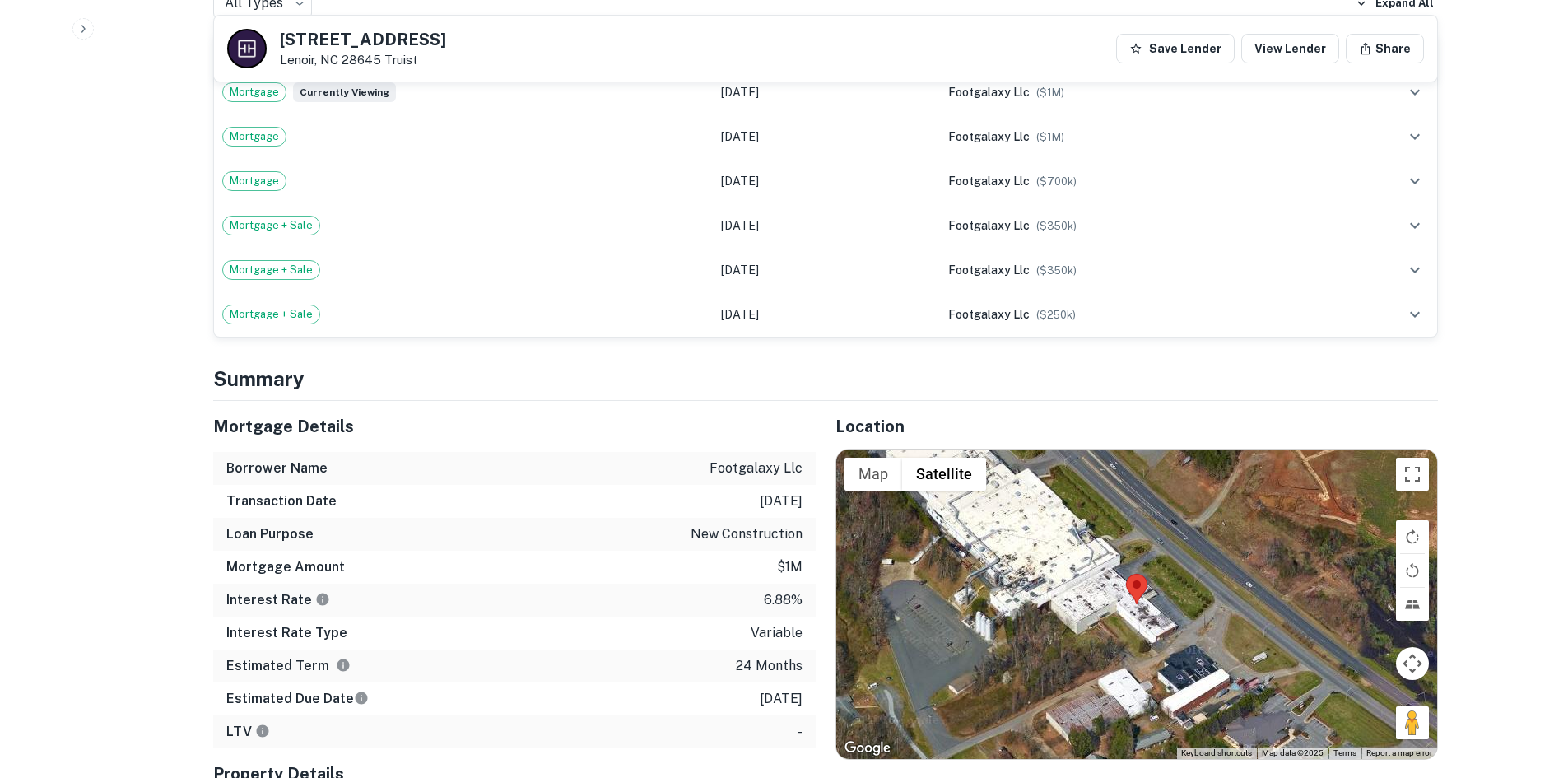
scroll to position [1235, 0]
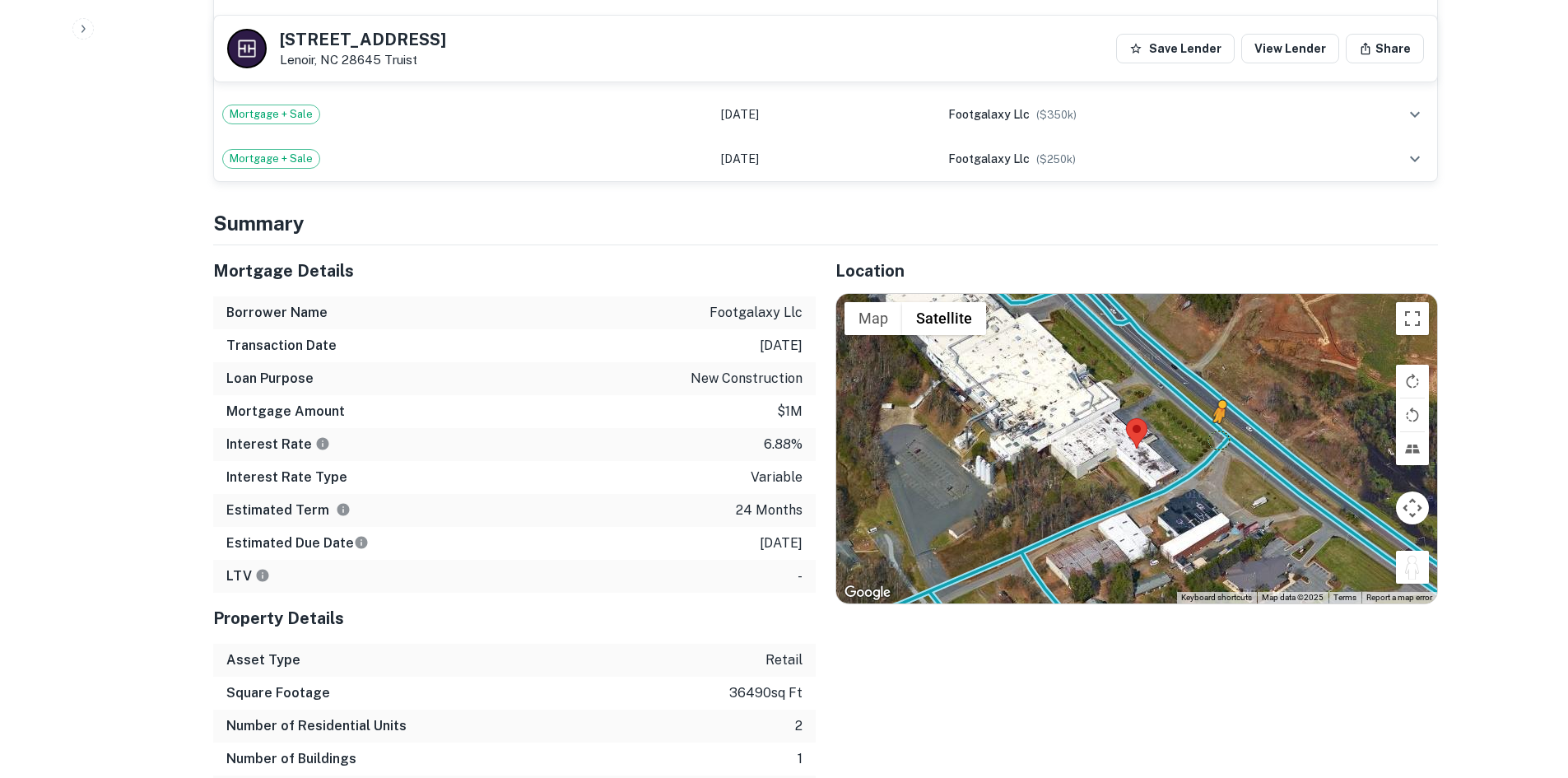
drag, startPoint x: 1423, startPoint y: 543, endPoint x: 1220, endPoint y: 398, distance: 249.5
click at [1220, 398] on div "To activate drag with keyboard, press Alt + Enter. Once in keyboard drag state,…" at bounding box center [1137, 449] width 601 height 310
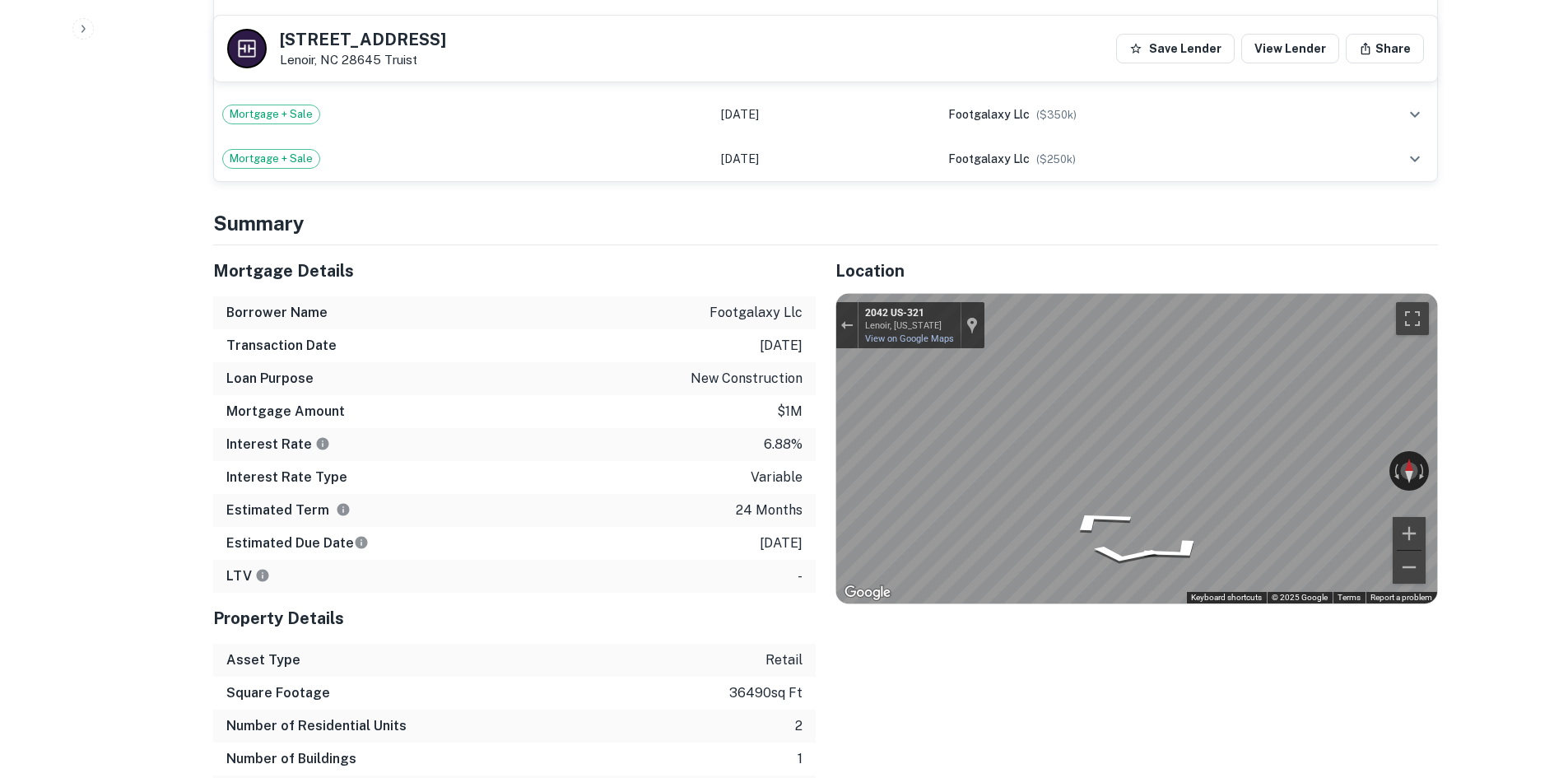
drag, startPoint x: 277, startPoint y: 40, endPoint x: 377, endPoint y: 64, distance: 102.8
click at [377, 64] on div "[STREET_ADDRESS] Truist" at bounding box center [336, 49] width 219 height 39
copy div "[STREET_ADDRESS]"
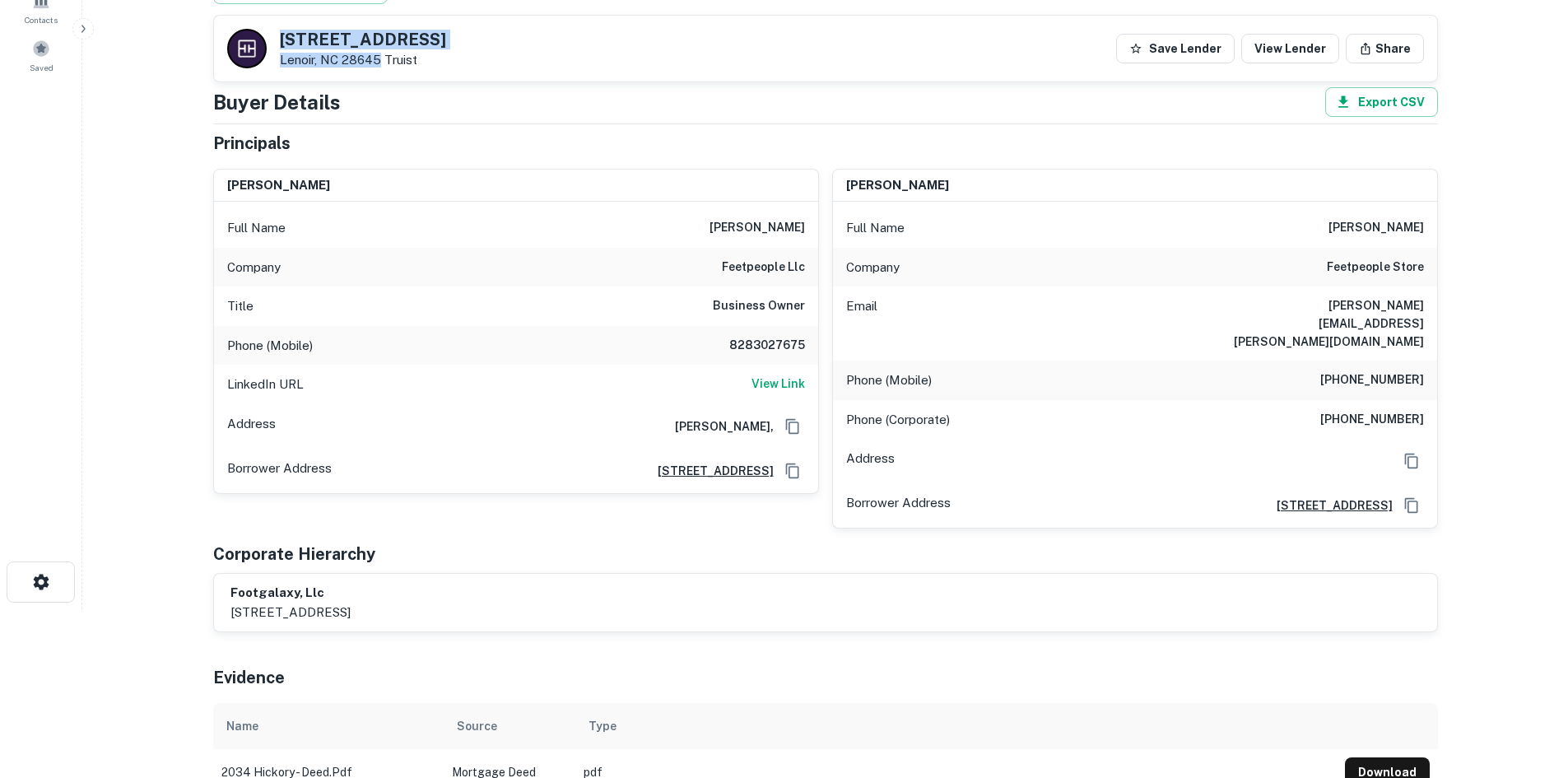
scroll to position [164, 0]
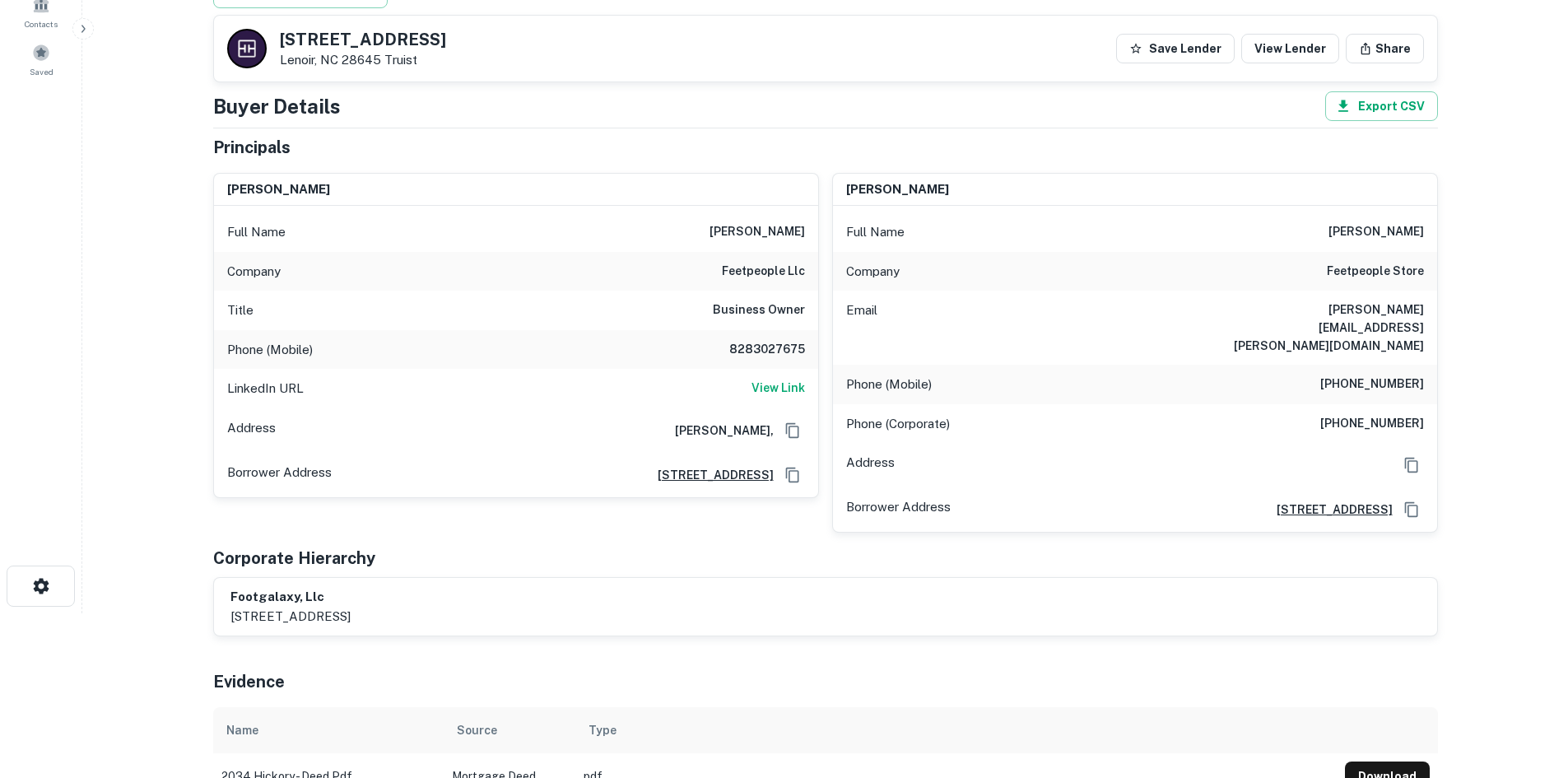
click at [761, 354] on h6 "8283027675" at bounding box center [755, 350] width 99 height 20
copy h6 "8283027675"
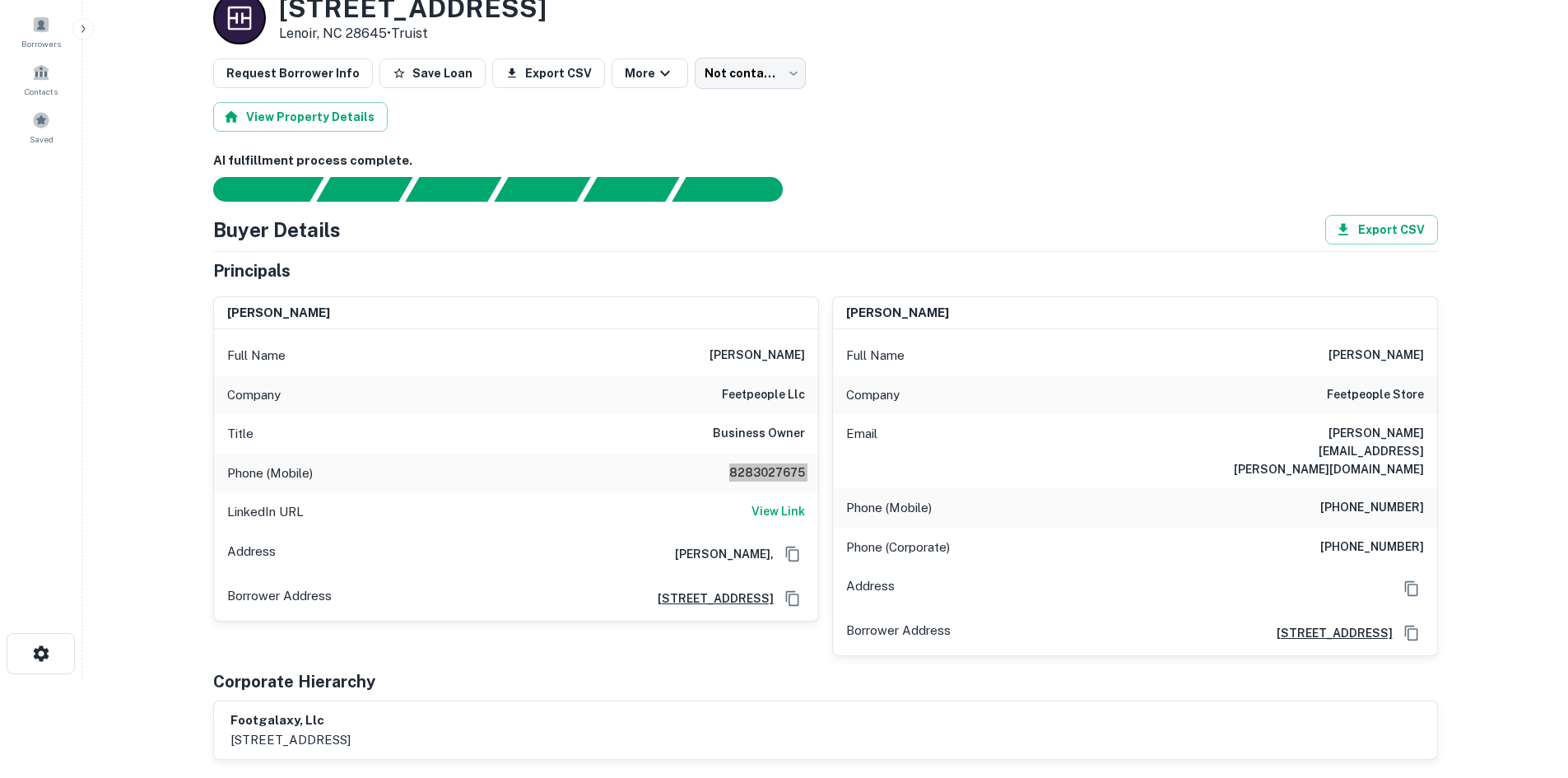
scroll to position [0, 0]
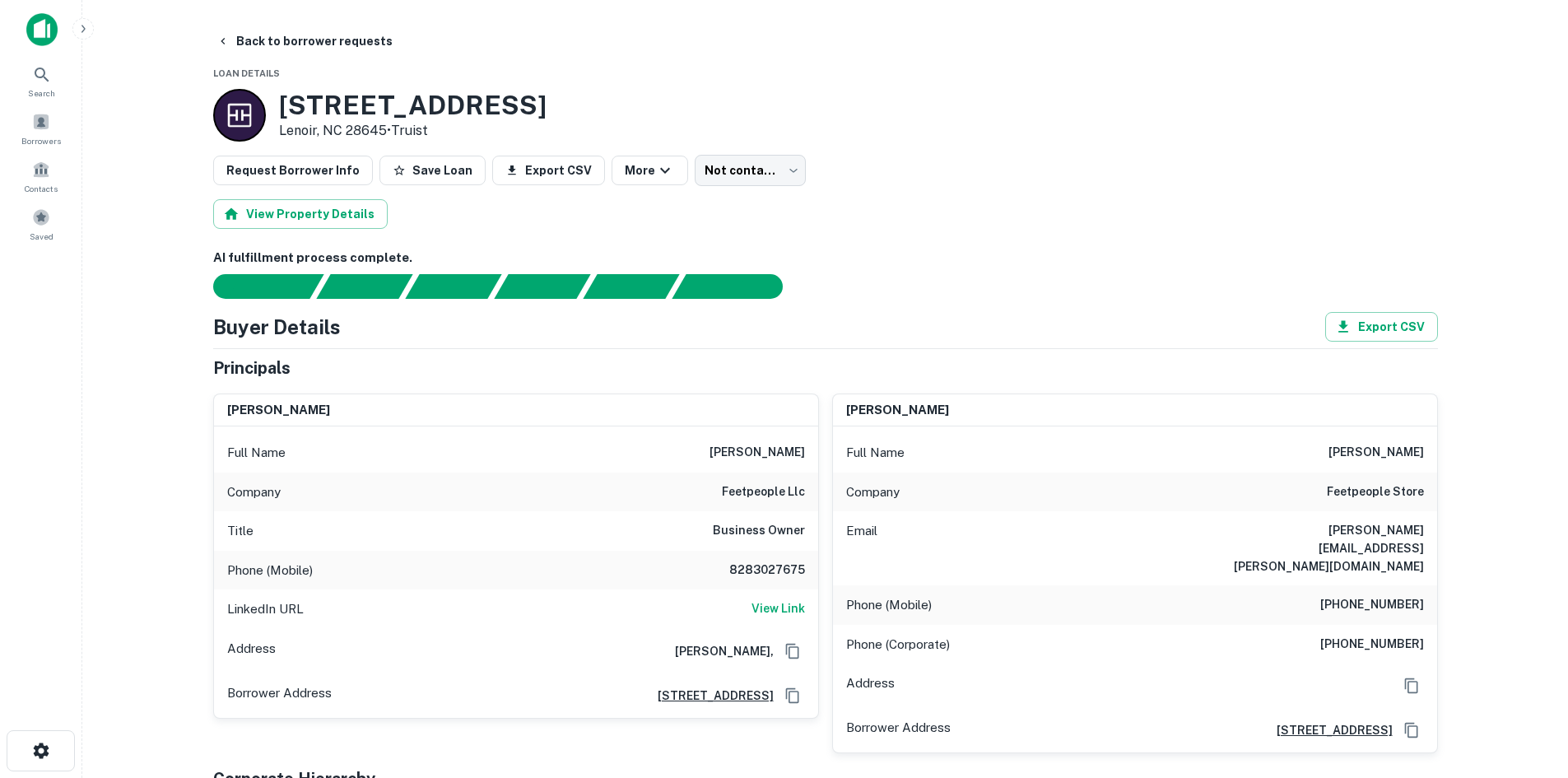
click at [1382, 595] on h6 "[PHONE_NUMBER]" at bounding box center [1372, 604] width 104 height 20
click at [1381, 595] on h6 "[PHONE_NUMBER]" at bounding box center [1372, 604] width 104 height 20
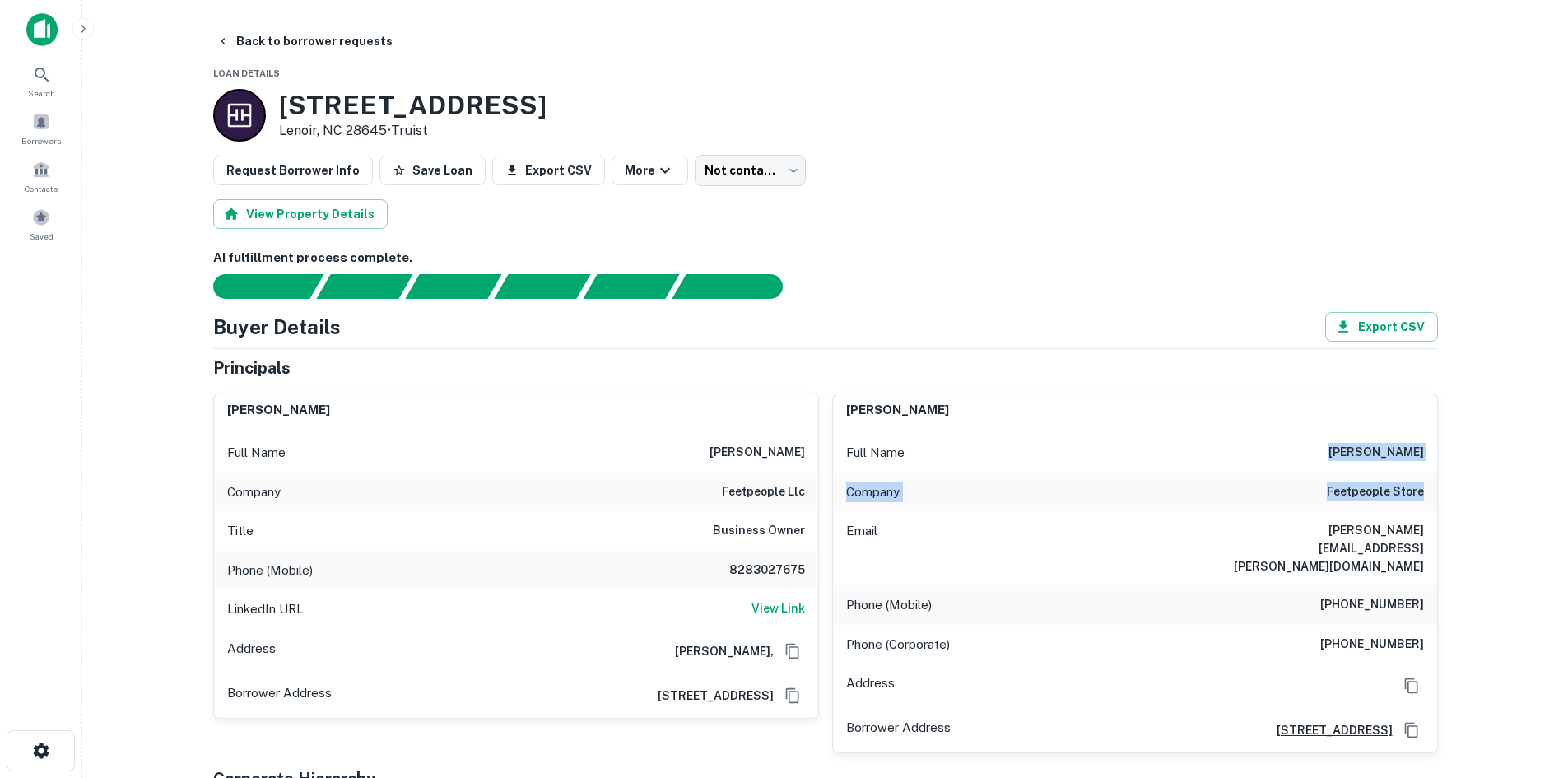
drag, startPoint x: 1347, startPoint y: 447, endPoint x: 1458, endPoint y: 480, distance: 115.8
click at [1458, 481] on main "Back to borrower requests Loan Details [STREET_ADDRESS] • Truist Request Borrow…" at bounding box center [825, 389] width 1485 height 778
copy div "[PERSON_NAME] Company feetpeople store"
click at [1400, 595] on h6 "[PHONE_NUMBER]" at bounding box center [1372, 604] width 104 height 20
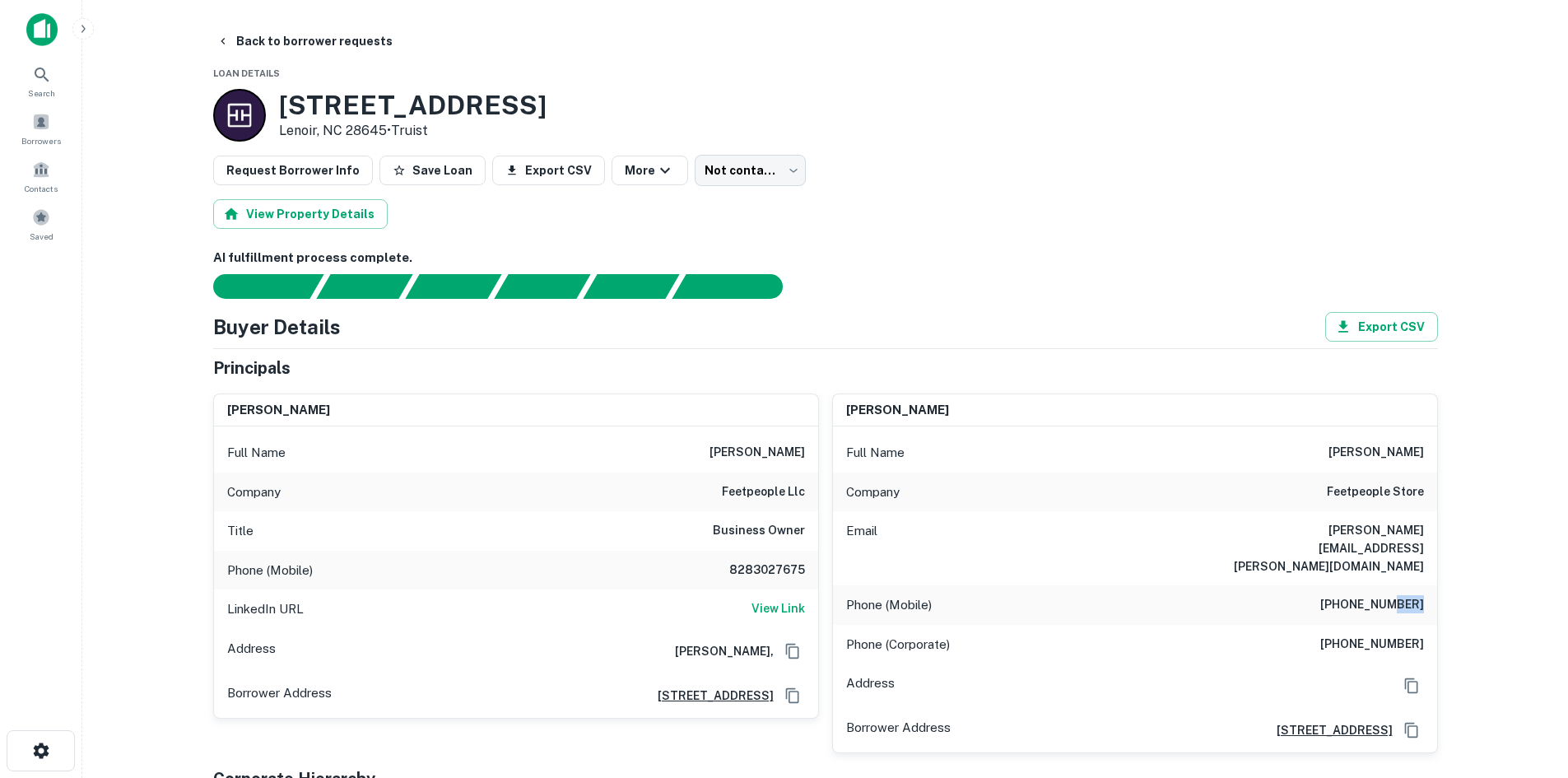
click at [1400, 595] on h6 "[PHONE_NUMBER]" at bounding box center [1372, 604] width 104 height 20
click at [1399, 595] on h6 "[PHONE_NUMBER]" at bounding box center [1372, 604] width 104 height 20
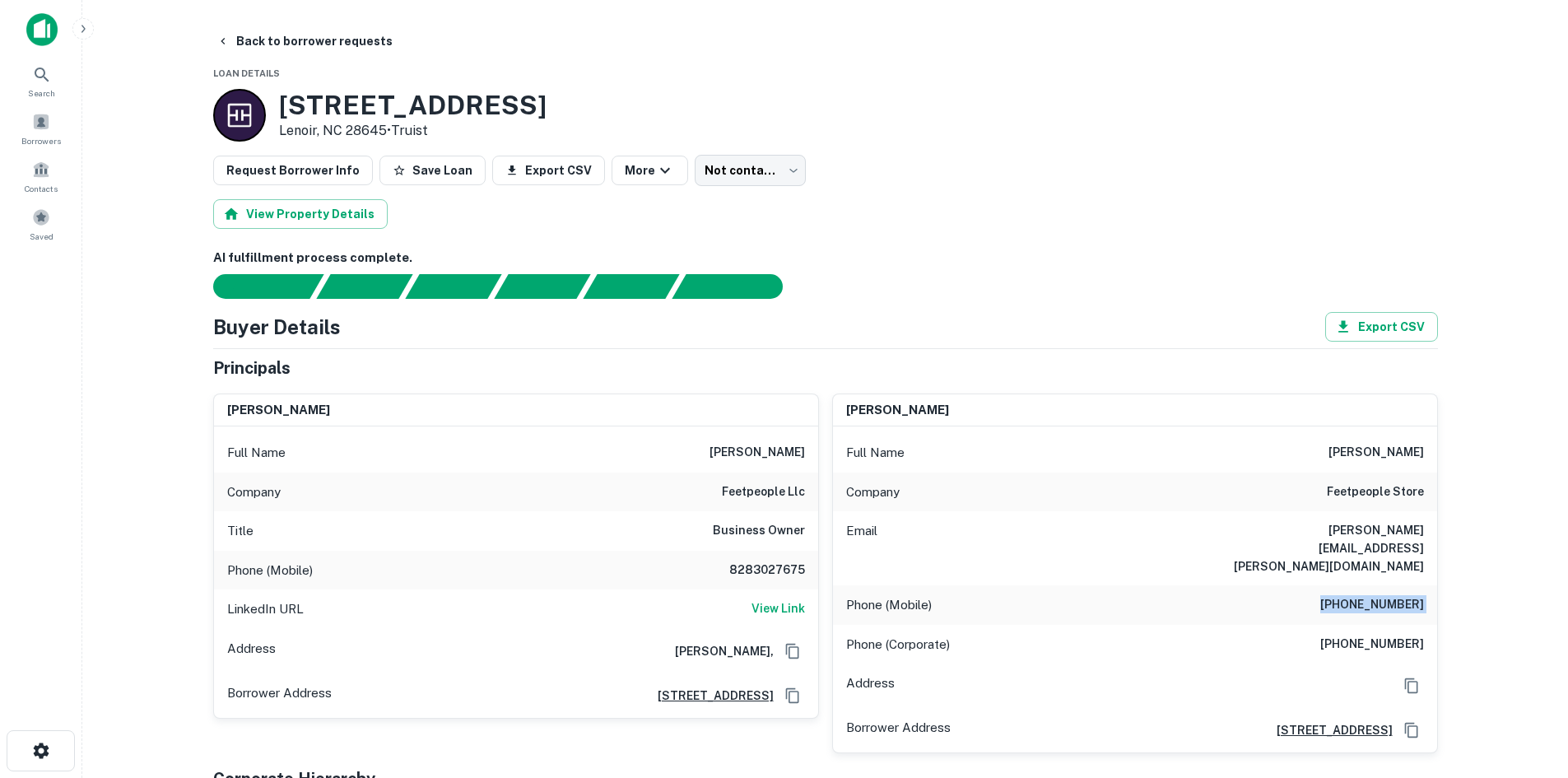
copy h6 "[PHONE_NUMBER]"
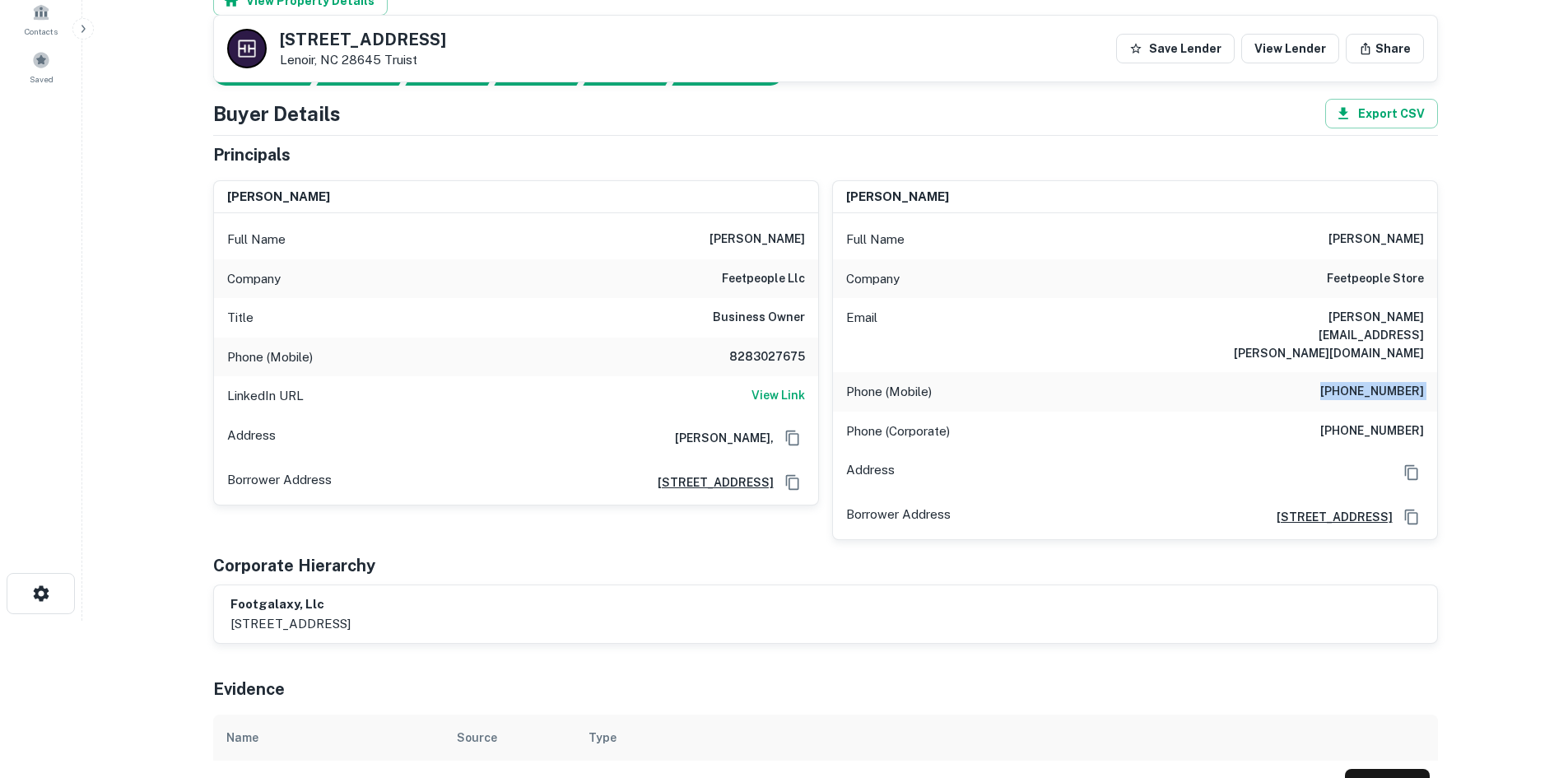
scroll to position [247, 0]
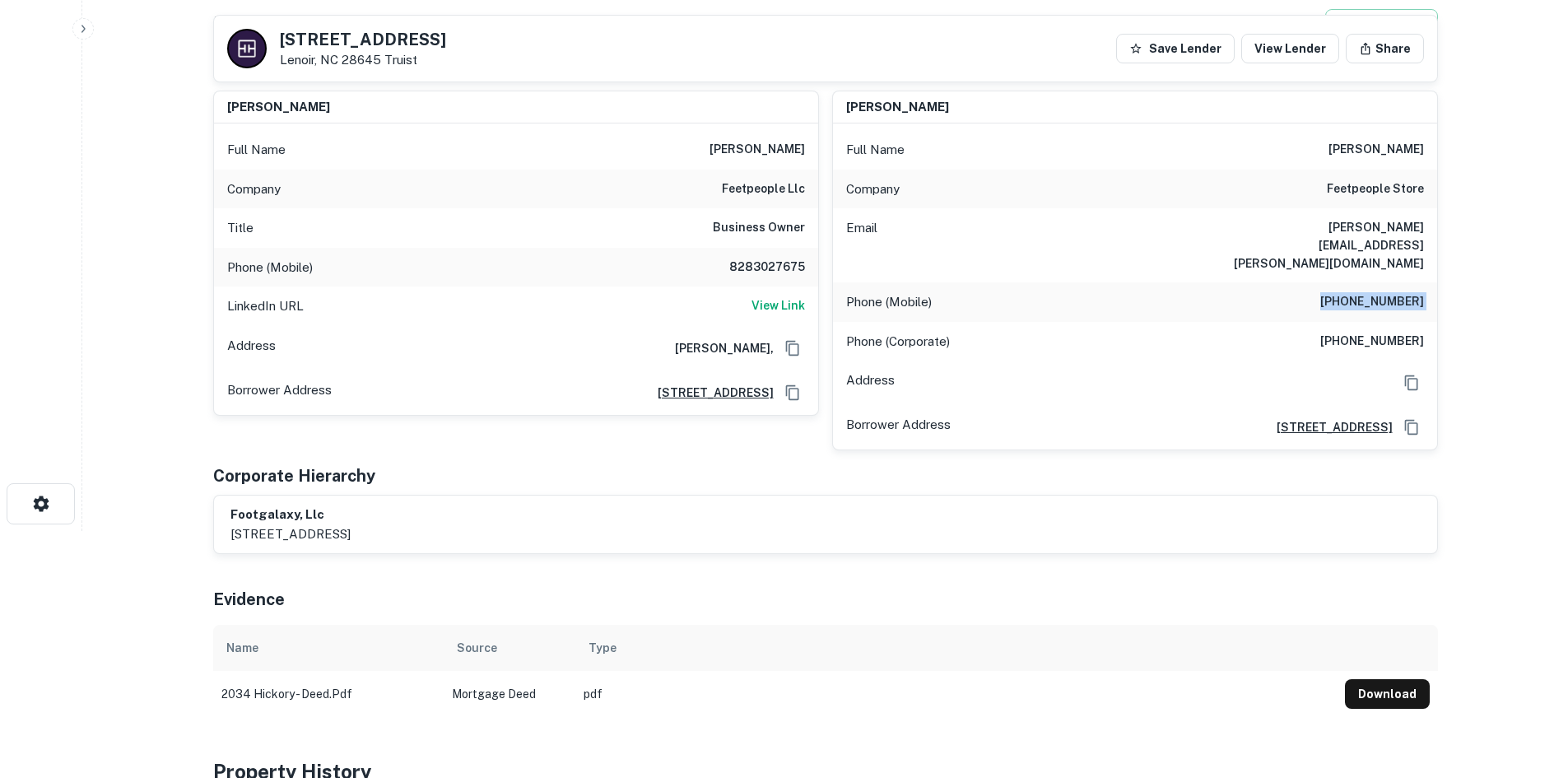
click at [1320, 219] on h6 "[PERSON_NAME][EMAIL_ADDRESS][PERSON_NAME][DOMAIN_NAME]" at bounding box center [1326, 245] width 197 height 54
click at [1320, 219] on h6 "[PERSON_NAME][EMAIL_ADDRESS][PERSON_NAME][DOMAIN_NAME]" at bounding box center [1326, 245] width 197 height 54
copy h6 "[PERSON_NAME][EMAIL_ADDRESS][PERSON_NAME][DOMAIN_NAME]"
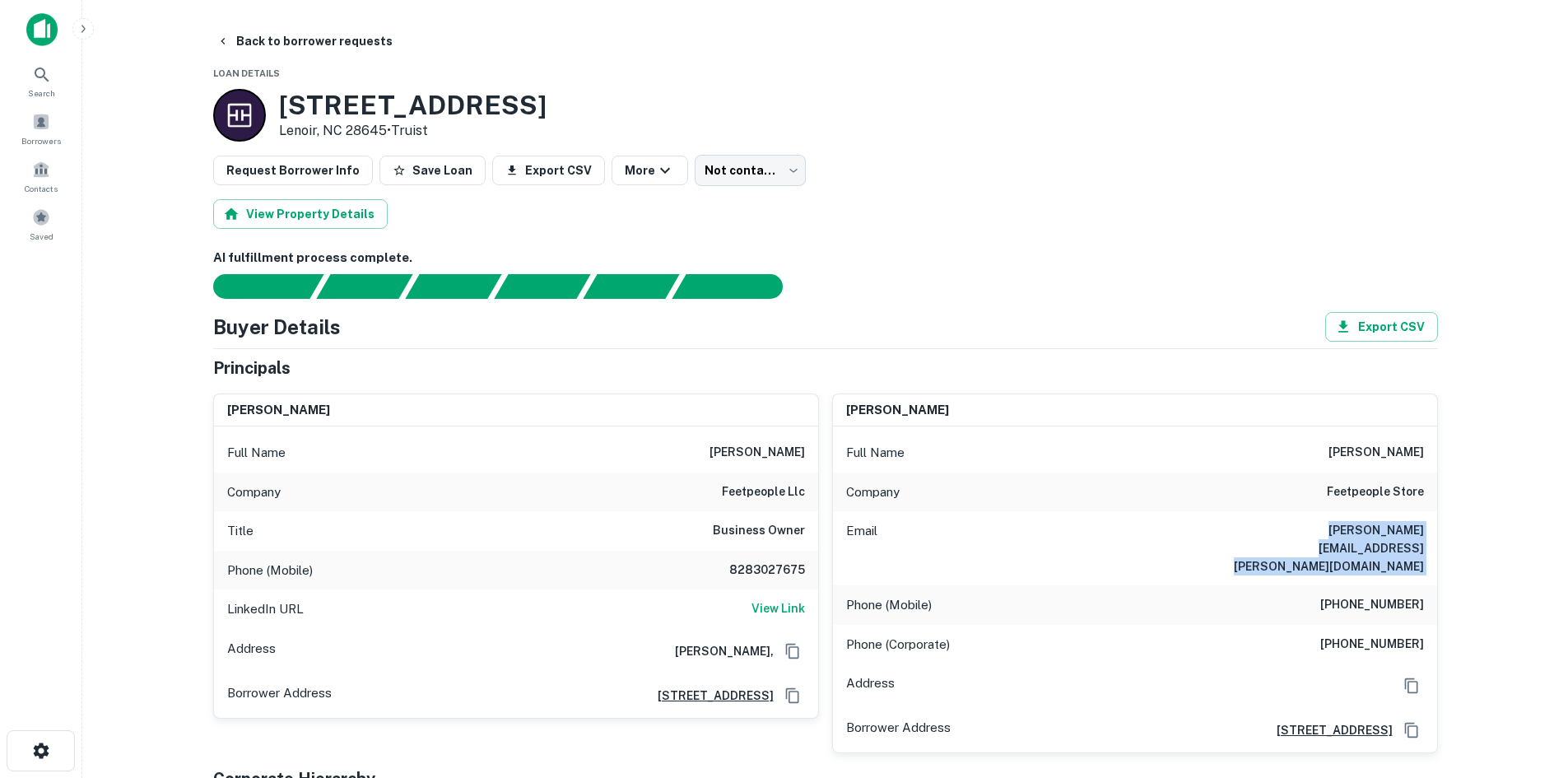
drag, startPoint x: 271, startPoint y: 93, endPoint x: 643, endPoint y: 98, distance: 372.0
click at [643, 98] on div "[STREET_ADDRESS] • Truist" at bounding box center [826, 115] width 1225 height 53
copy div "[STREET_ADDRESS]"
click at [477, 114] on h3 "[STREET_ADDRESS]" at bounding box center [413, 105] width 267 height 31
click at [477, 110] on h3 "[STREET_ADDRESS]" at bounding box center [413, 105] width 267 height 31
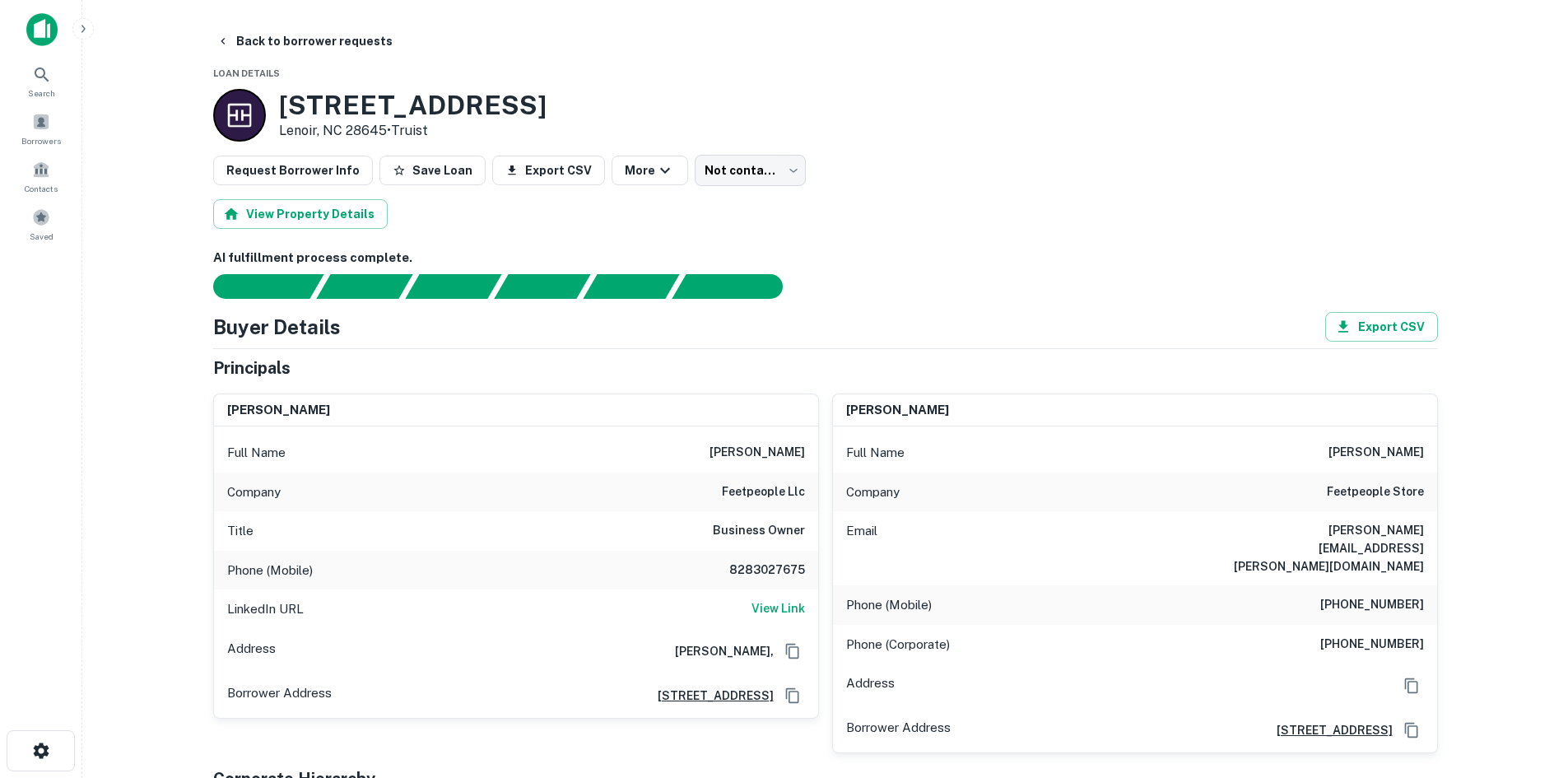
click at [477, 108] on h3 "[STREET_ADDRESS]" at bounding box center [413, 105] width 267 height 31
click at [479, 107] on h3 "[STREET_ADDRESS]" at bounding box center [413, 105] width 267 height 31
click at [727, 171] on body "Search Borrowers Contacts Saved Back to borrower requests Loan Details [STREET_…" at bounding box center [784, 389] width 1568 height 778
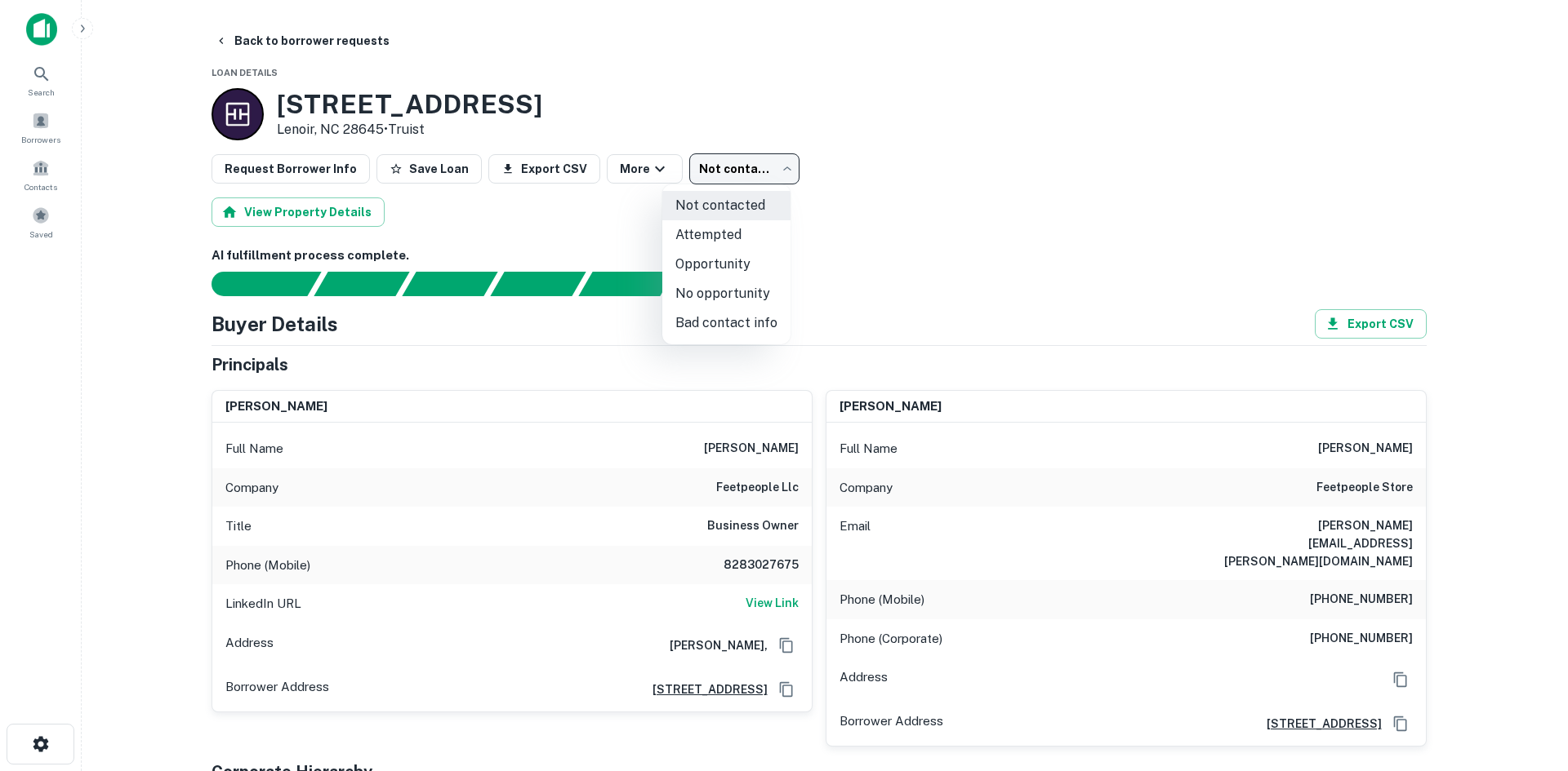
click at [718, 228] on li "Attempted" at bounding box center [727, 235] width 128 height 30
type input "*********"
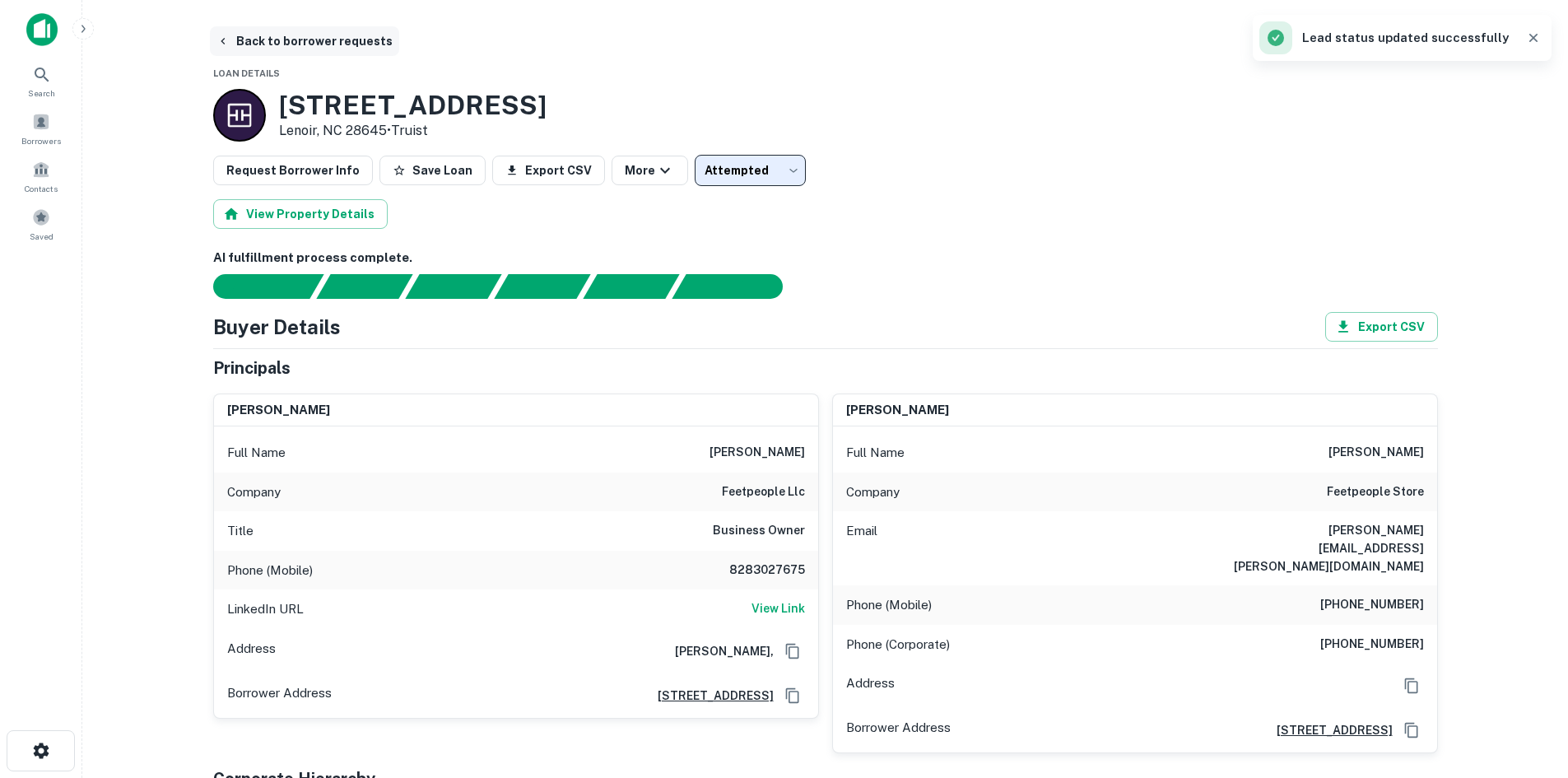
click at [295, 42] on button "Back to borrower requests" at bounding box center [305, 41] width 190 height 30
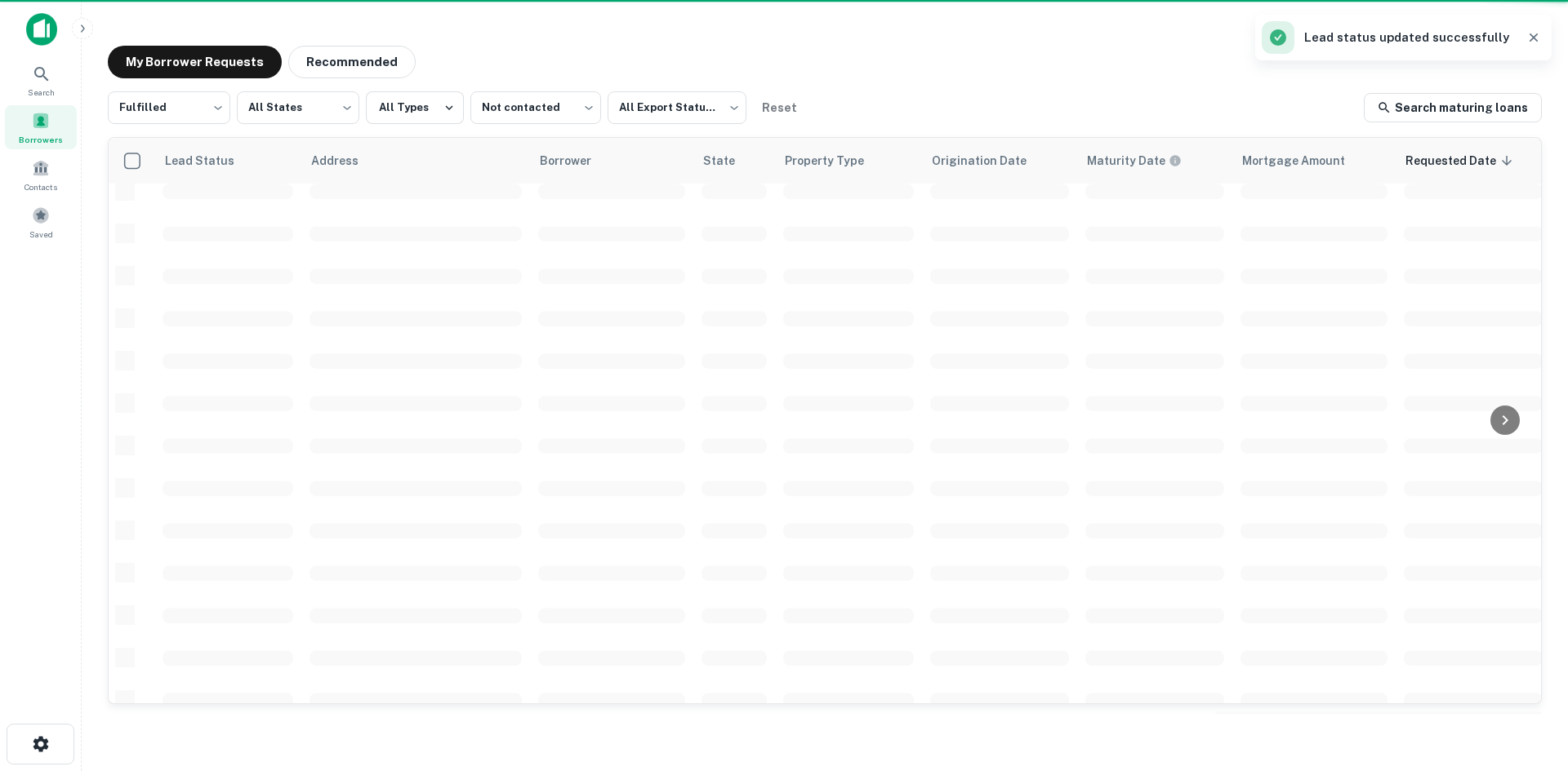
scroll to position [553, 0]
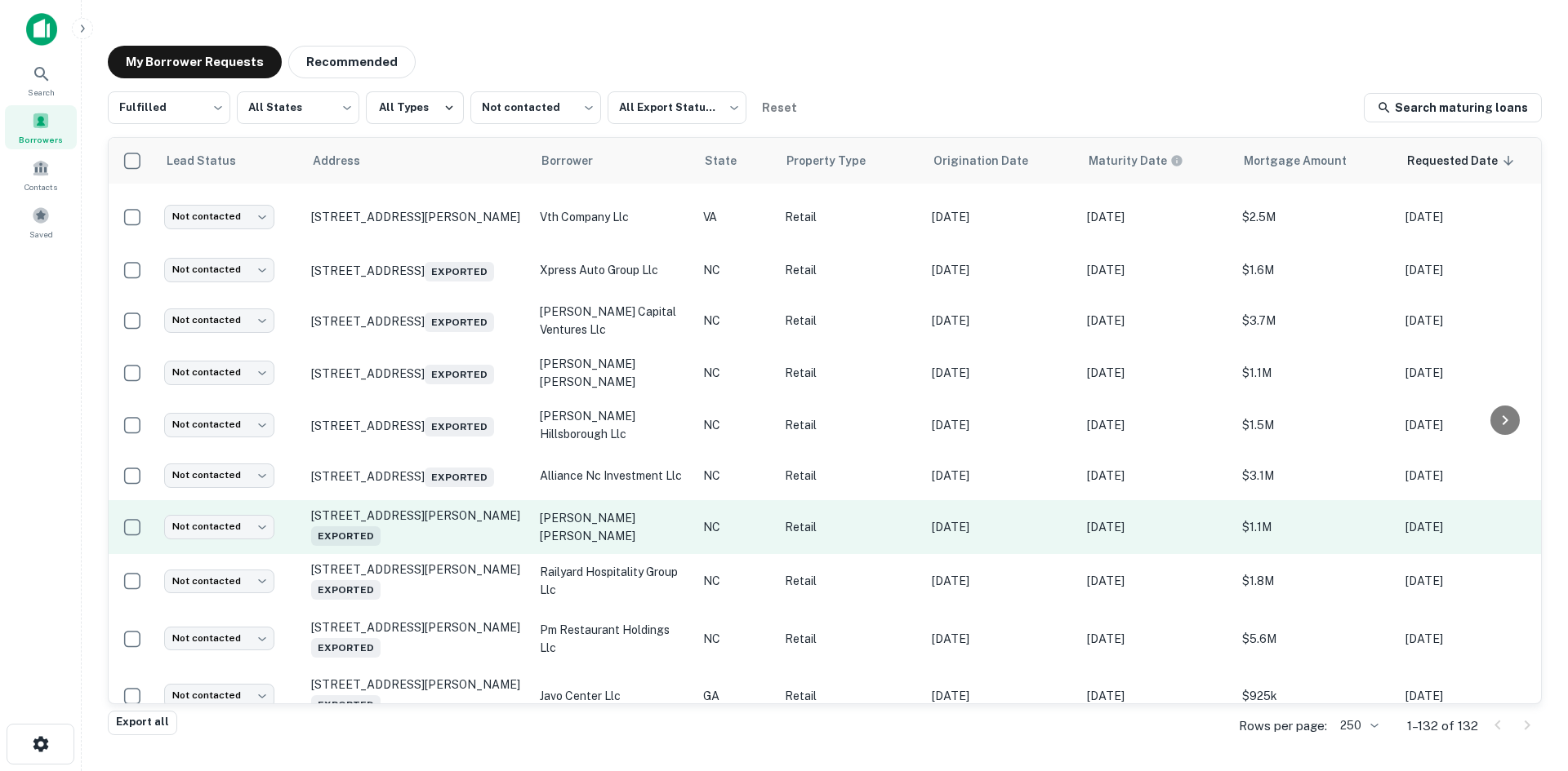
click at [455, 554] on td "[STREET_ADDRESS][PERSON_NAME] Exported" at bounding box center [417, 527] width 229 height 54
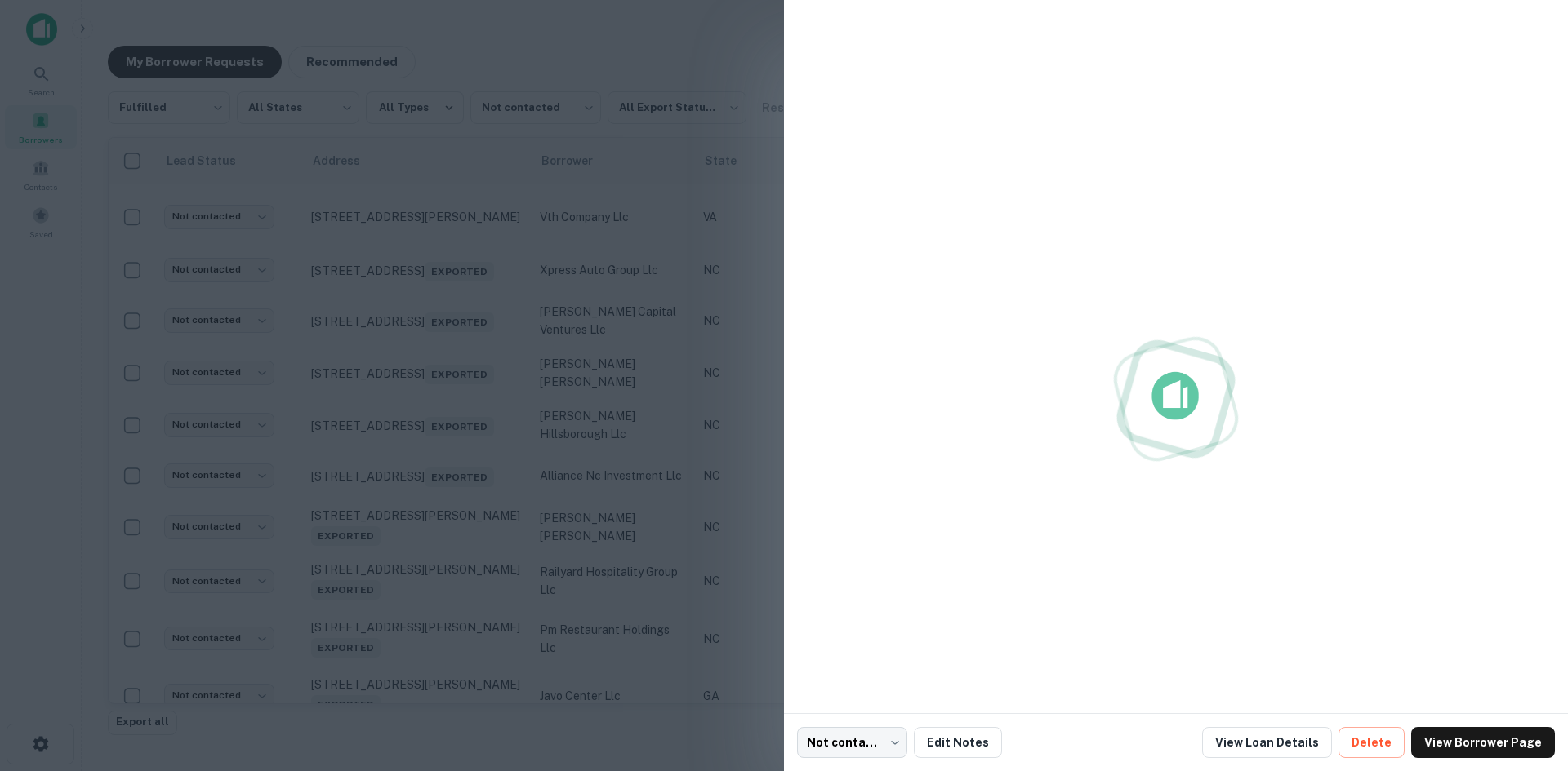
click at [460, 557] on div at bounding box center [784, 386] width 1568 height 771
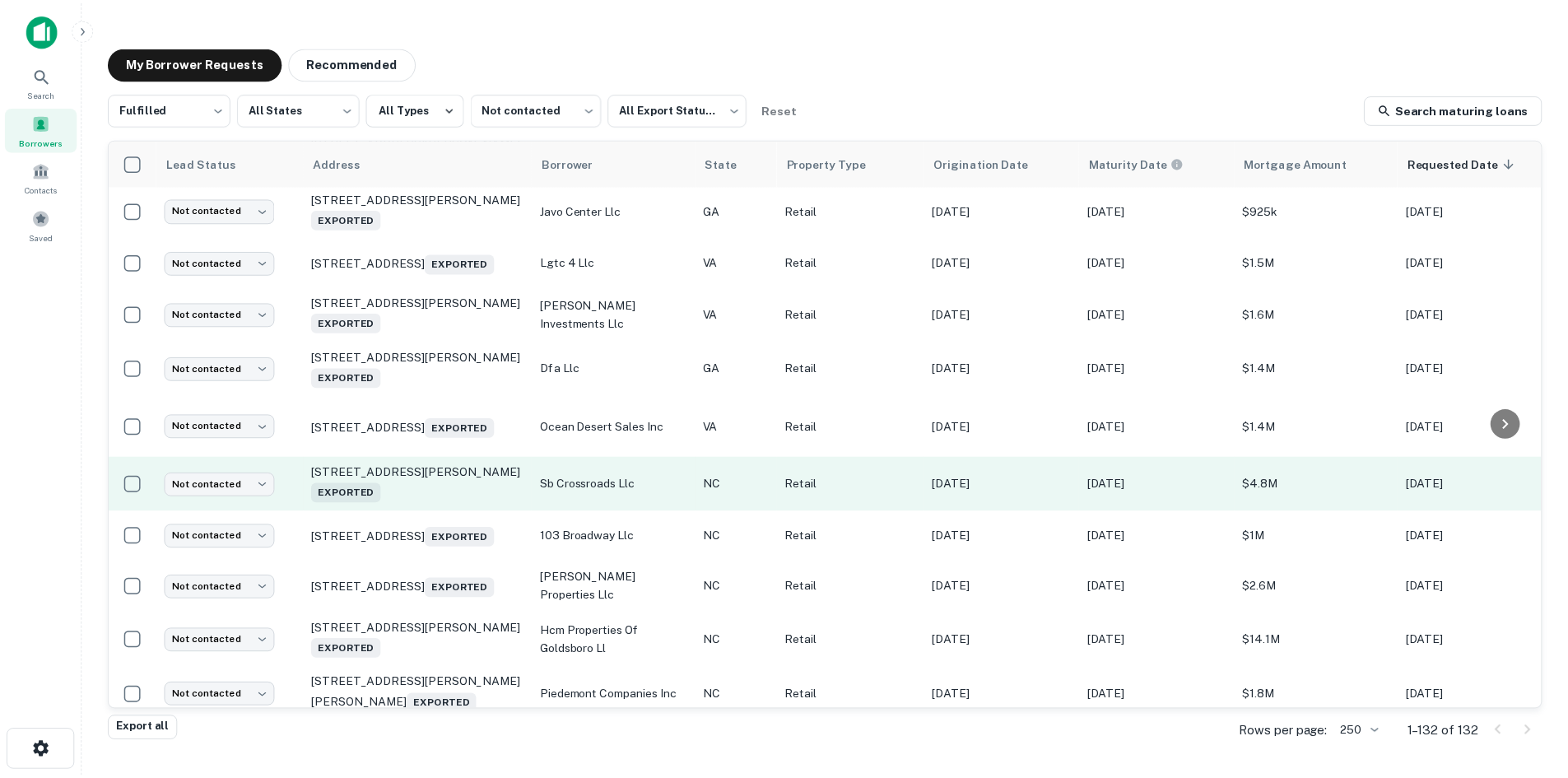
scroll to position [1052, 0]
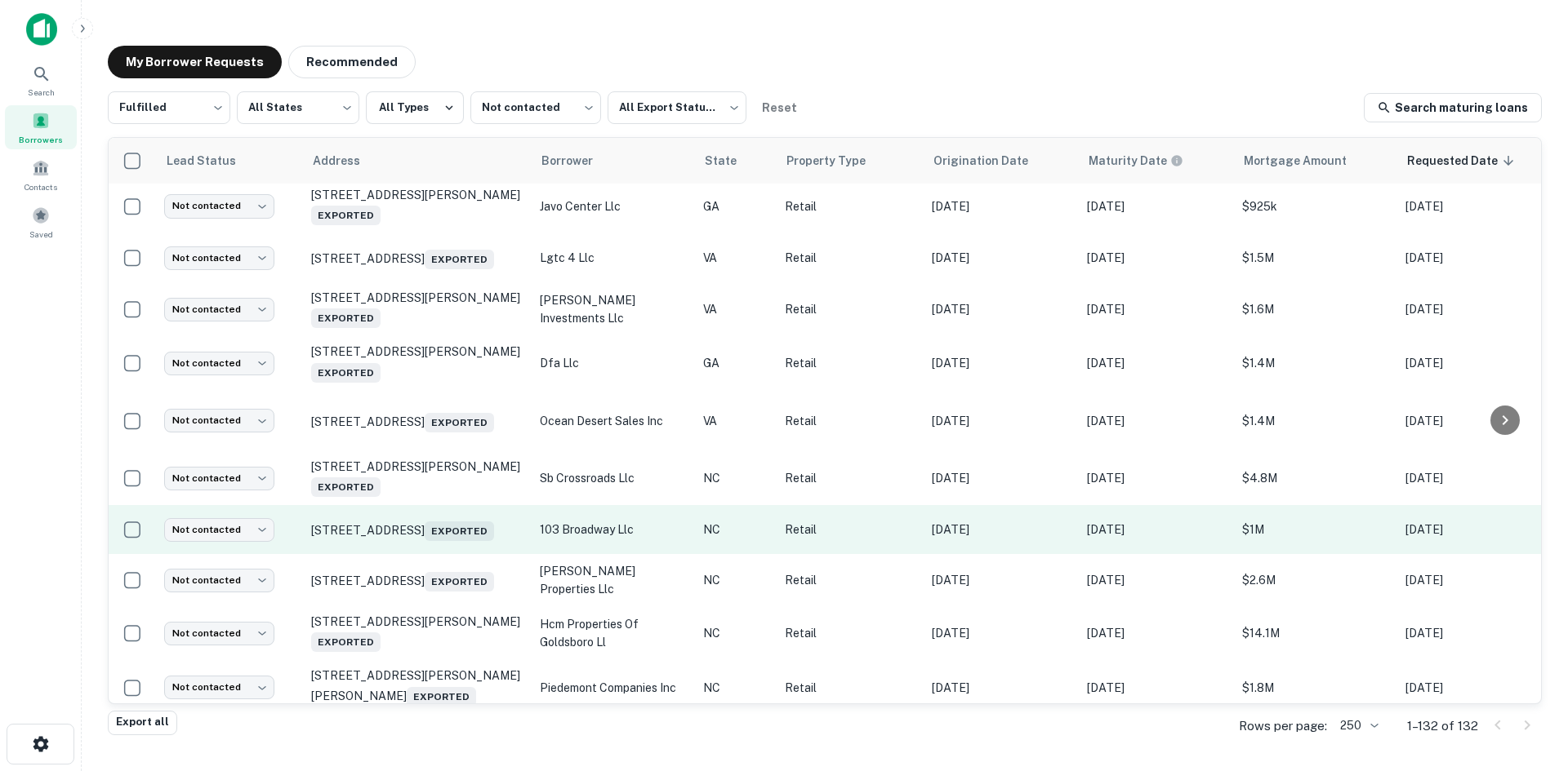
click at [451, 554] on td "[STREET_ADDRESS] Exported" at bounding box center [417, 530] width 229 height 49
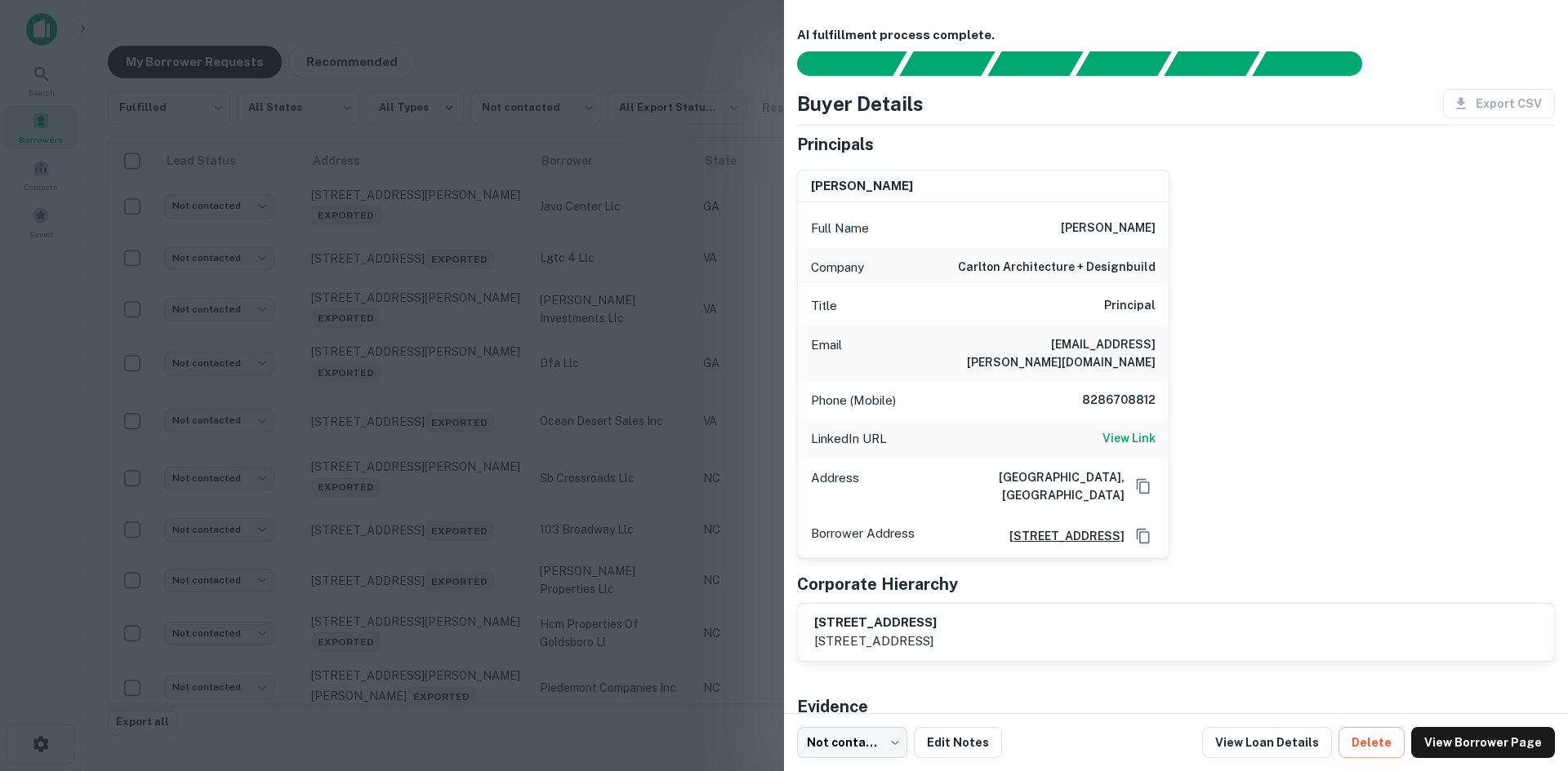
click at [451, 567] on div at bounding box center [784, 386] width 1568 height 771
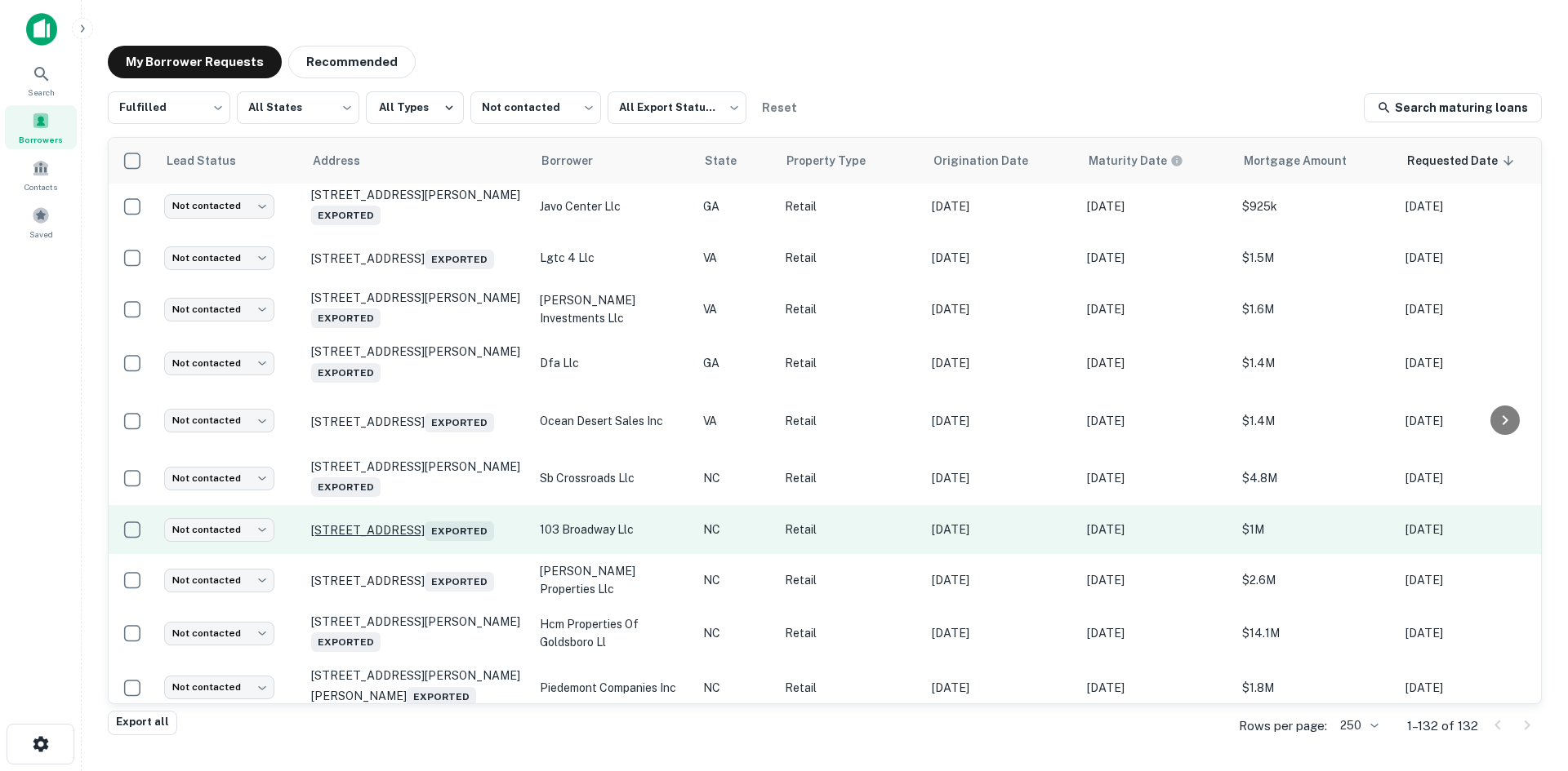
click at [446, 541] on p "[STREET_ADDRESS] Exported" at bounding box center [418, 529] width 213 height 23
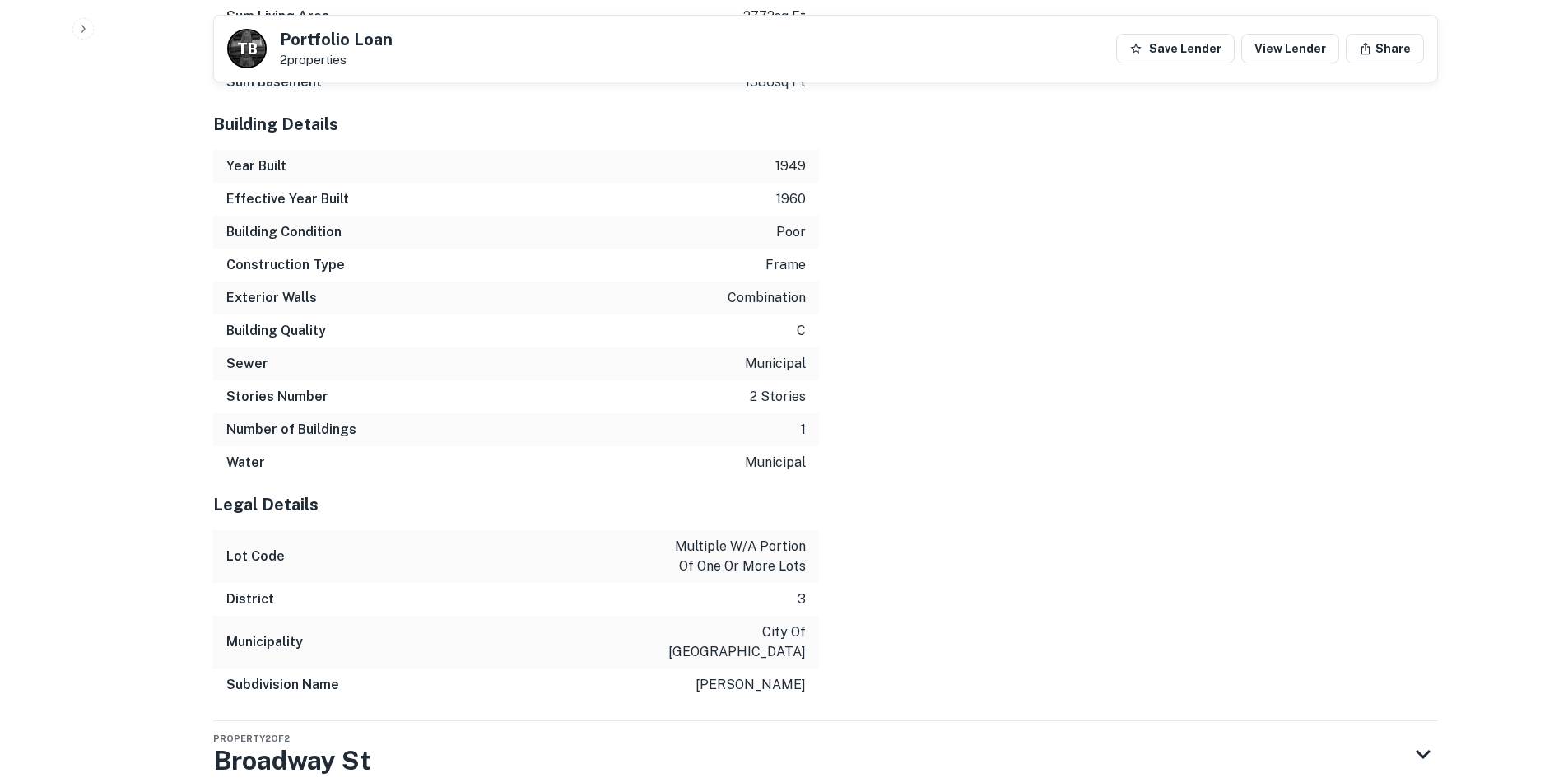
scroll to position [2659, 0]
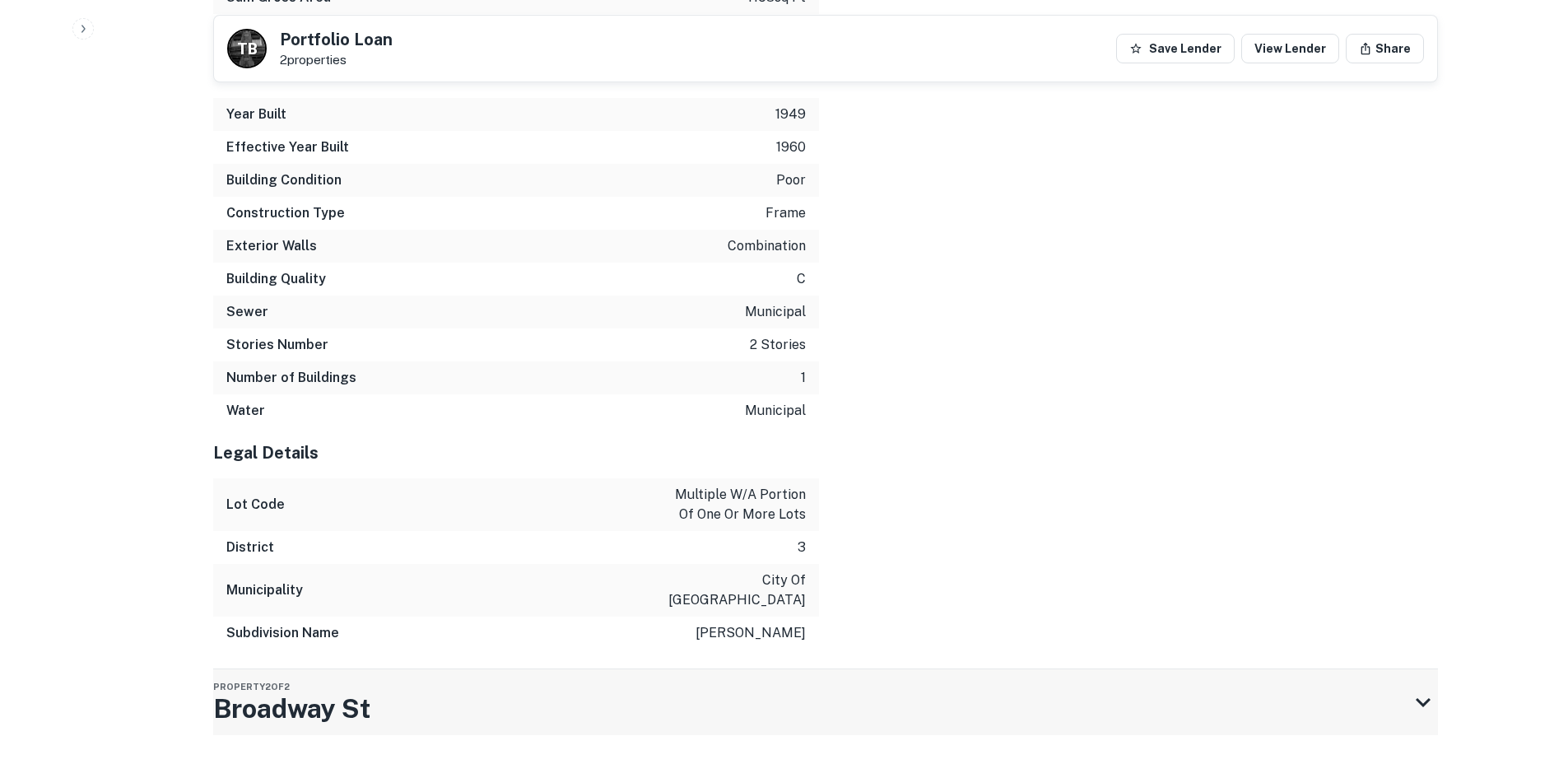
click at [910, 694] on div "Property [GEOGRAPHIC_DATA][STREET_ADDRESS]" at bounding box center [811, 702] width 1195 height 66
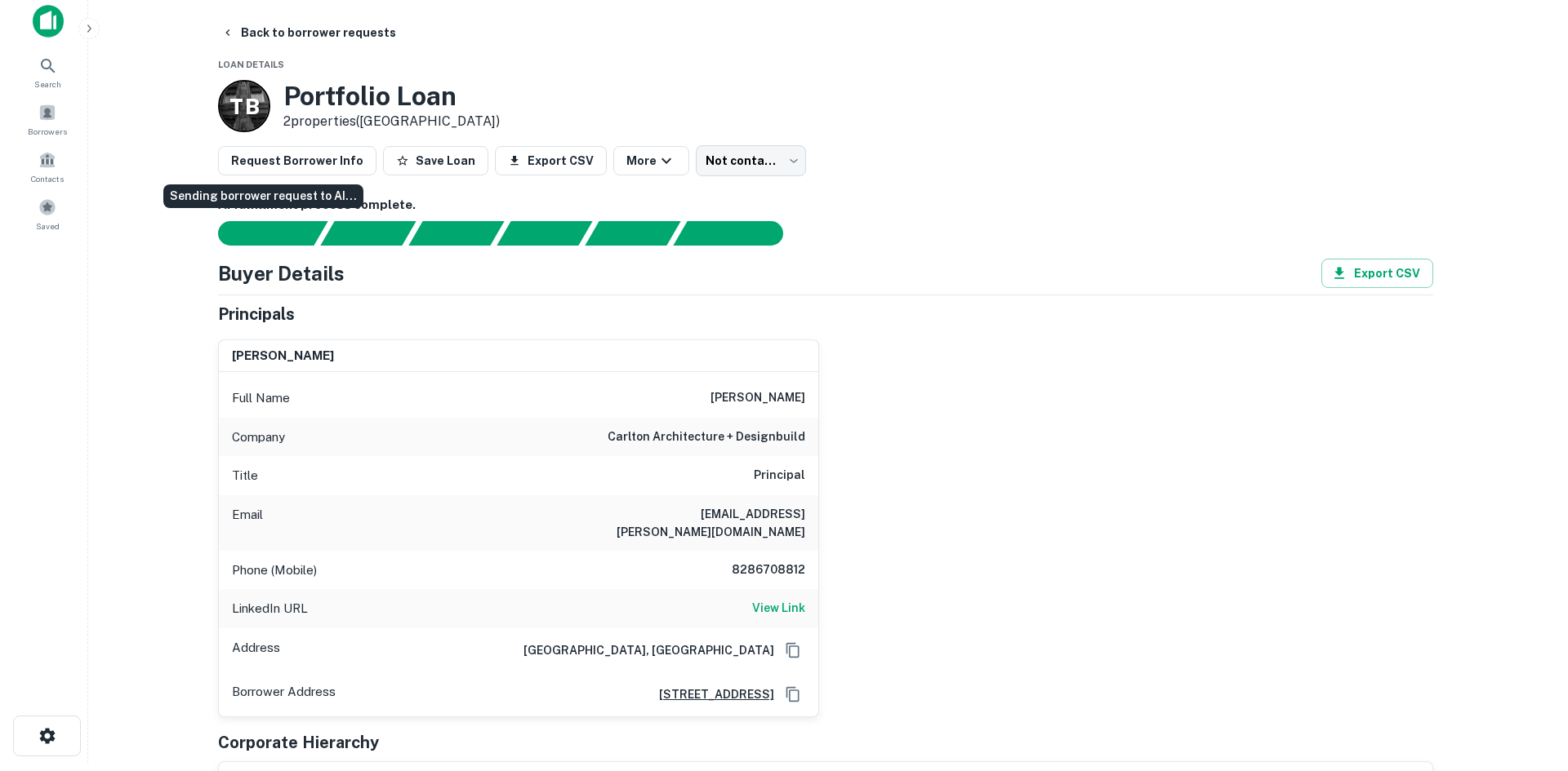
scroll to position [0, 0]
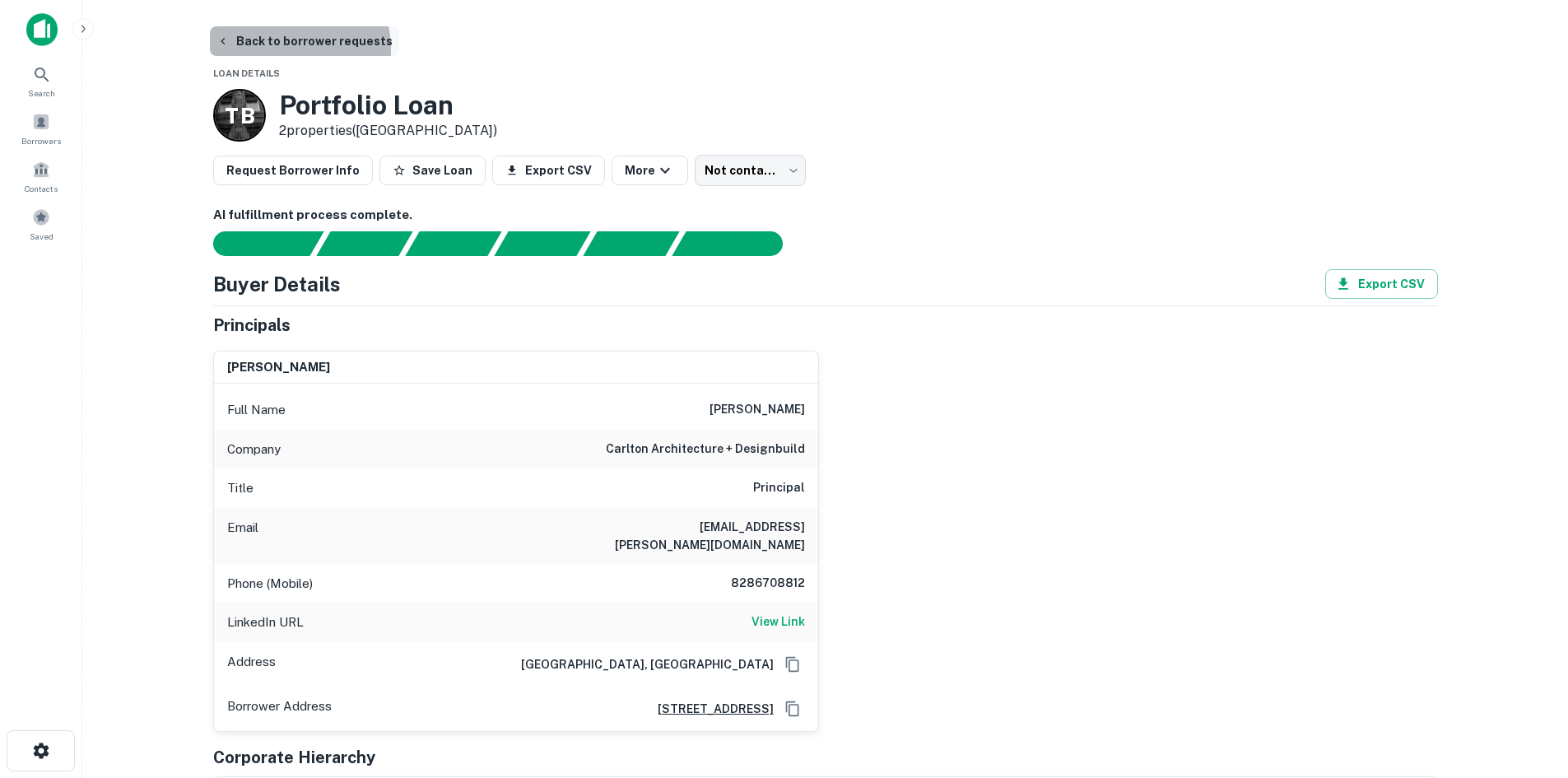
click at [282, 49] on button "Back to borrower requests" at bounding box center [305, 41] width 190 height 30
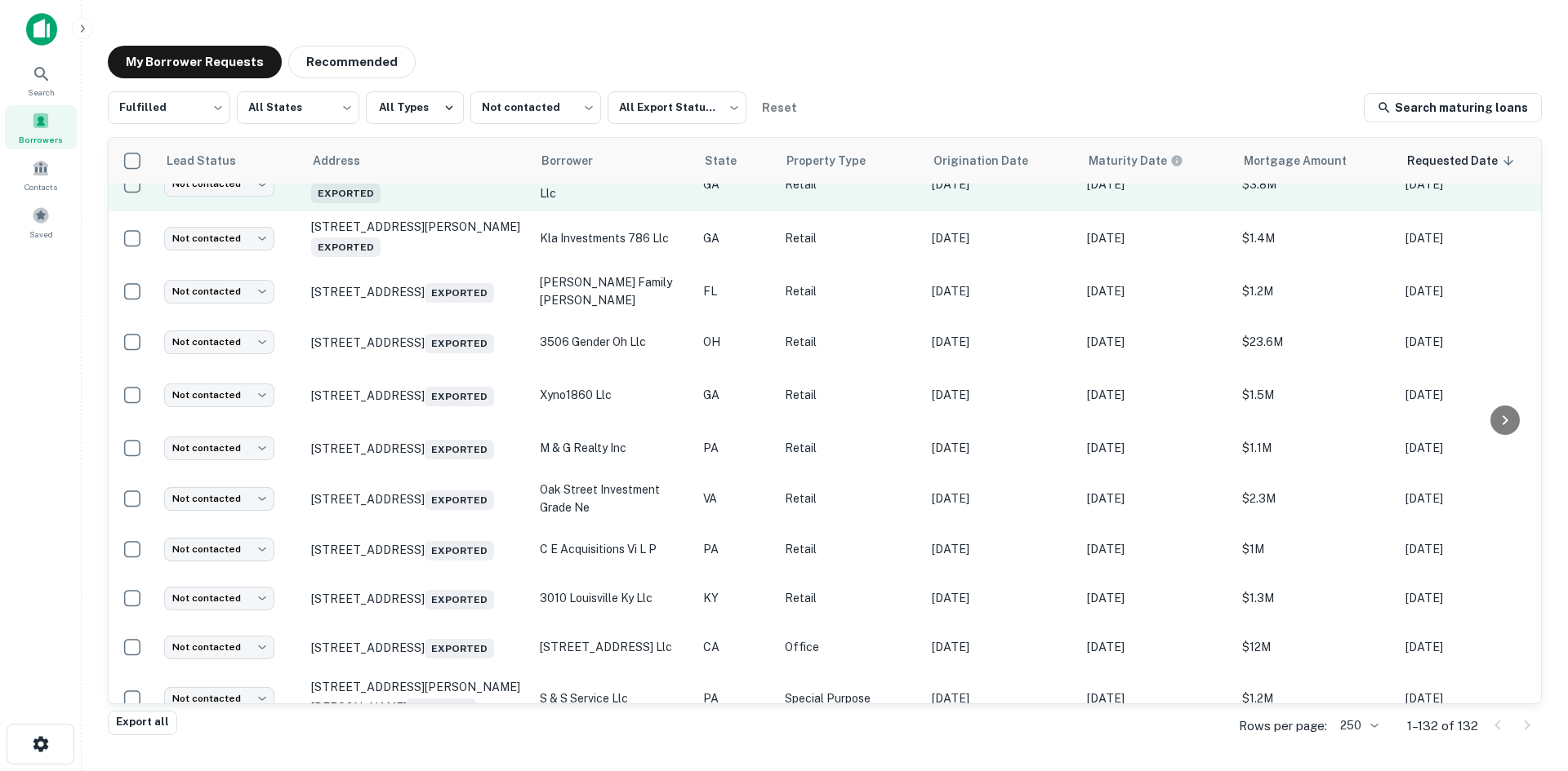
scroll to position [2104, 0]
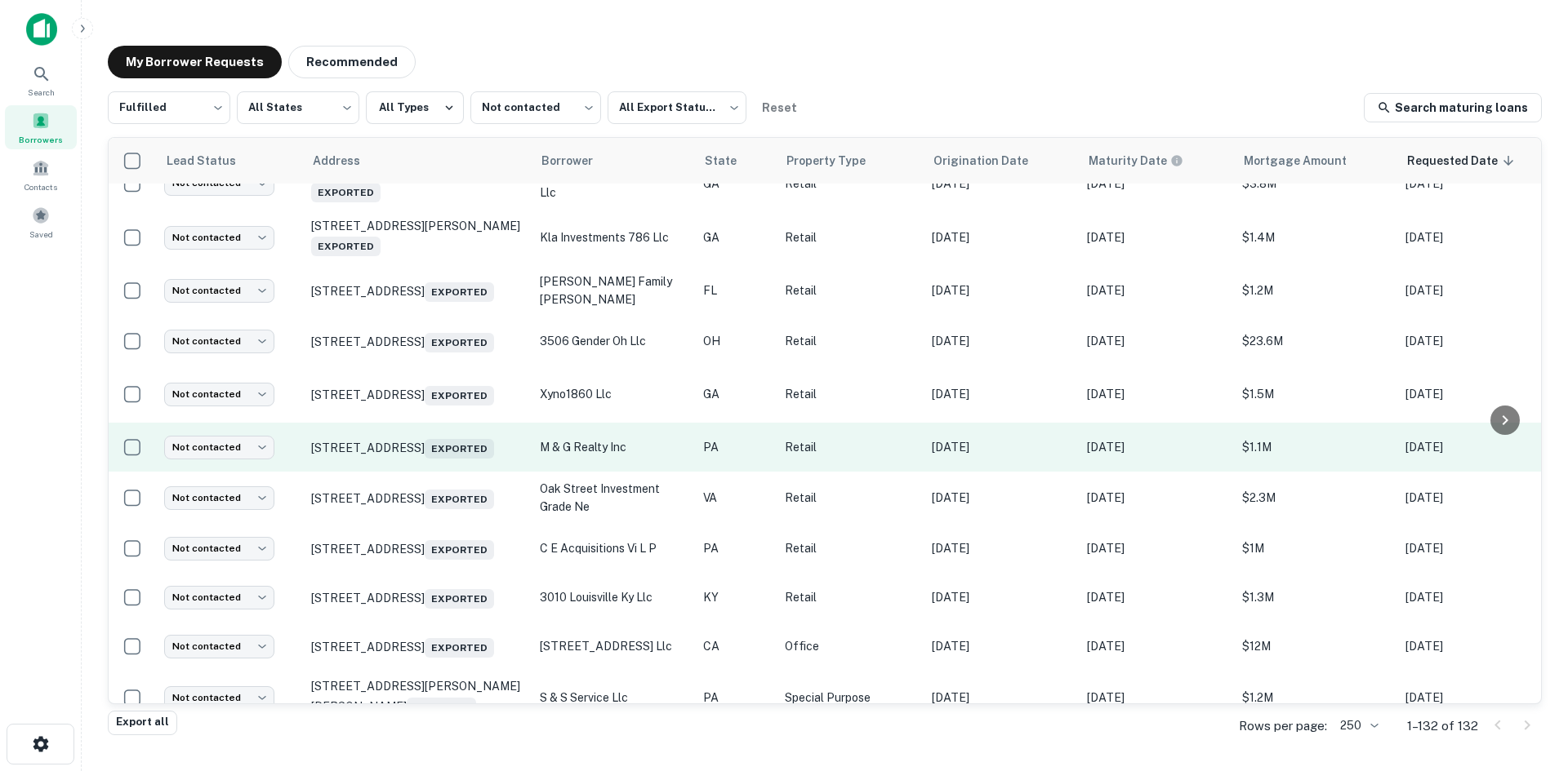
click at [424, 472] on td "[STREET_ADDRESS] Exported" at bounding box center [417, 447] width 229 height 49
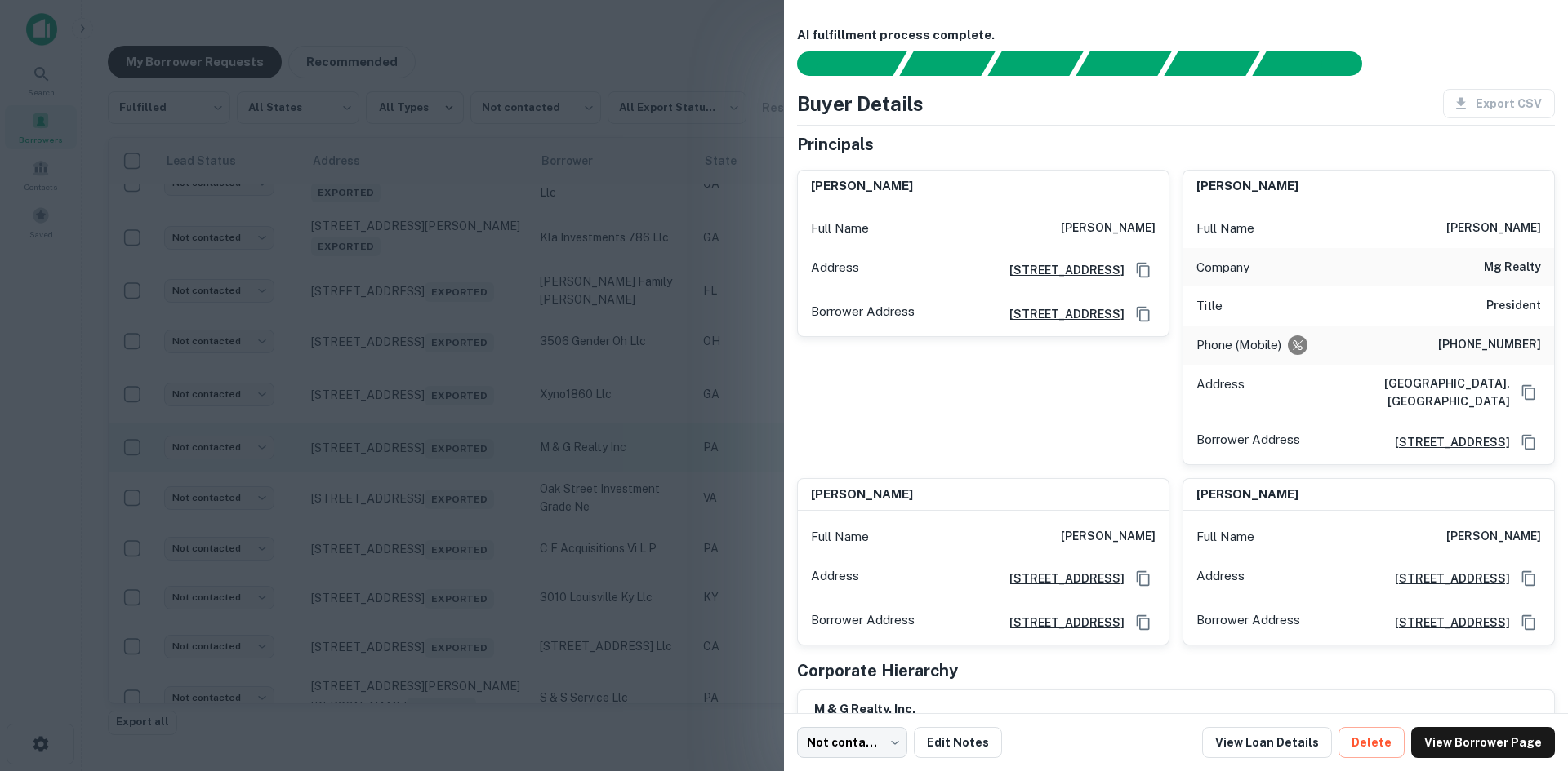
click at [424, 544] on div at bounding box center [784, 386] width 1568 height 771
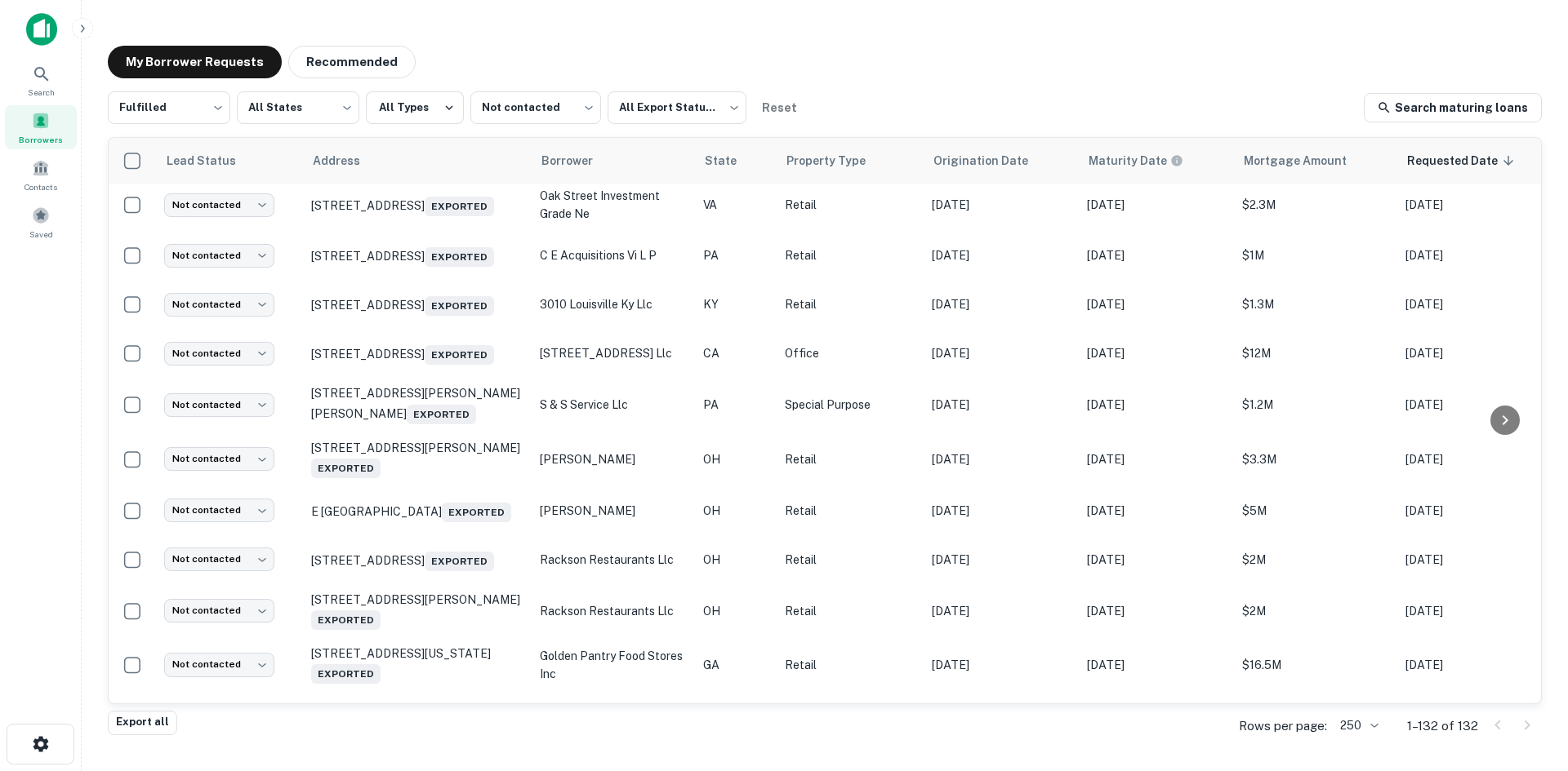
scroll to position [2430, 0]
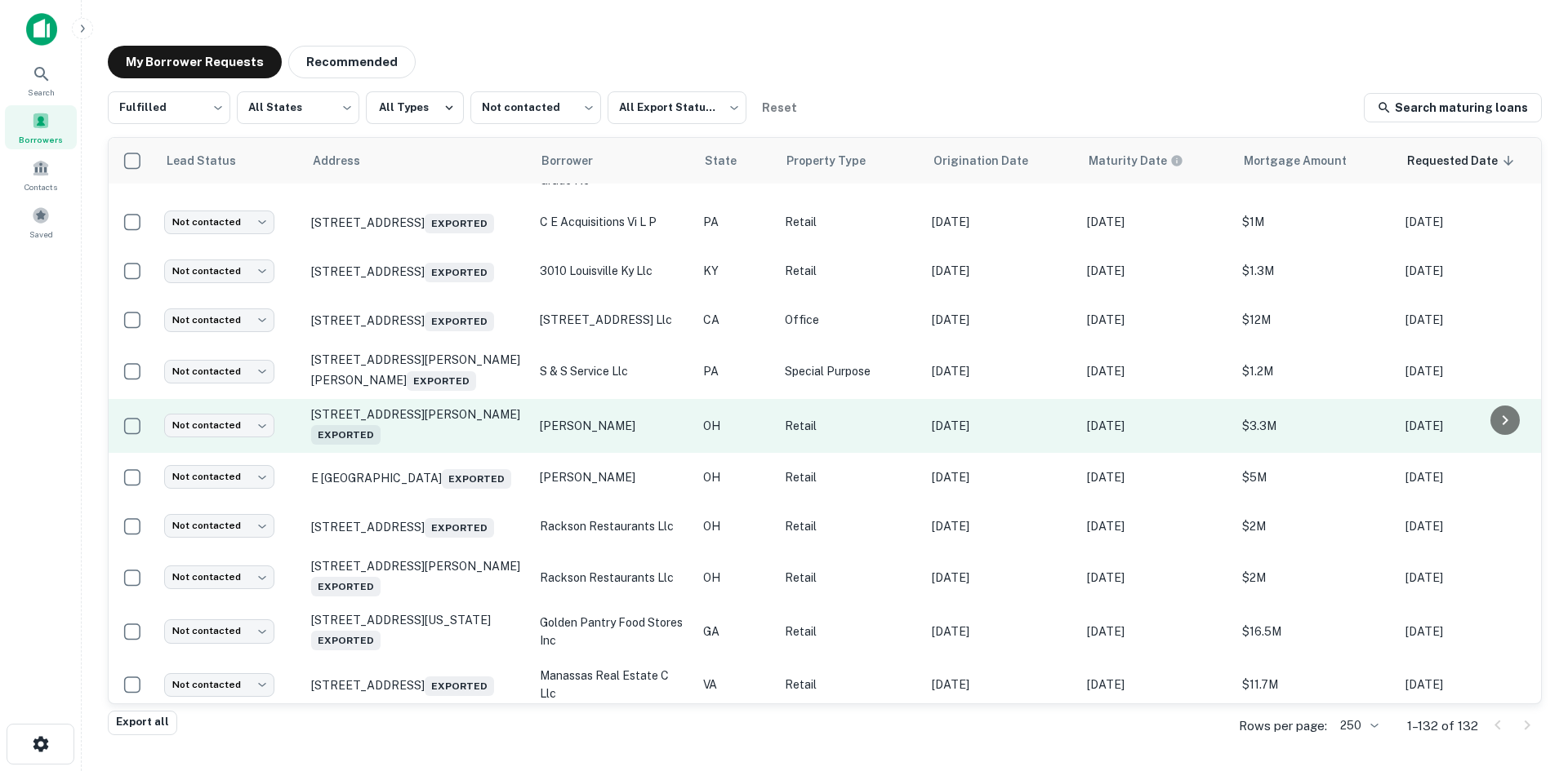
click at [451, 453] on td "[STREET_ADDRESS][PERSON_NAME] Exported" at bounding box center [417, 426] width 229 height 54
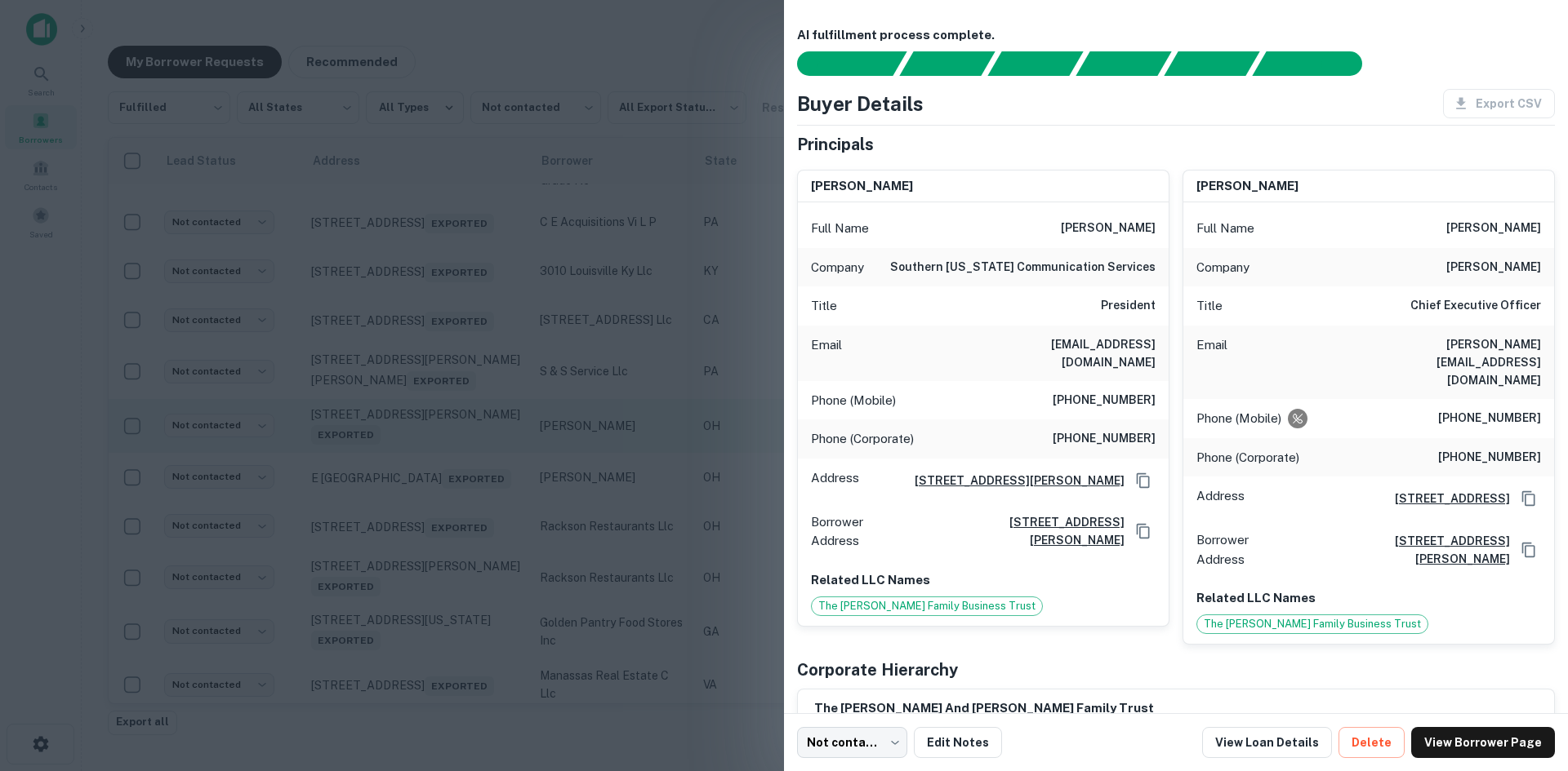
click at [451, 539] on div at bounding box center [784, 386] width 1568 height 771
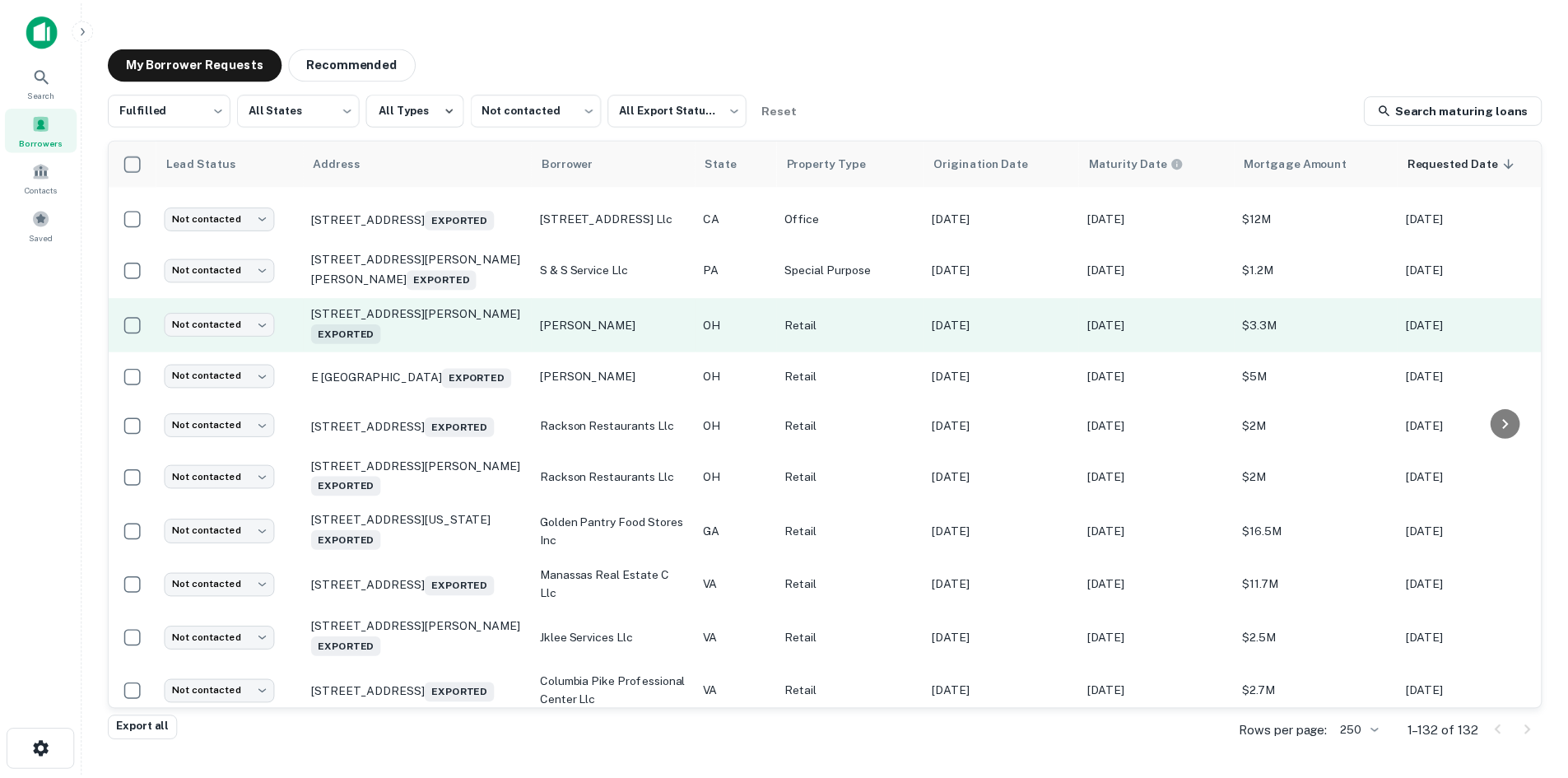
scroll to position [2782, 0]
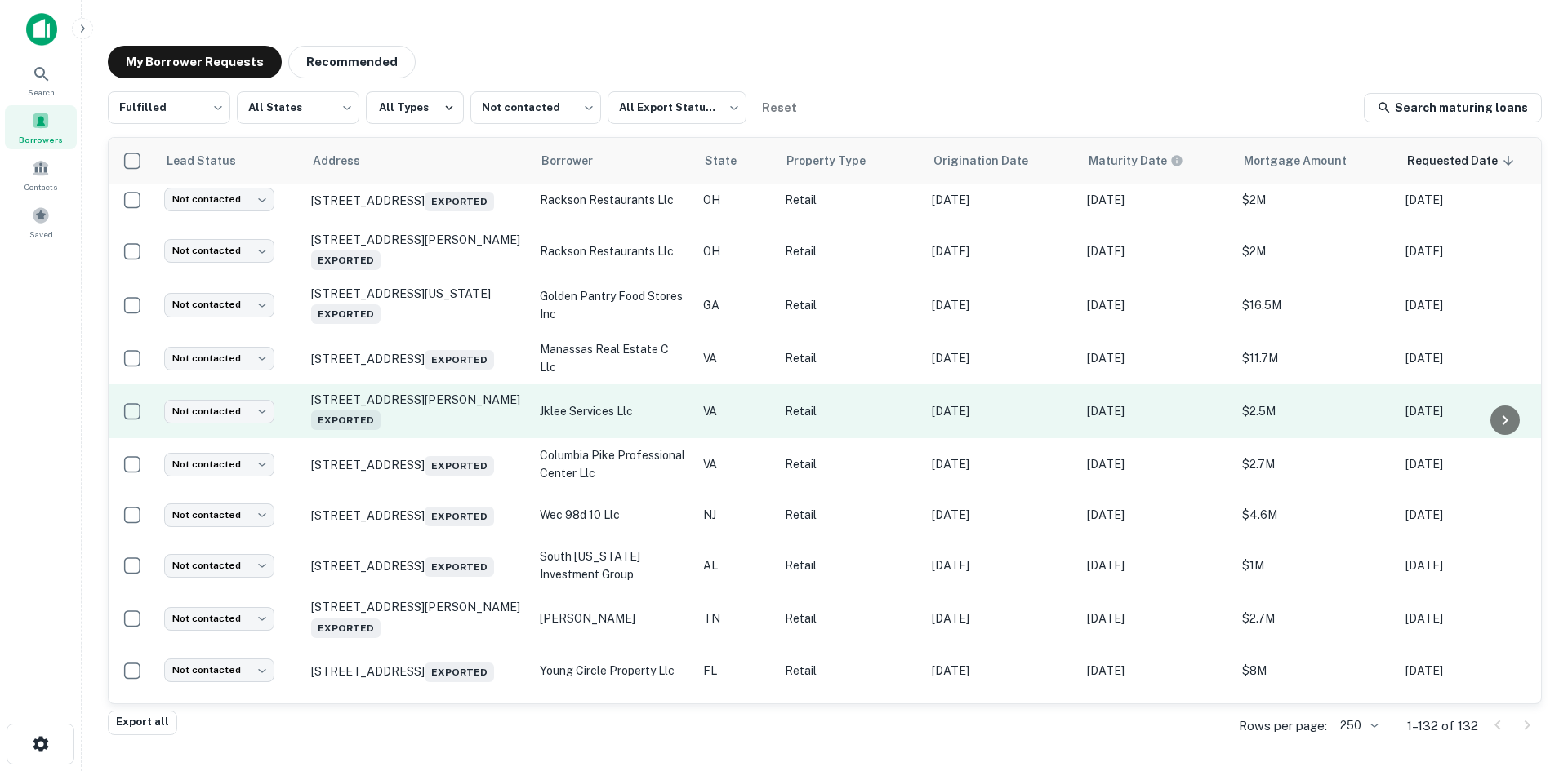
click at [445, 439] on td "[STREET_ADDRESS][PERSON_NAME] Exported" at bounding box center [417, 412] width 229 height 54
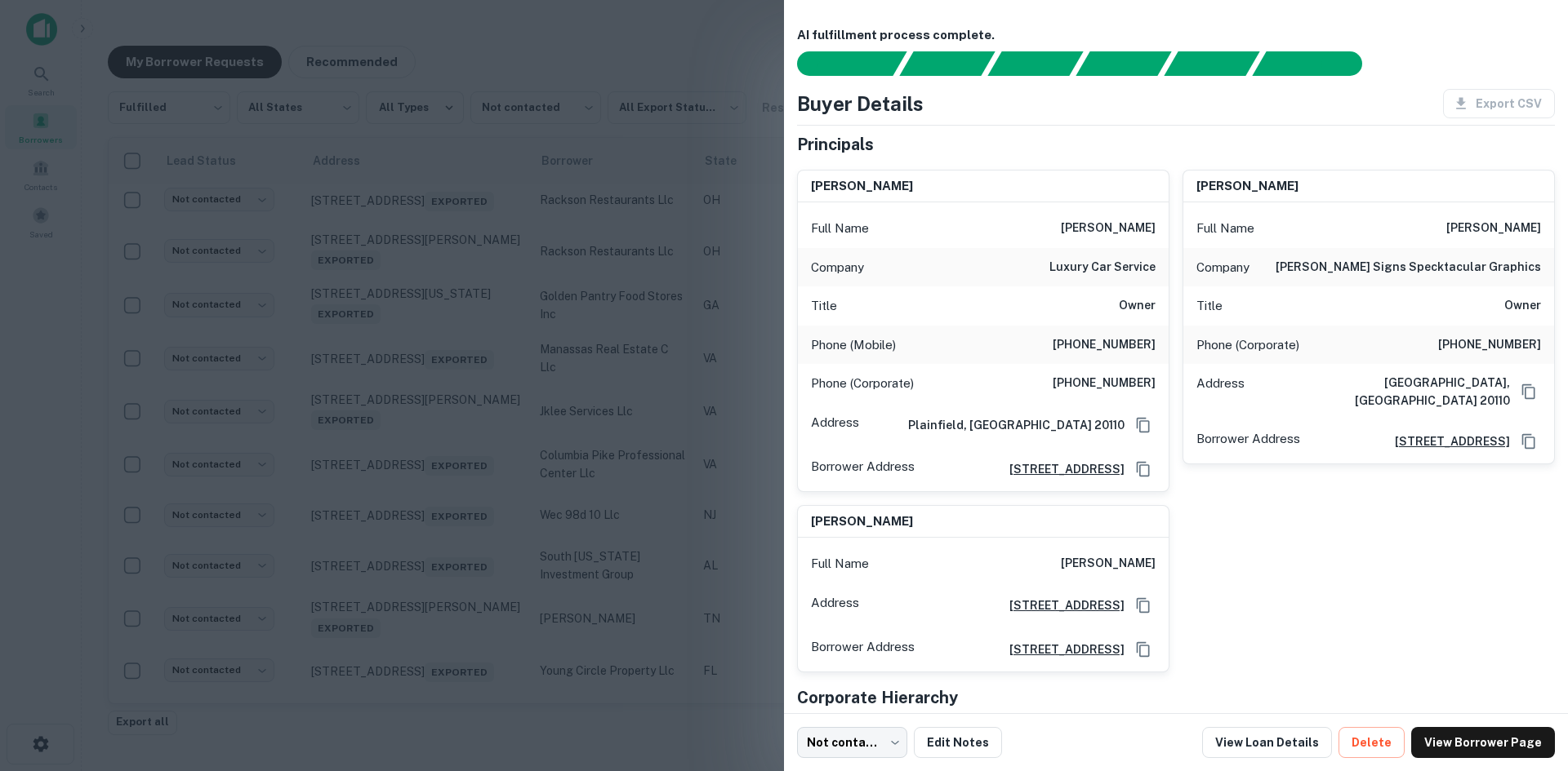
click at [446, 540] on div at bounding box center [784, 386] width 1568 height 771
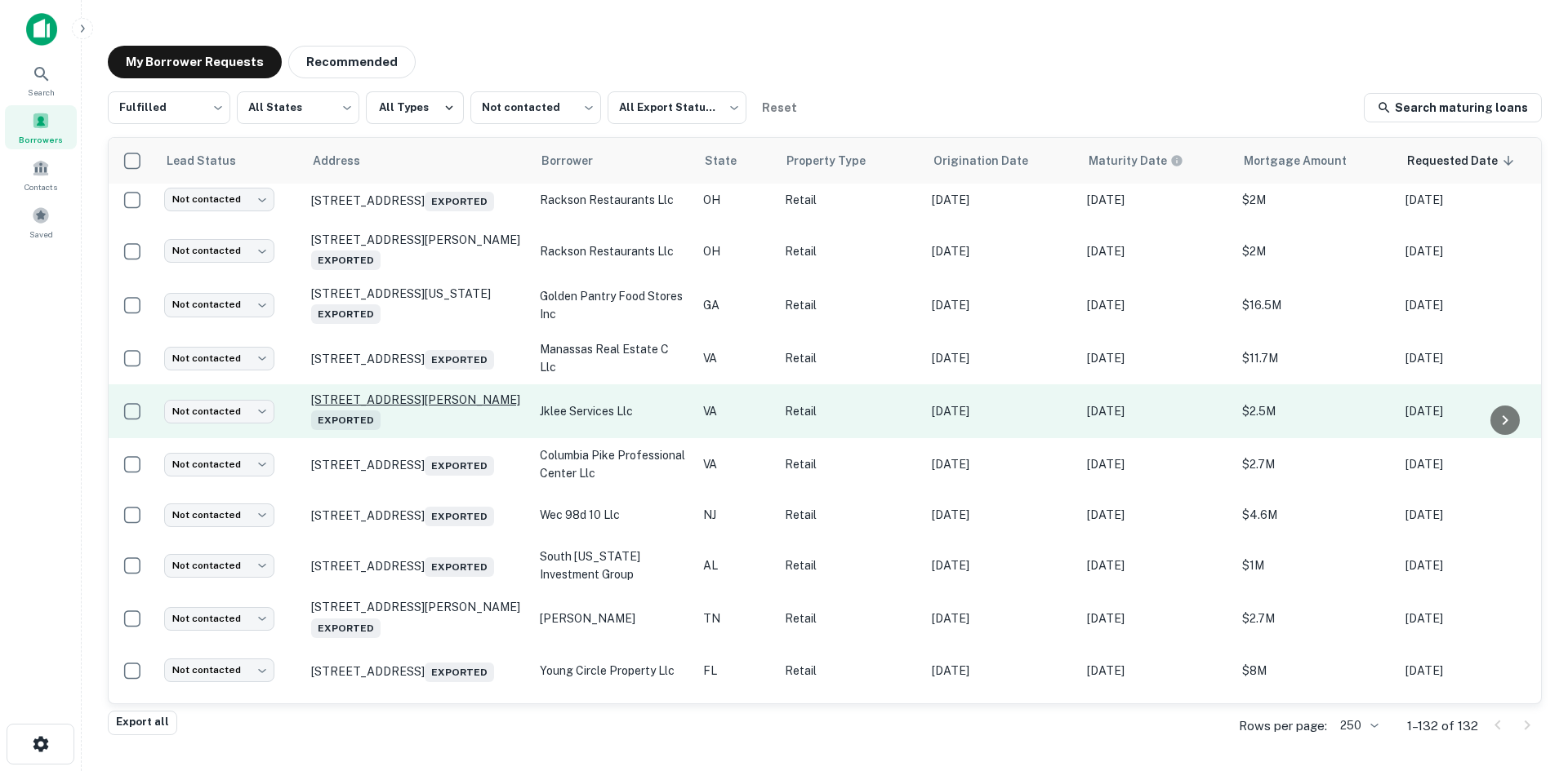
click at [457, 430] on p "[STREET_ADDRESS][PERSON_NAME] Exported" at bounding box center [418, 411] width 213 height 38
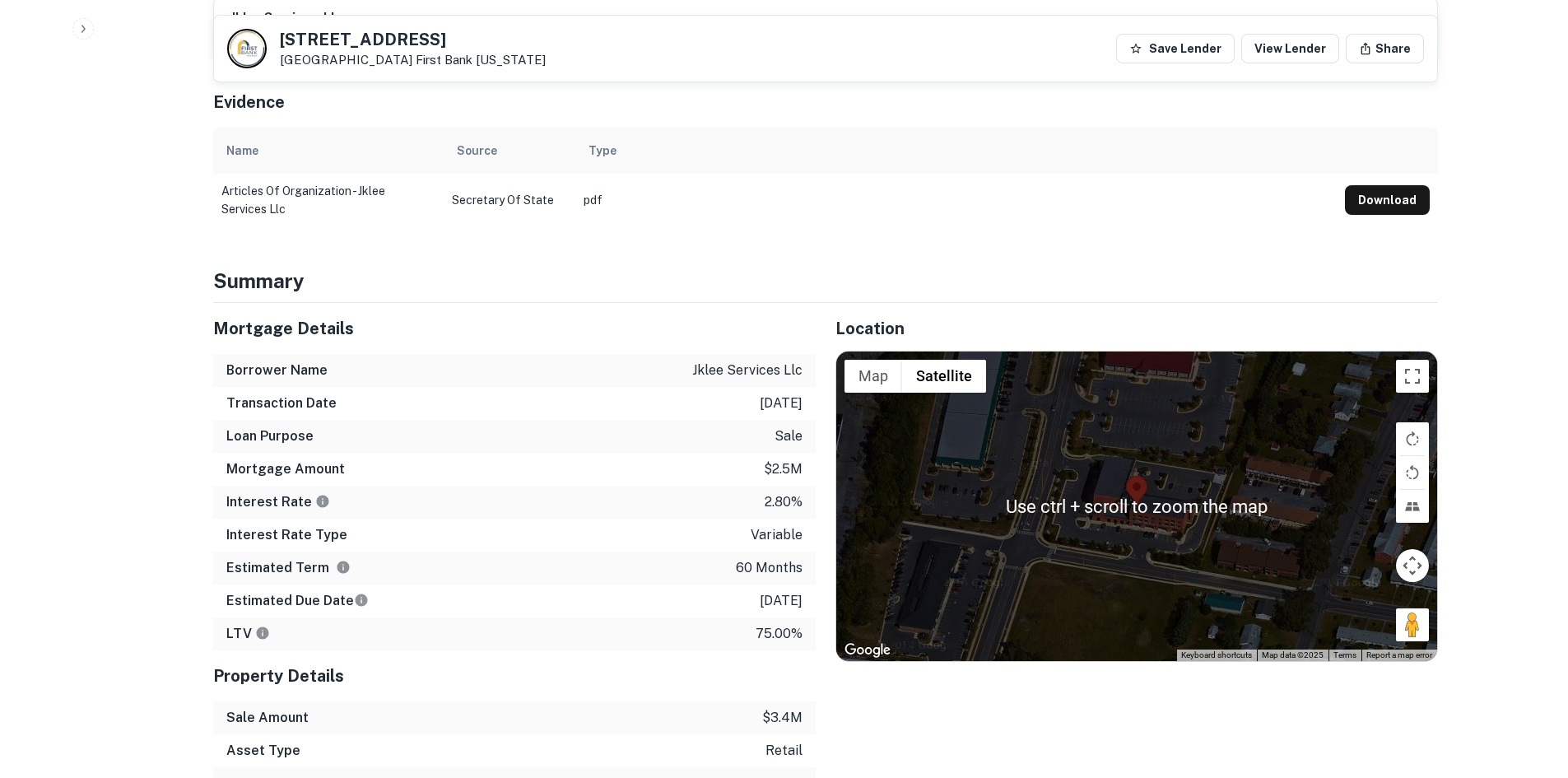
scroll to position [906, 0]
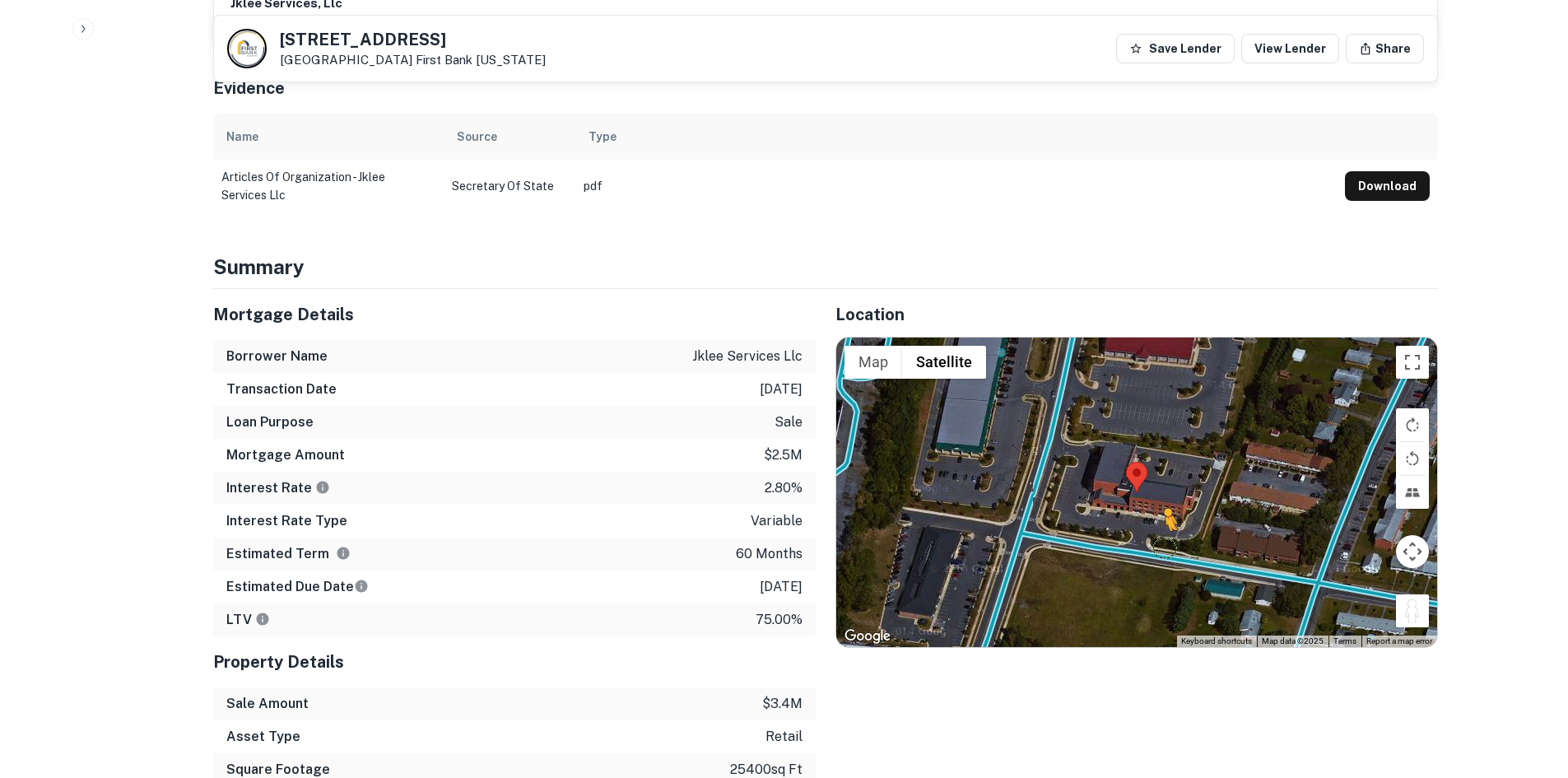
drag, startPoint x: 1423, startPoint y: 610, endPoint x: 1154, endPoint y: 546, distance: 276.5
click at [1154, 546] on div "To activate drag with keyboard, press Alt + Enter. Once in keyboard drag state,…" at bounding box center [1137, 493] width 601 height 310
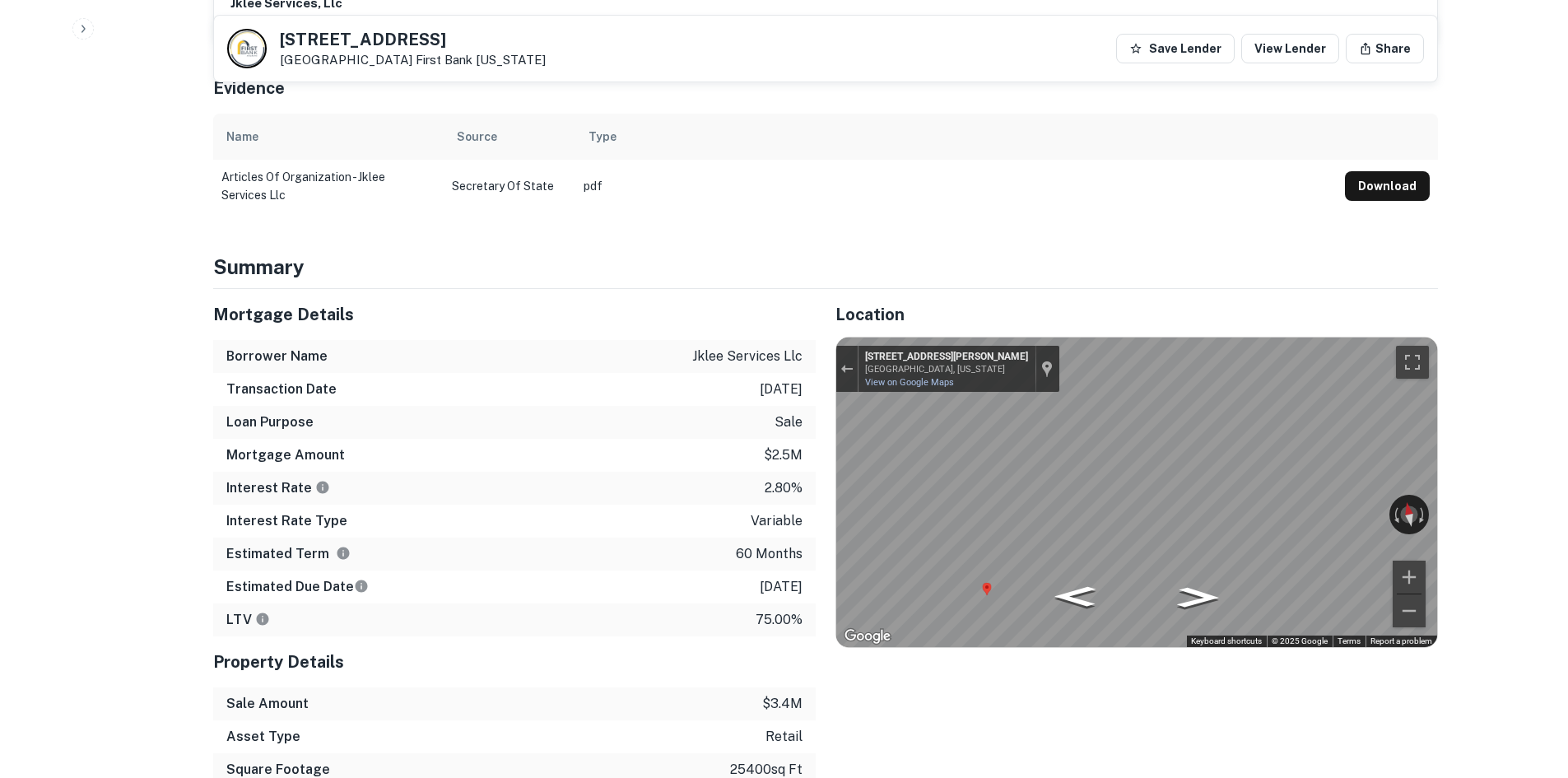
click at [1067, 652] on div "Location ← Move left → Move right ↑ Move up ↓ Move down + Zoom in - Zoom out Ho…" at bounding box center [1126, 554] width 622 height 530
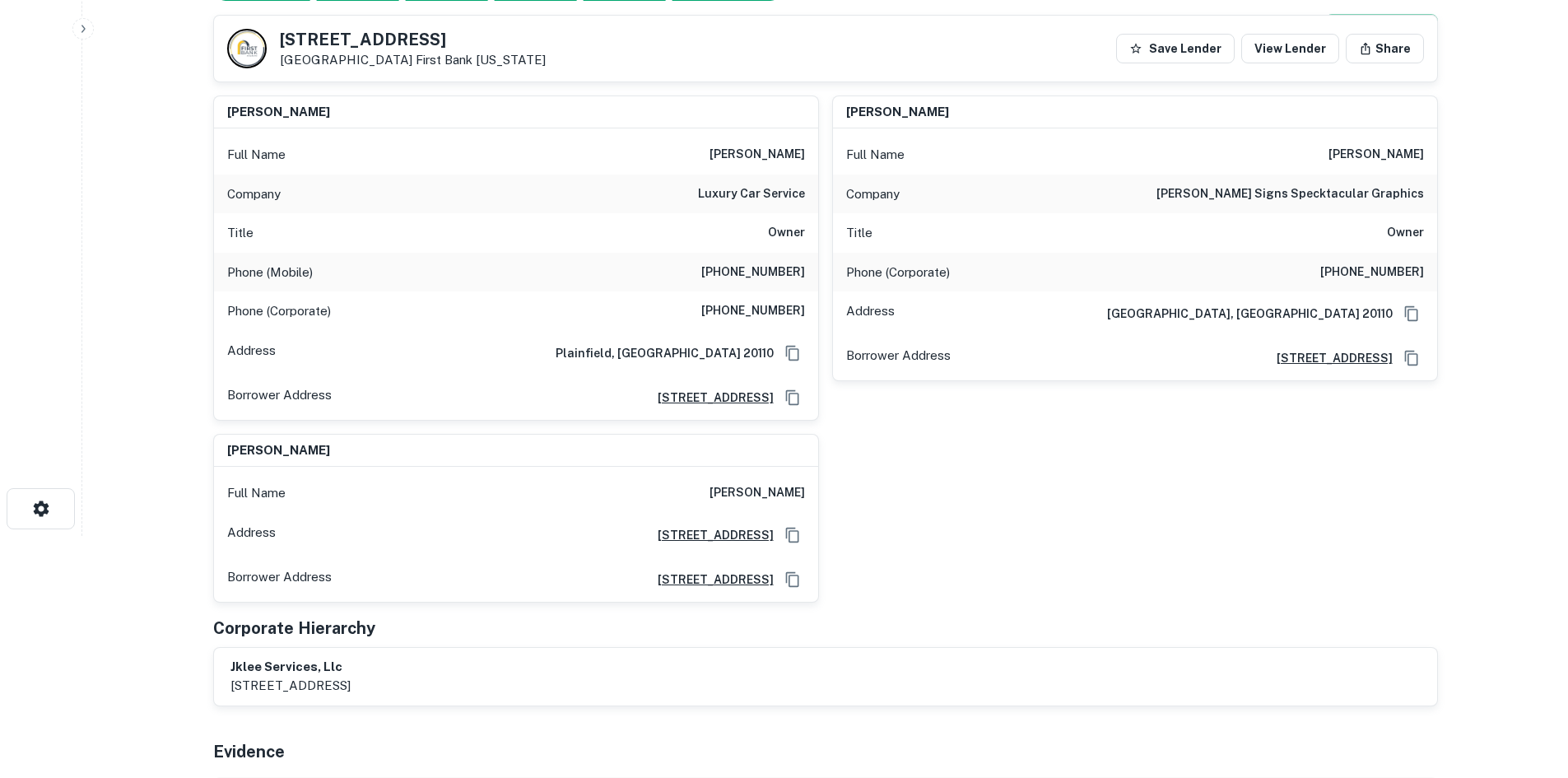
scroll to position [164, 0]
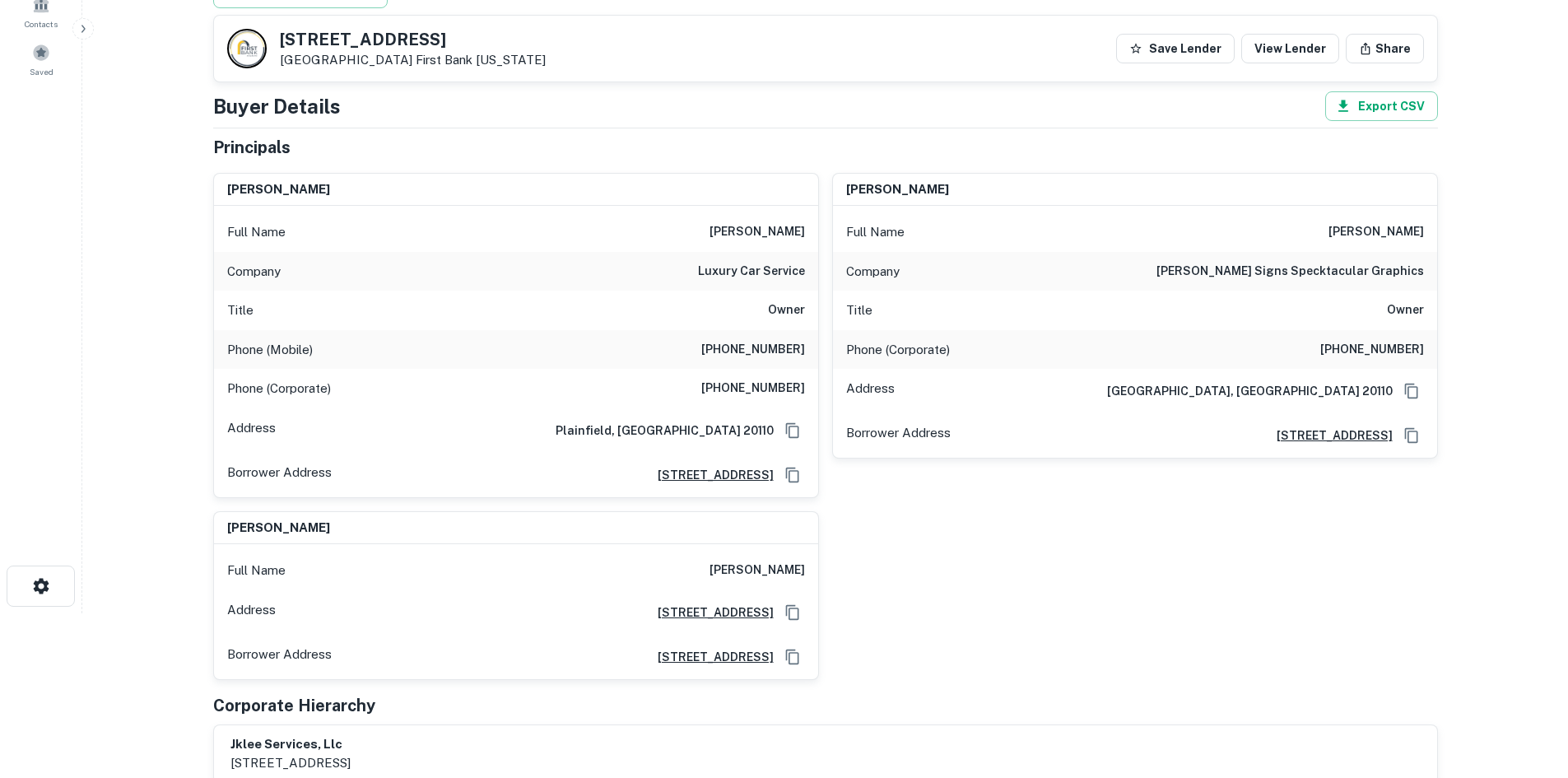
click at [765, 346] on h6 "[PHONE_NUMBER]" at bounding box center [753, 350] width 104 height 20
copy h6 "[PHONE_NUMBER]"
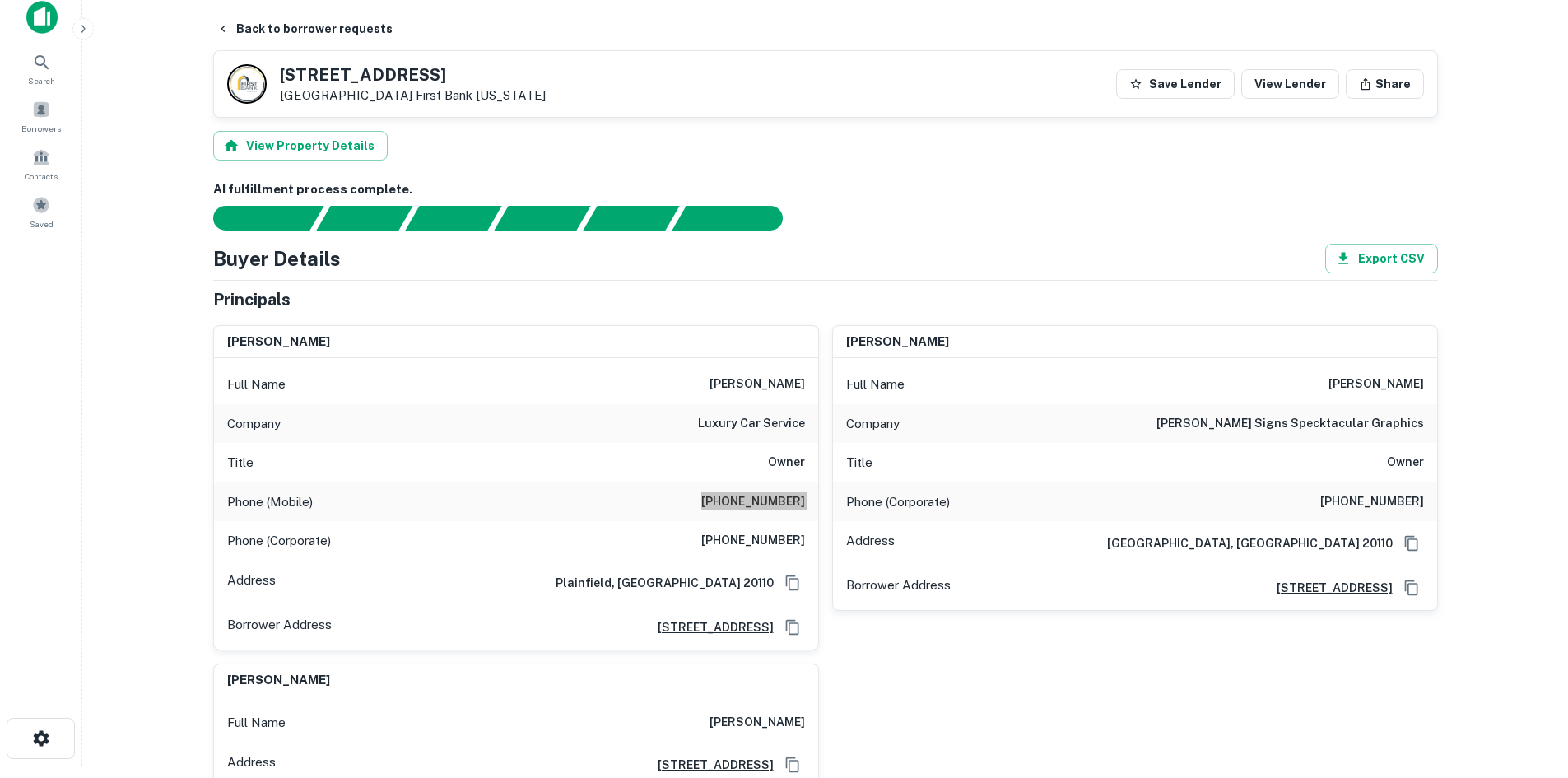
scroll to position [0, 0]
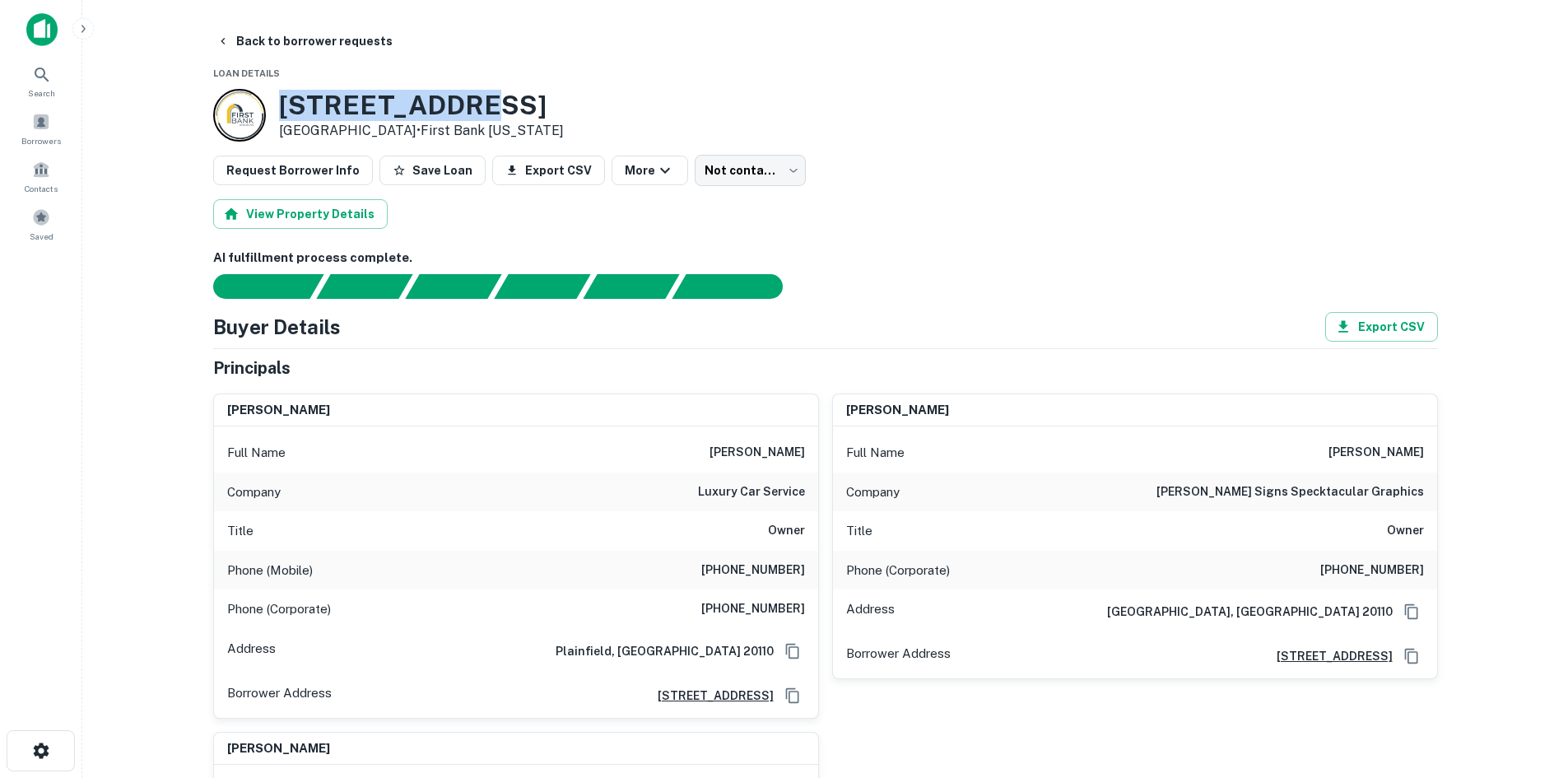
drag, startPoint x: 311, startPoint y: 102, endPoint x: 466, endPoint y: 111, distance: 155.3
click at [466, 111] on div "[STREET_ADDRESS][PERSON_NAME] • First Bank [US_STATE]" at bounding box center [389, 115] width 351 height 53
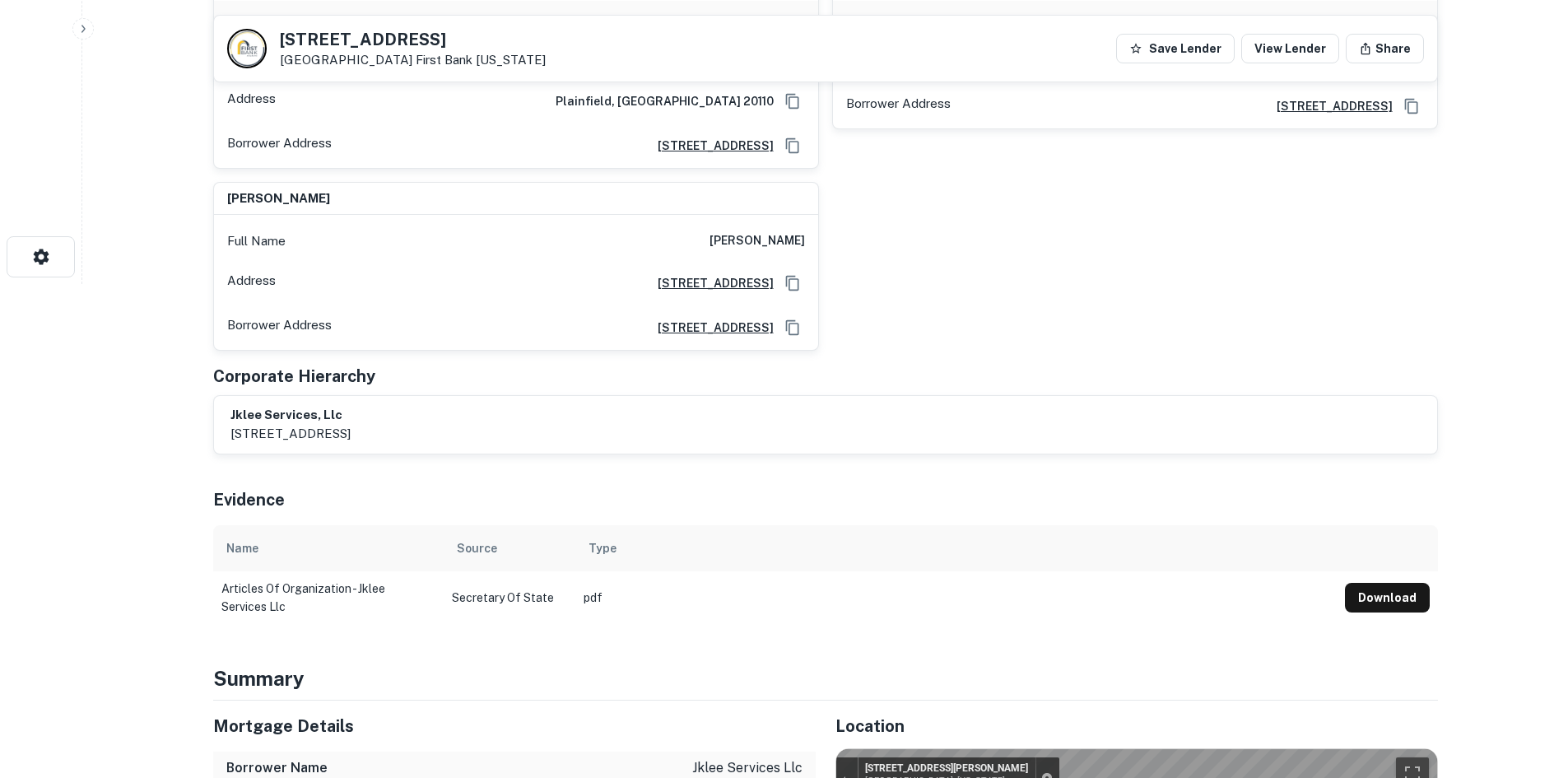
scroll to position [988, 0]
